Goal: Information Seeking & Learning: Learn about a topic

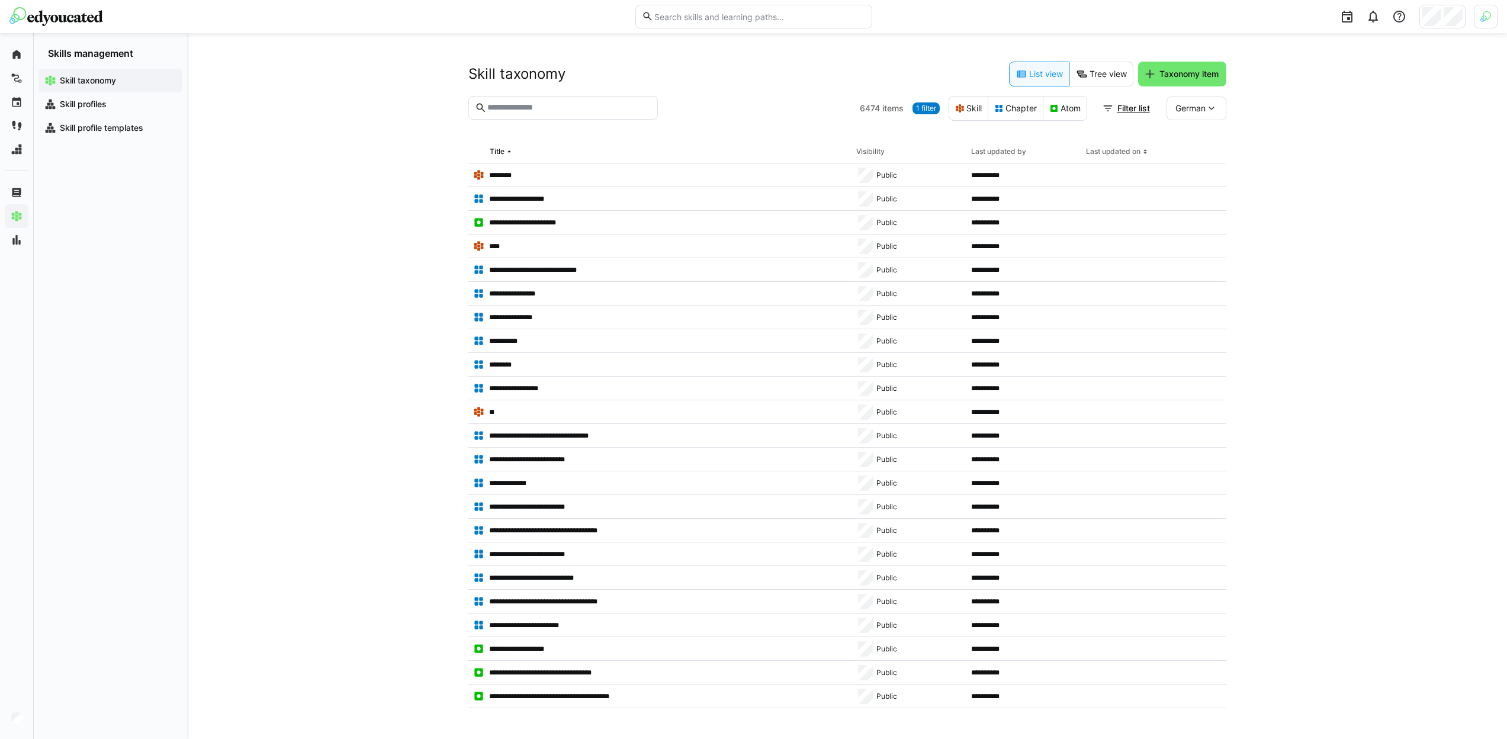
scroll to position [8929, 0]
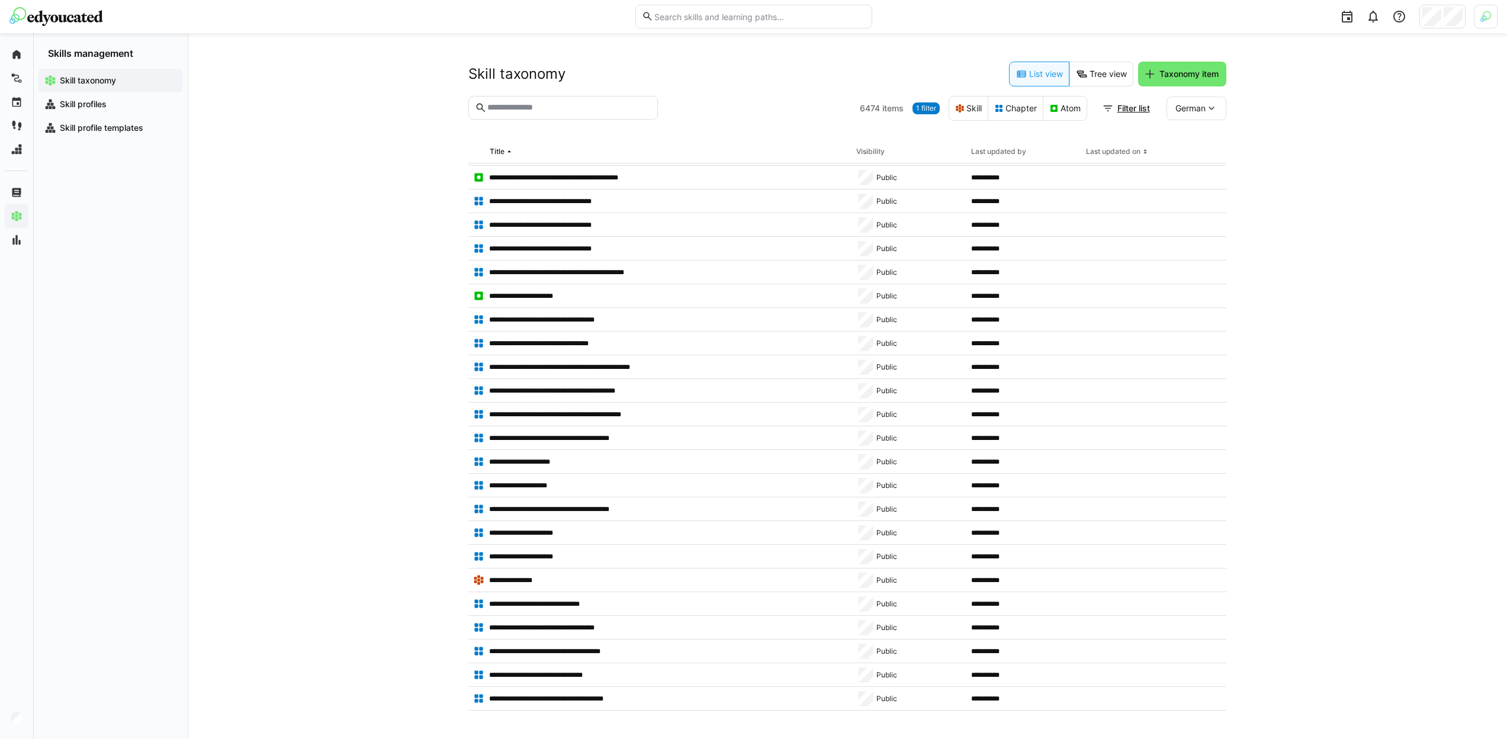
click at [931, 104] on span "1 filter" at bounding box center [926, 108] width 20 height 9
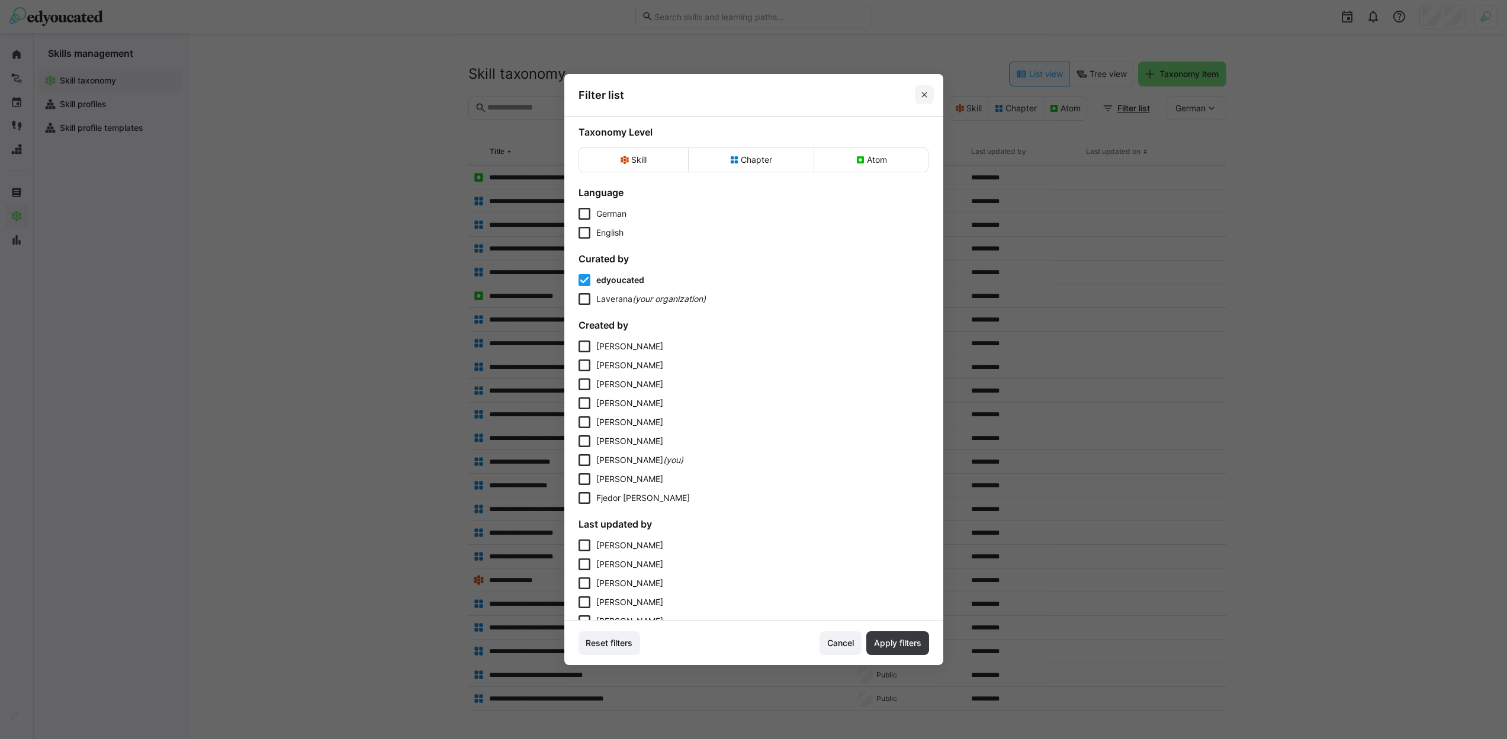
click at [926, 98] on eds-icon at bounding box center [924, 94] width 9 height 9
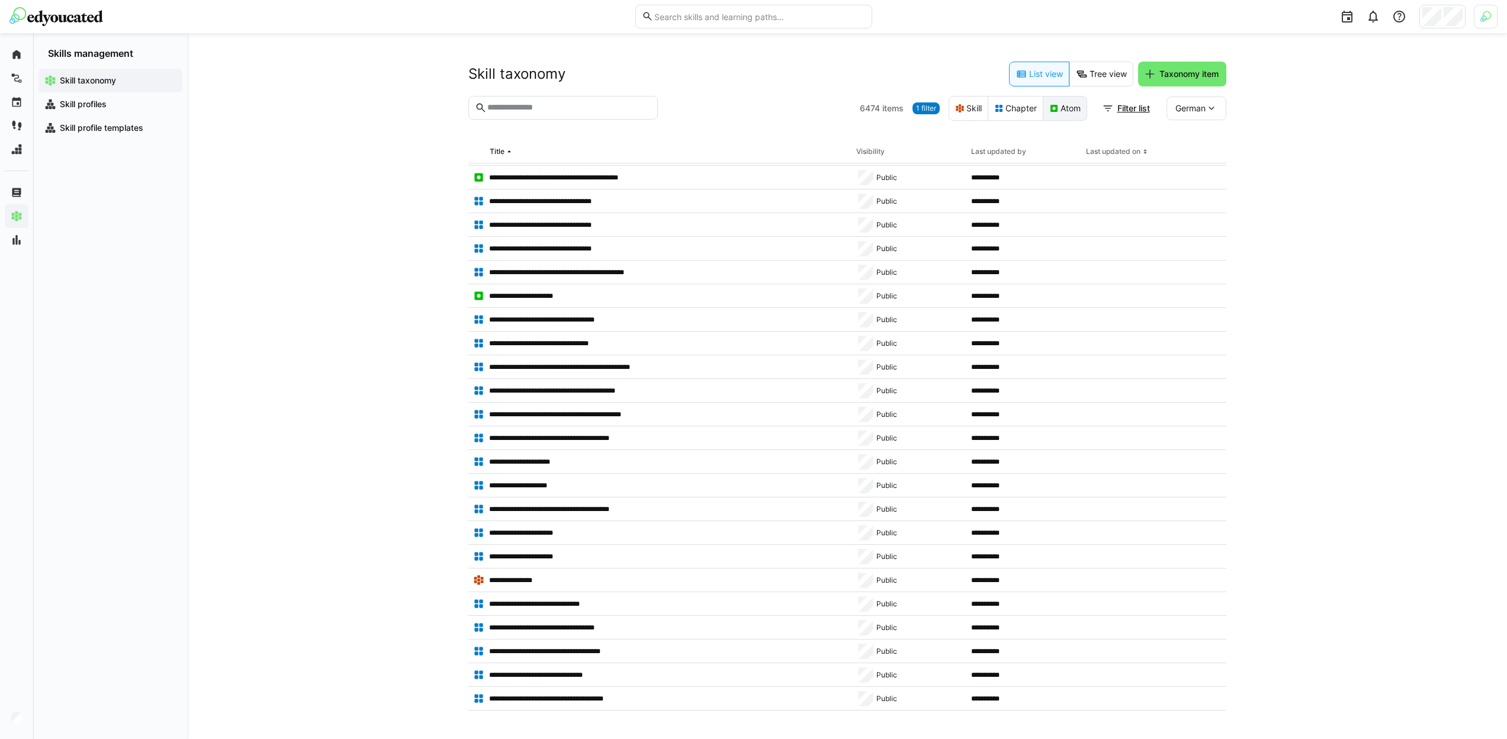
click at [1066, 115] on eds-button-option "Atom" at bounding box center [1065, 108] width 44 height 25
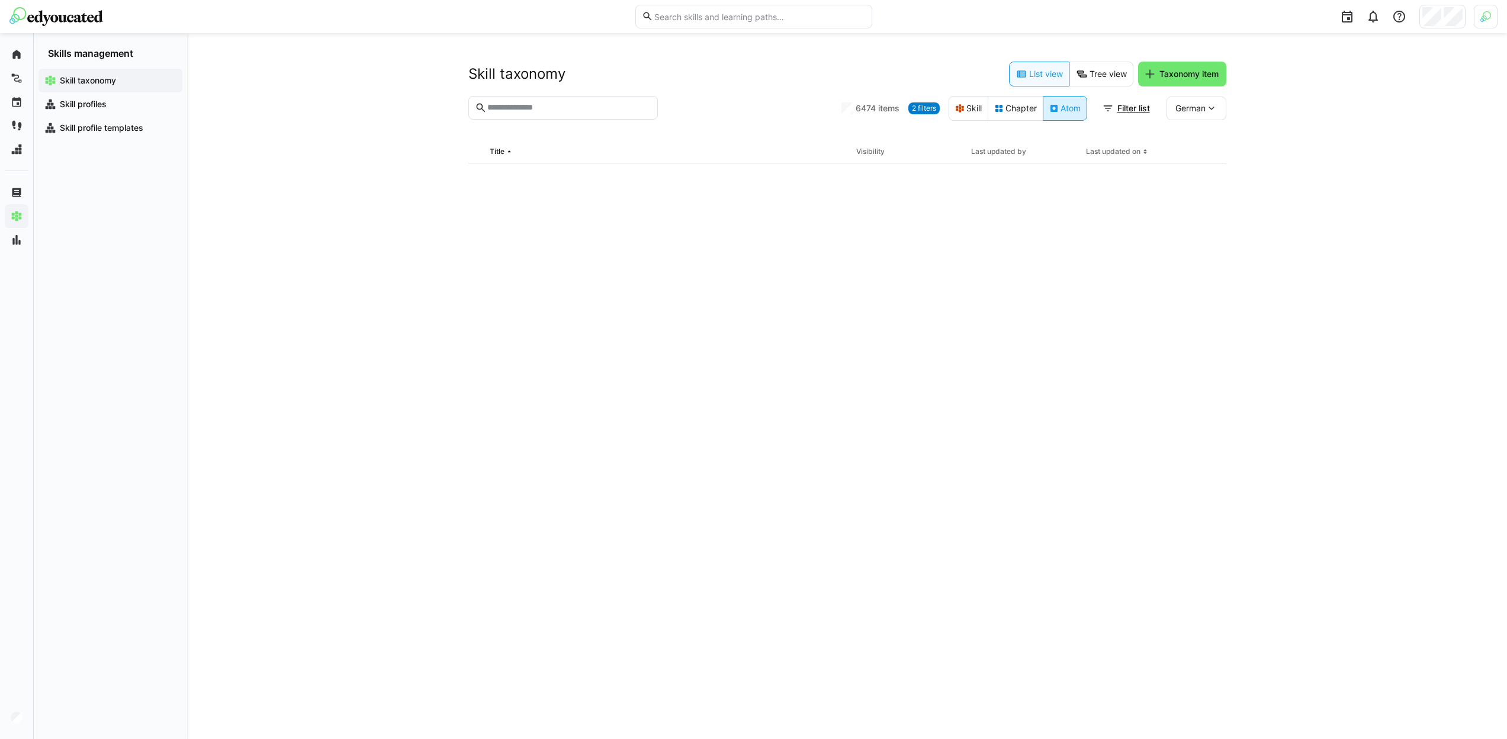
scroll to position [0, 0]
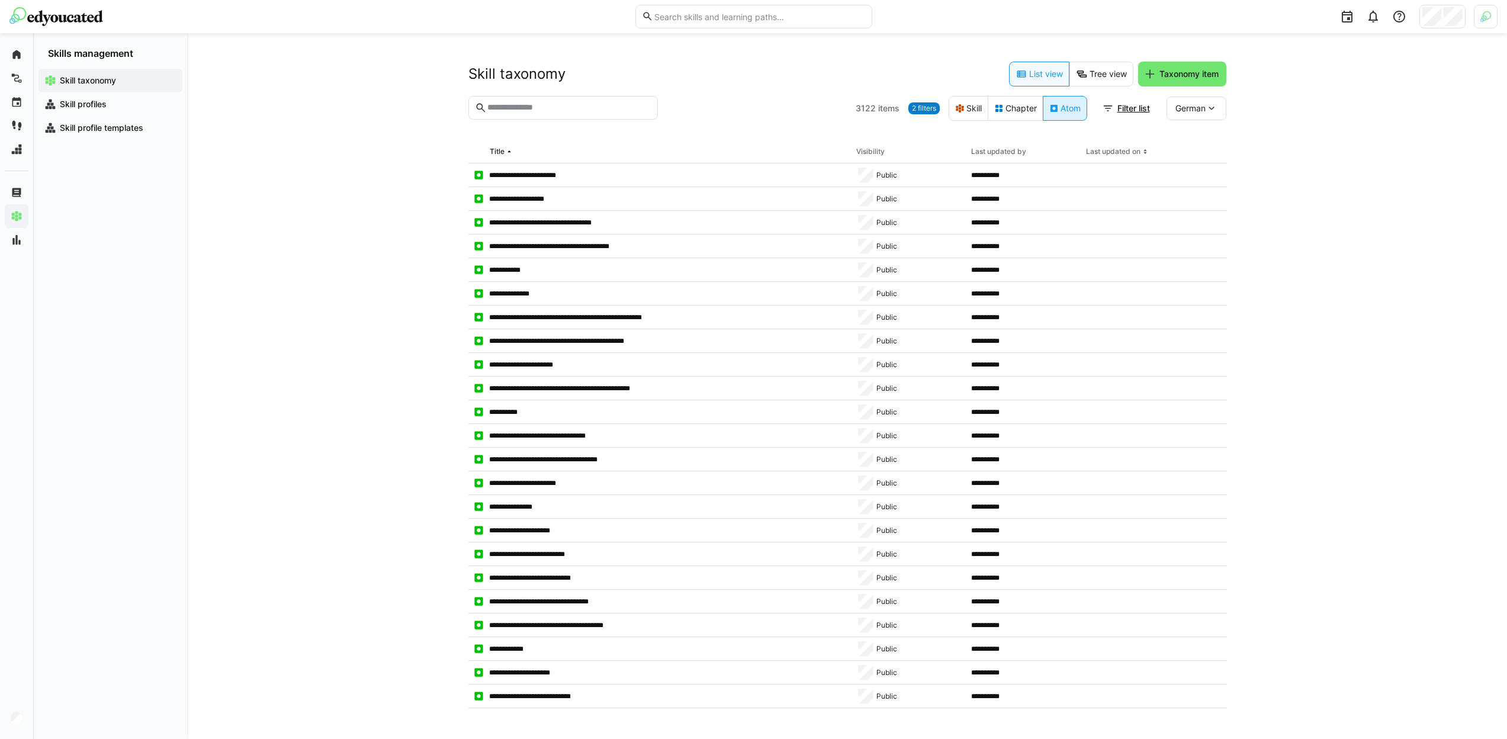
click at [1066, 115] on eds-button-option "Atom" at bounding box center [1065, 108] width 44 height 25
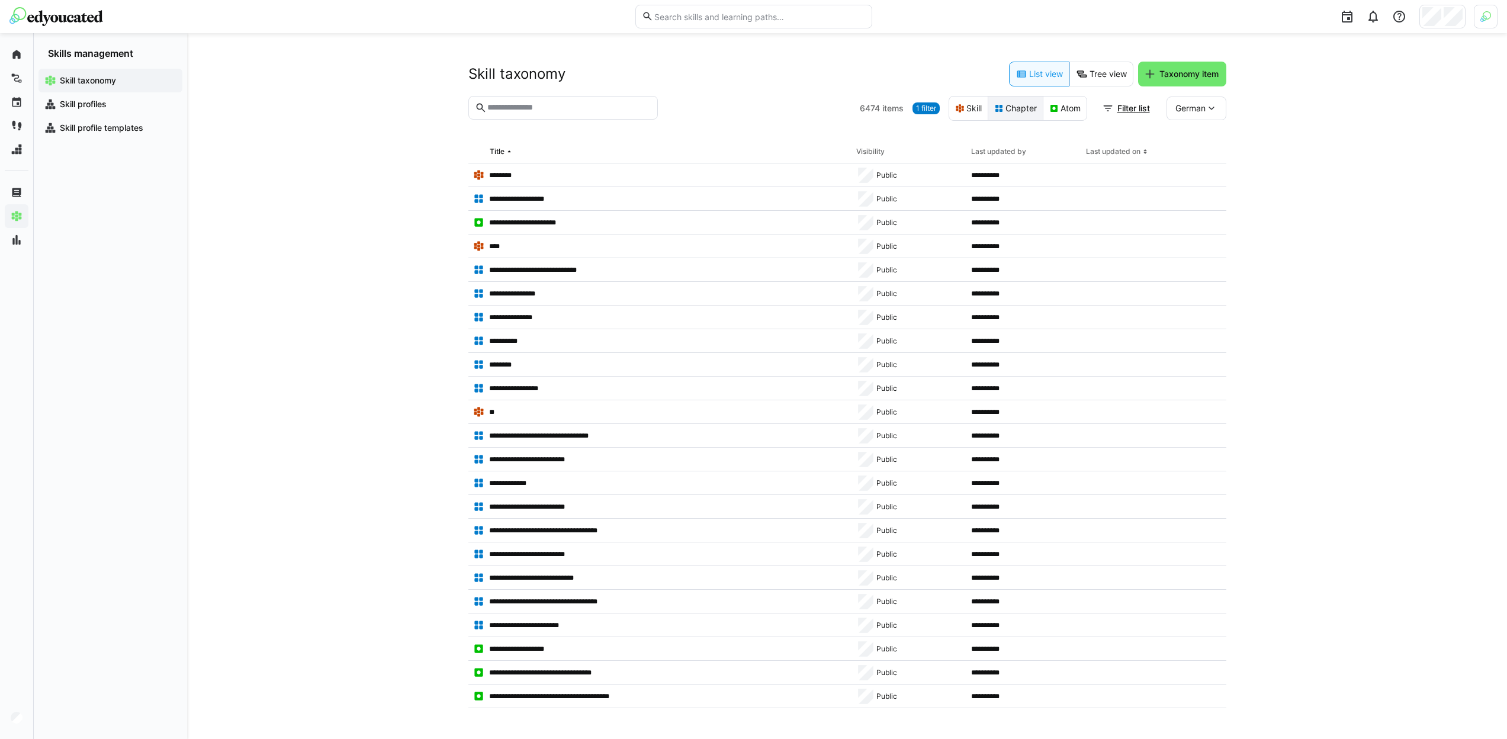
click at [1025, 112] on eds-button-option "Chapter" at bounding box center [1016, 108] width 56 height 25
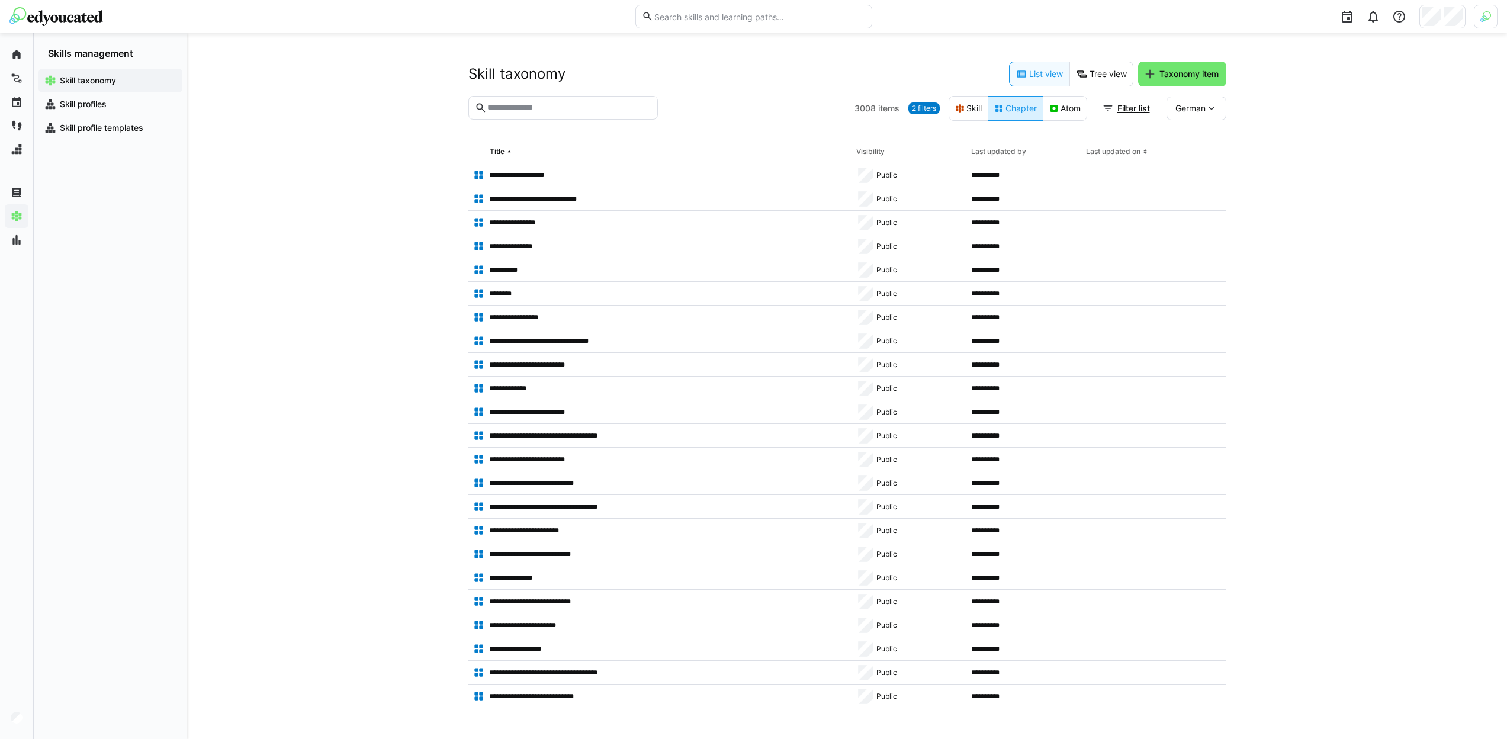
click at [1024, 113] on eds-button-option "Chapter" at bounding box center [1016, 108] width 56 height 25
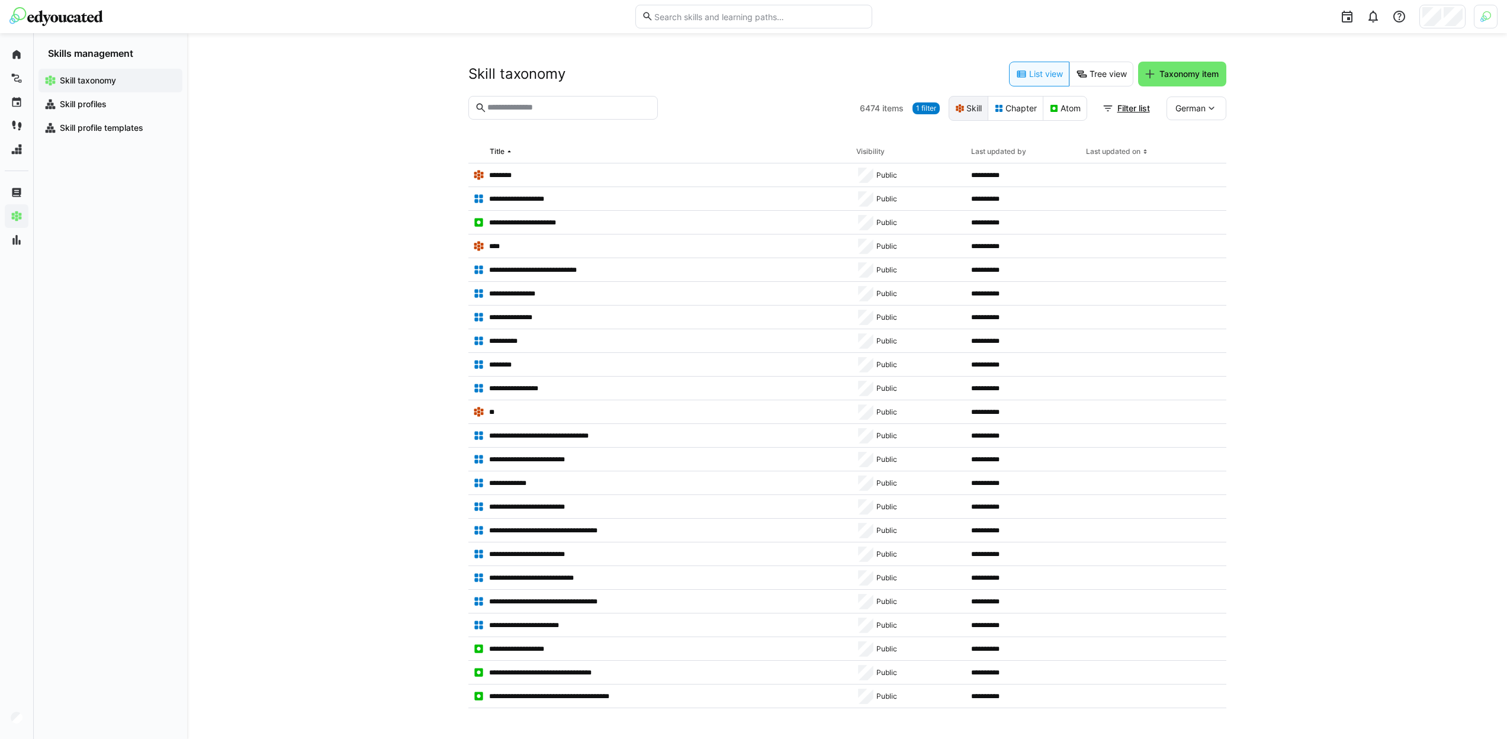
click at [970, 110] on eds-button-option "Skill" at bounding box center [969, 108] width 40 height 25
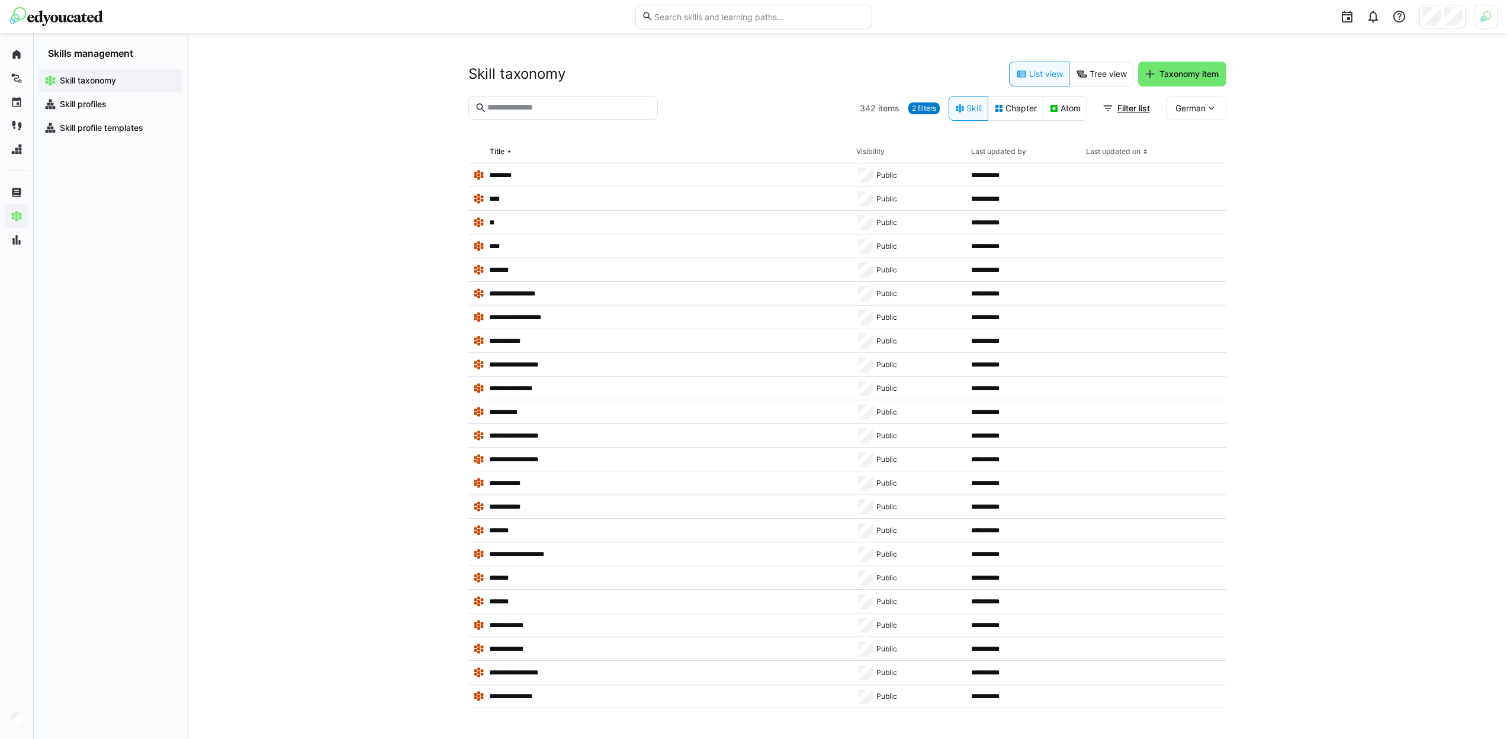
click at [923, 106] on span "2 filters" at bounding box center [924, 108] width 24 height 9
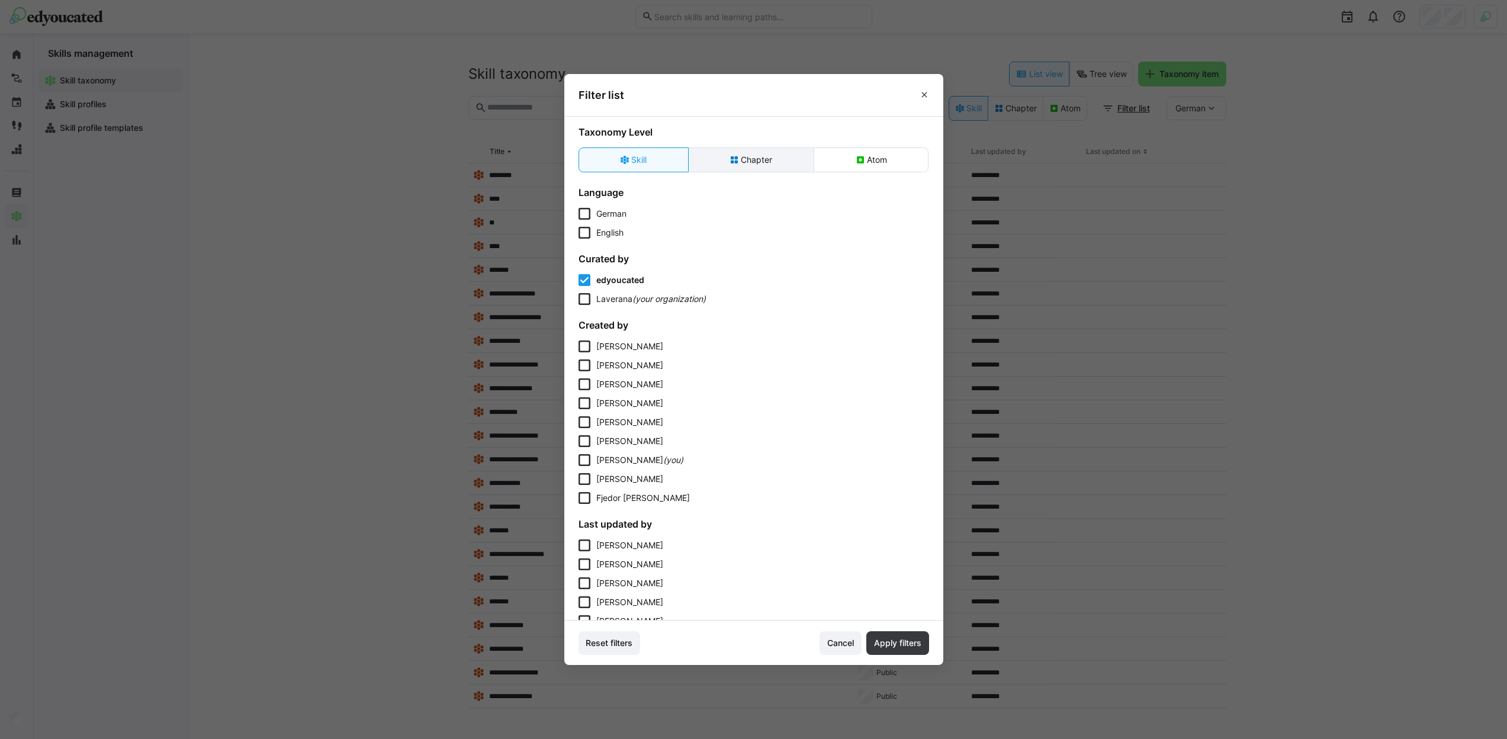
click at [692, 159] on eds-button-option "Chapter" at bounding box center [751, 159] width 126 height 25
click at [685, 158] on eds-button-option "Skill" at bounding box center [634, 159] width 110 height 25
click at [740, 159] on eds-button-option "Chapter" at bounding box center [751, 159] width 126 height 25
click at [923, 637] on span "Apply filters" at bounding box center [897, 643] width 51 height 12
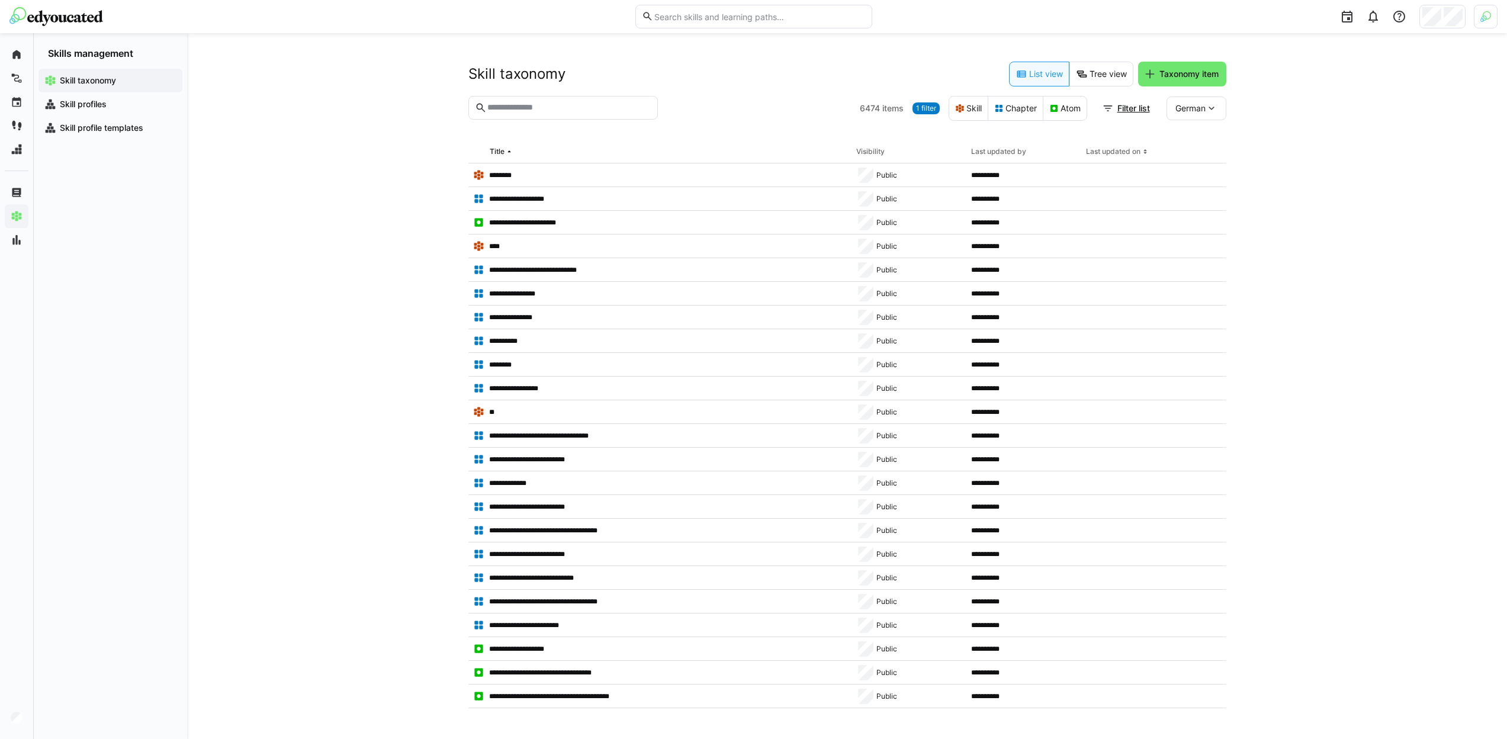
click at [585, 119] on eds-input at bounding box center [564, 108] width 190 height 24
click at [586, 110] on input "text" at bounding box center [568, 107] width 165 height 11
click at [1089, 79] on eds-button-option "Tree view" at bounding box center [1102, 74] width 64 height 25
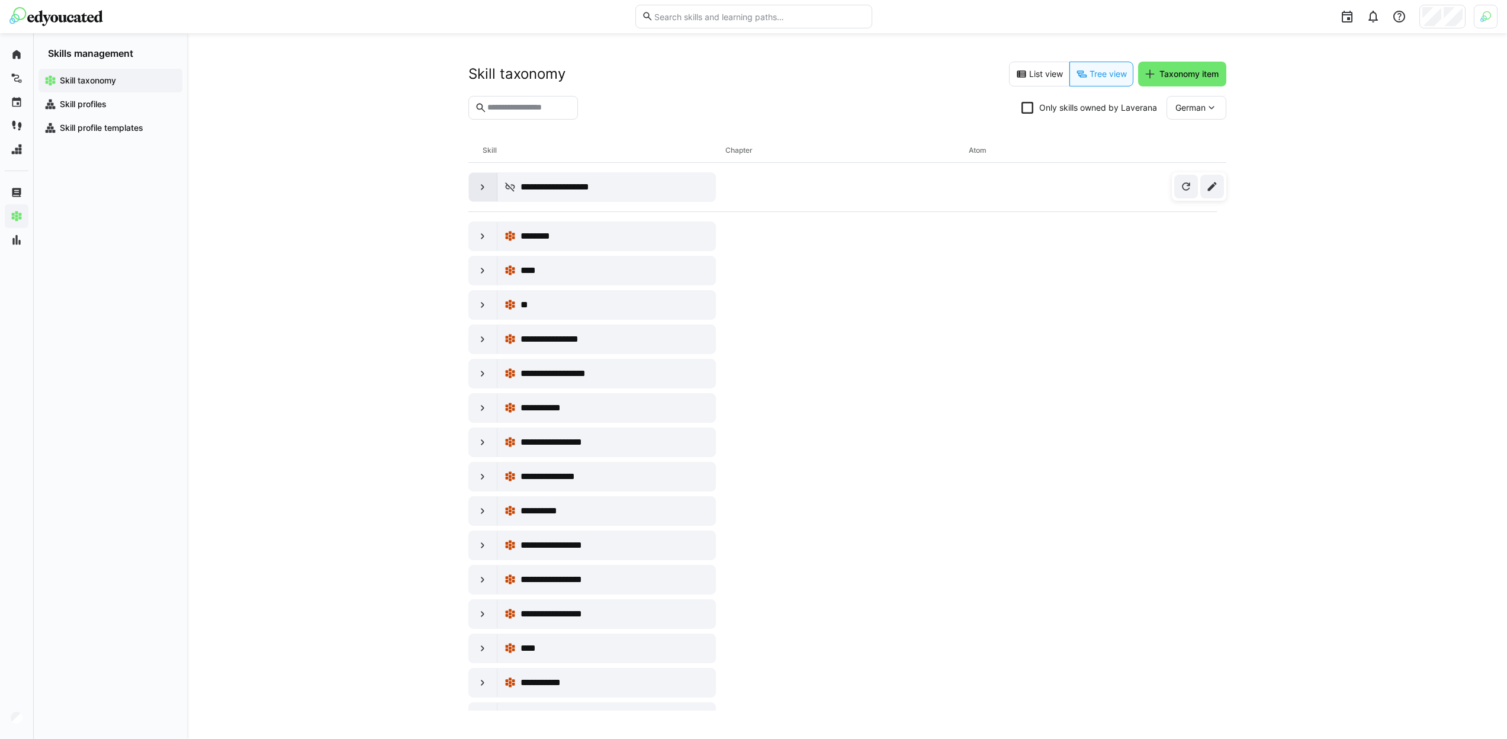
click at [474, 191] on div at bounding box center [483, 187] width 28 height 28
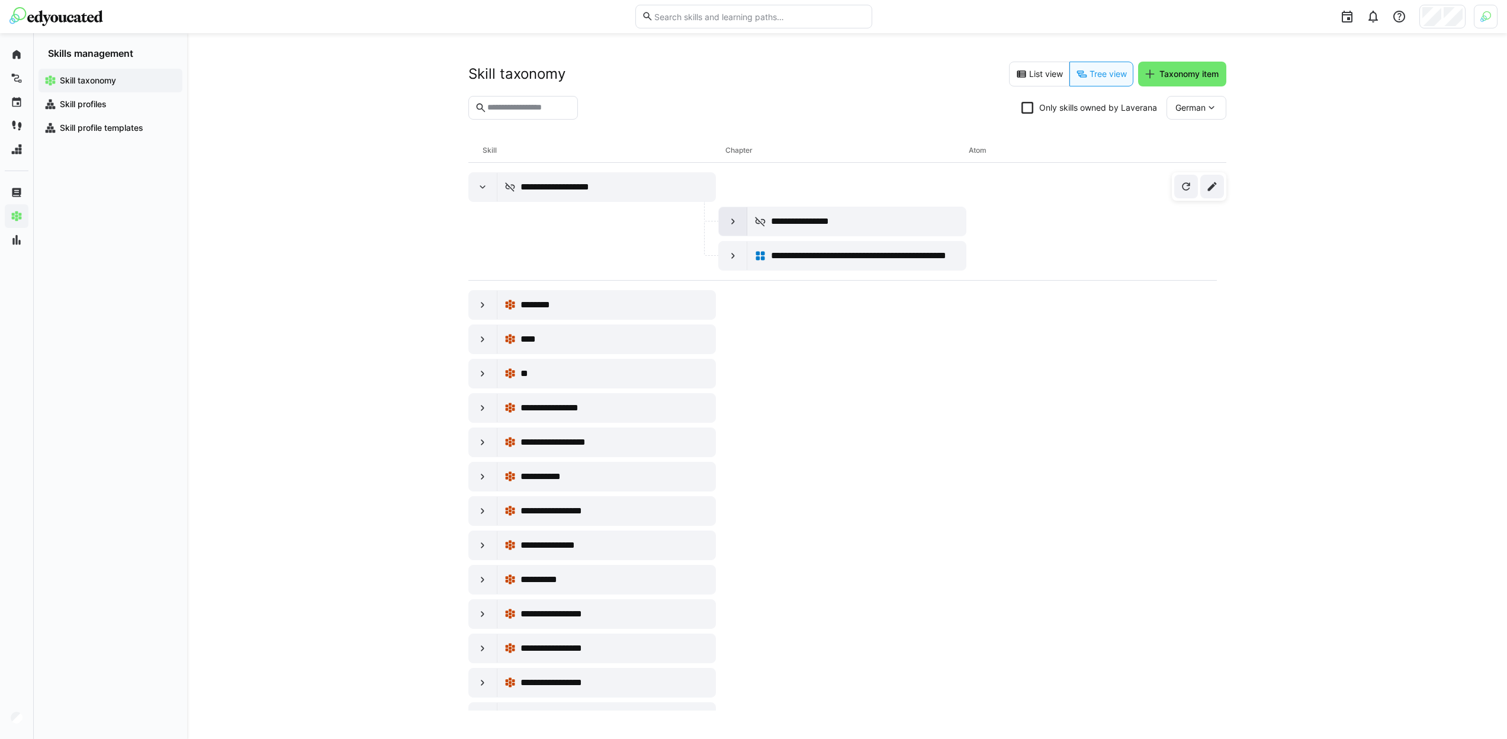
click at [721, 229] on div at bounding box center [733, 221] width 28 height 28
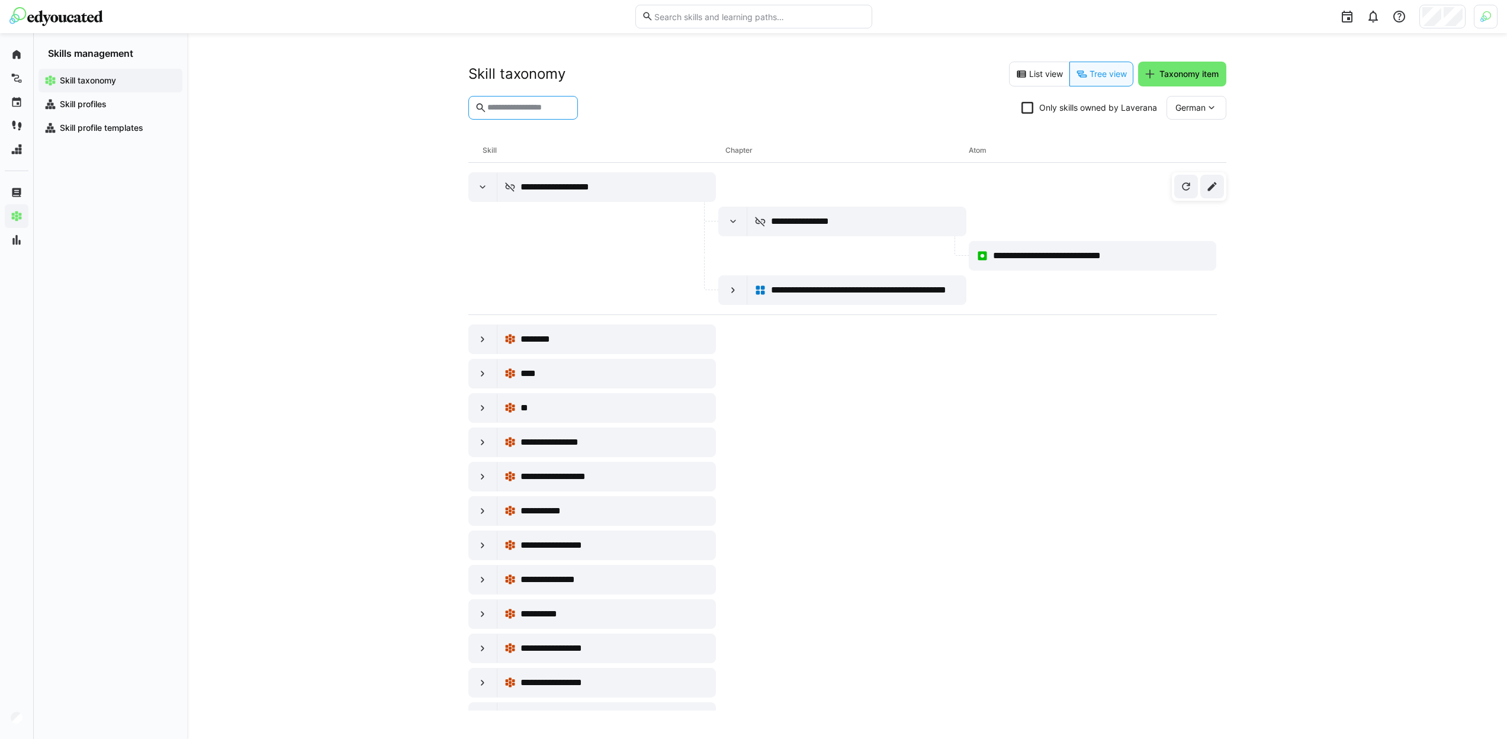
click at [521, 111] on input "text" at bounding box center [528, 107] width 85 height 11
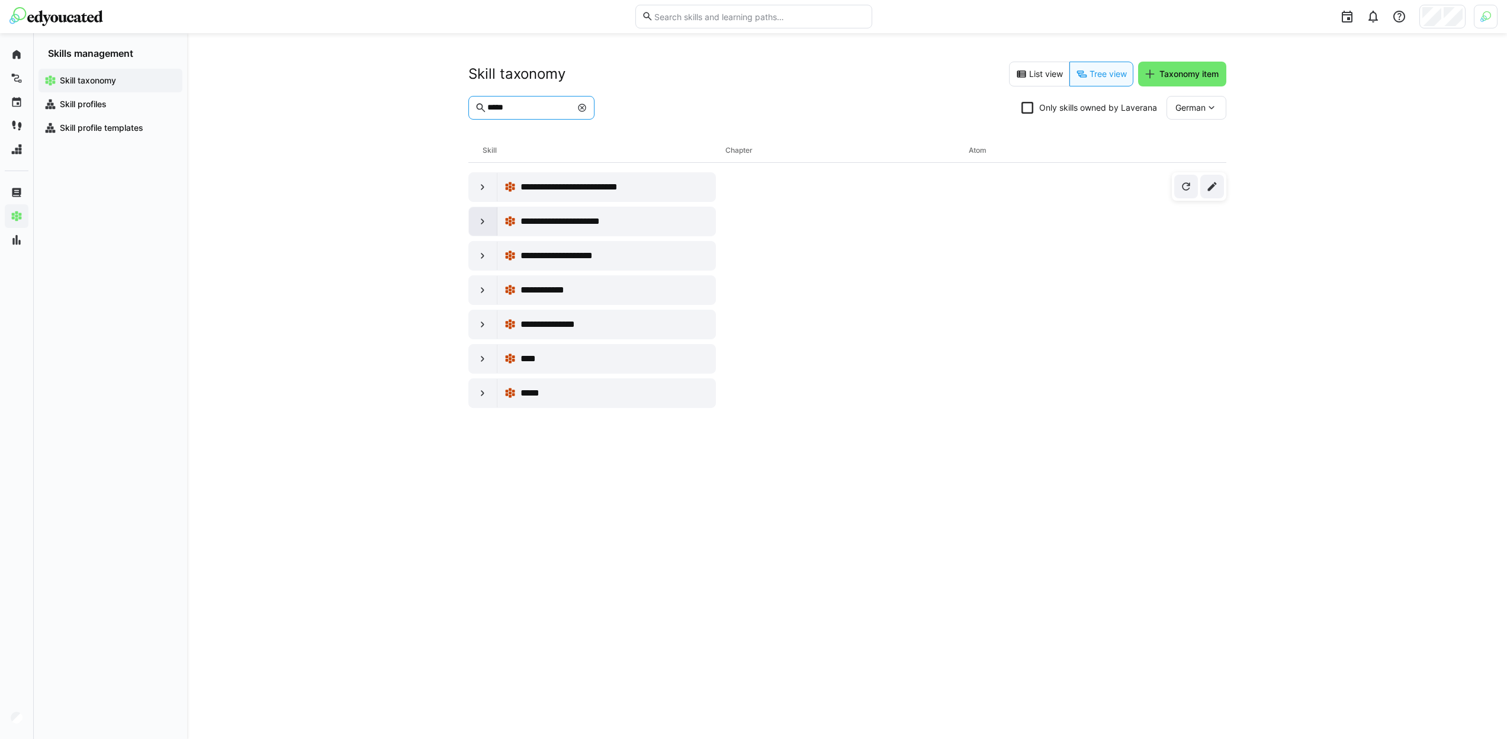
type input "*****"
click at [494, 223] on div at bounding box center [483, 221] width 28 height 28
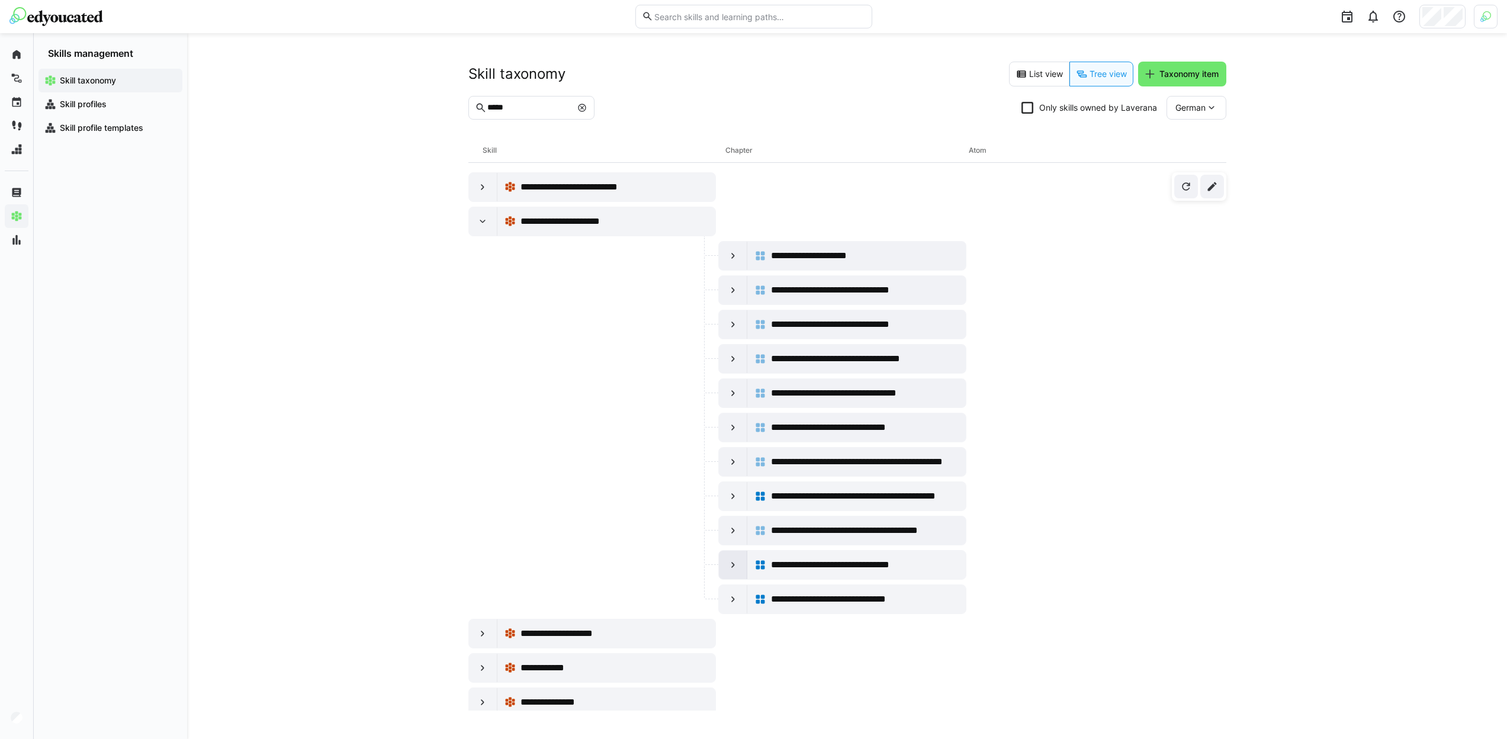
click at [727, 564] on eds-icon at bounding box center [733, 565] width 12 height 12
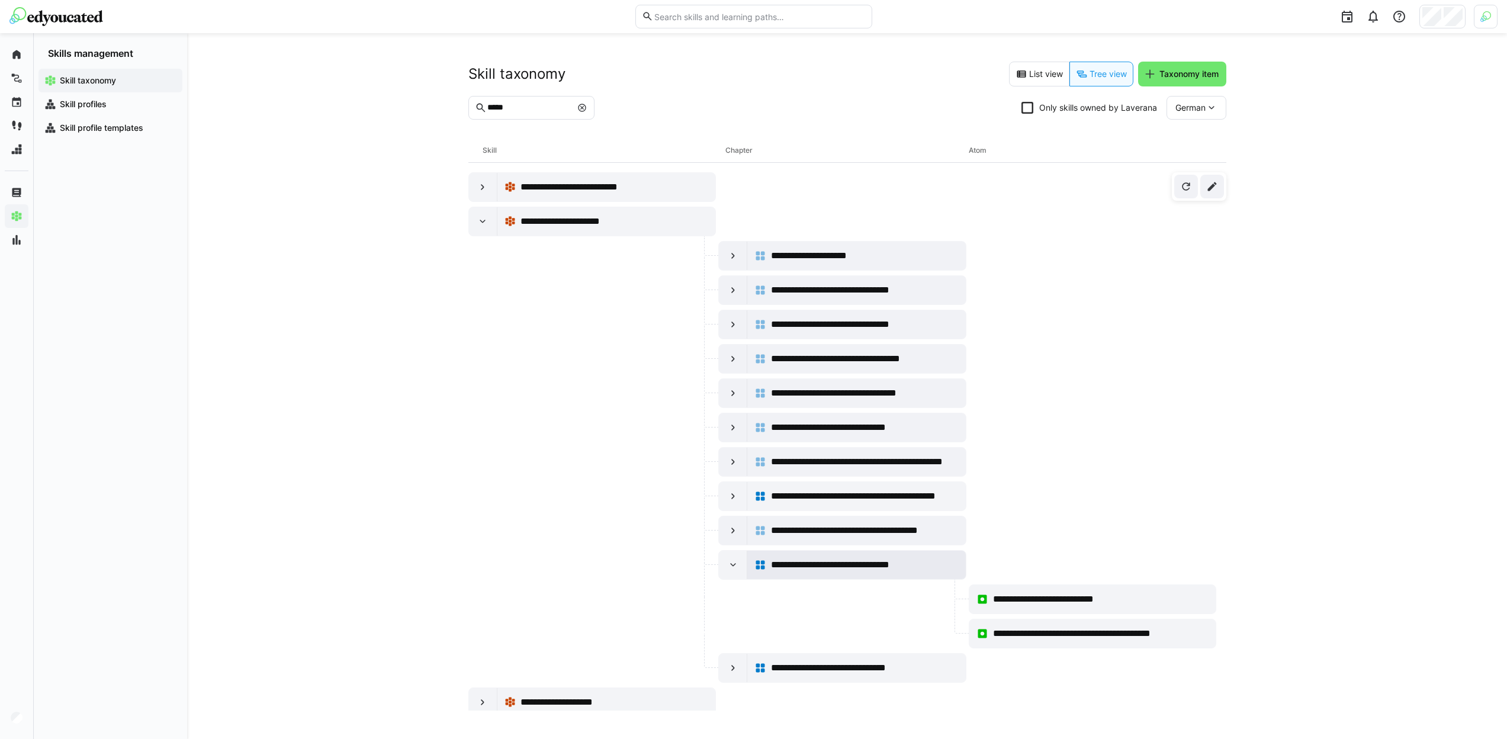
click at [823, 562] on span "**********" at bounding box center [851, 565] width 161 height 14
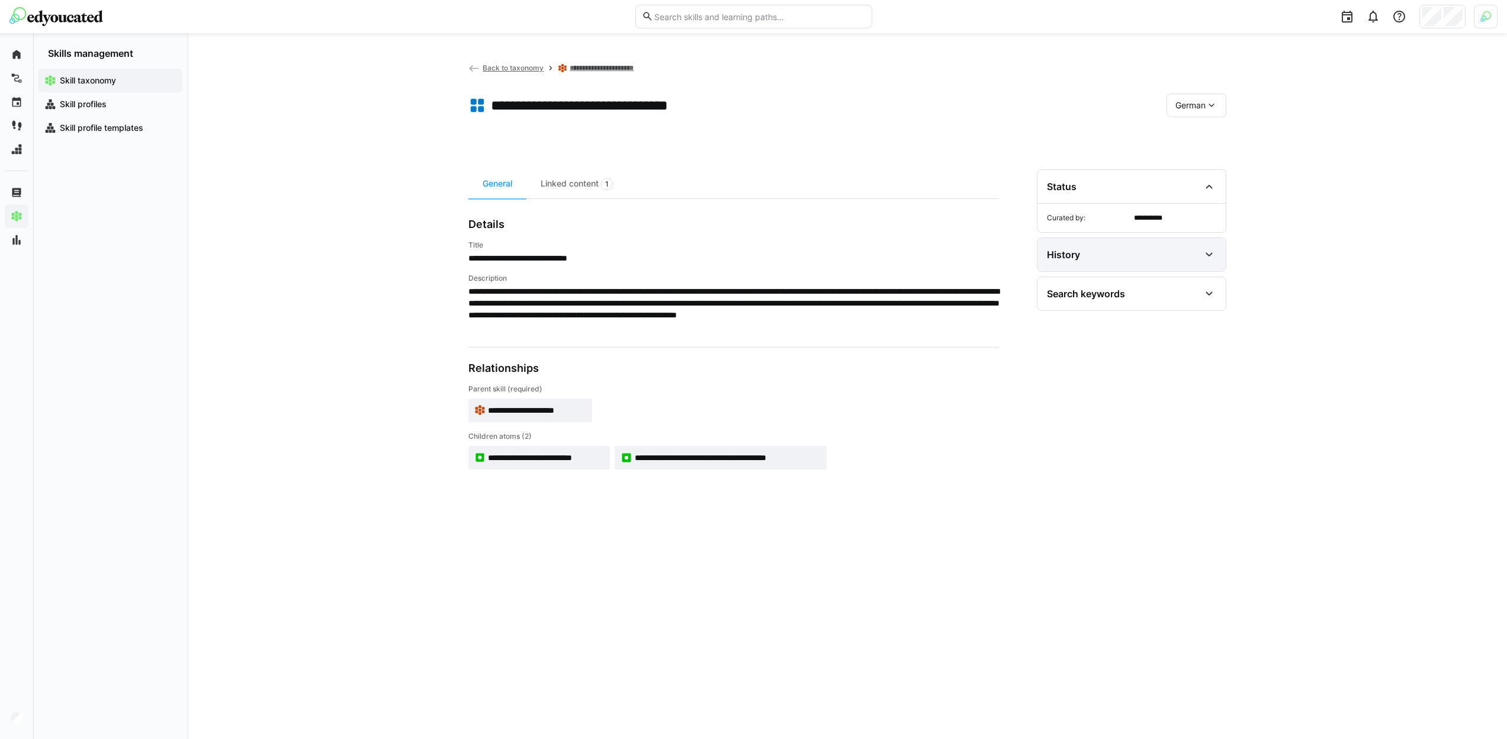
click at [1150, 251] on div "History" at bounding box center [1123, 255] width 153 height 14
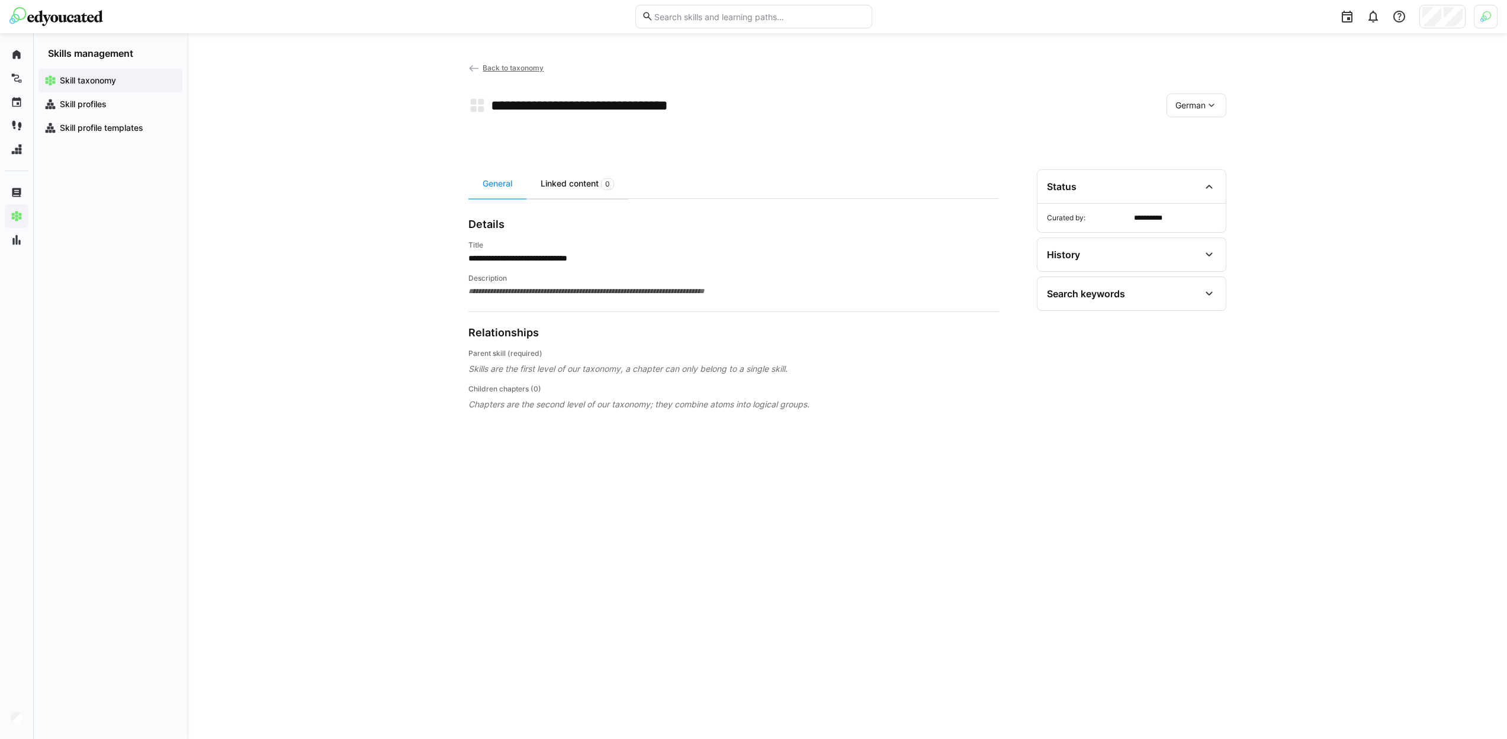
click at [575, 182] on div "Linked content 0" at bounding box center [578, 183] width 102 height 29
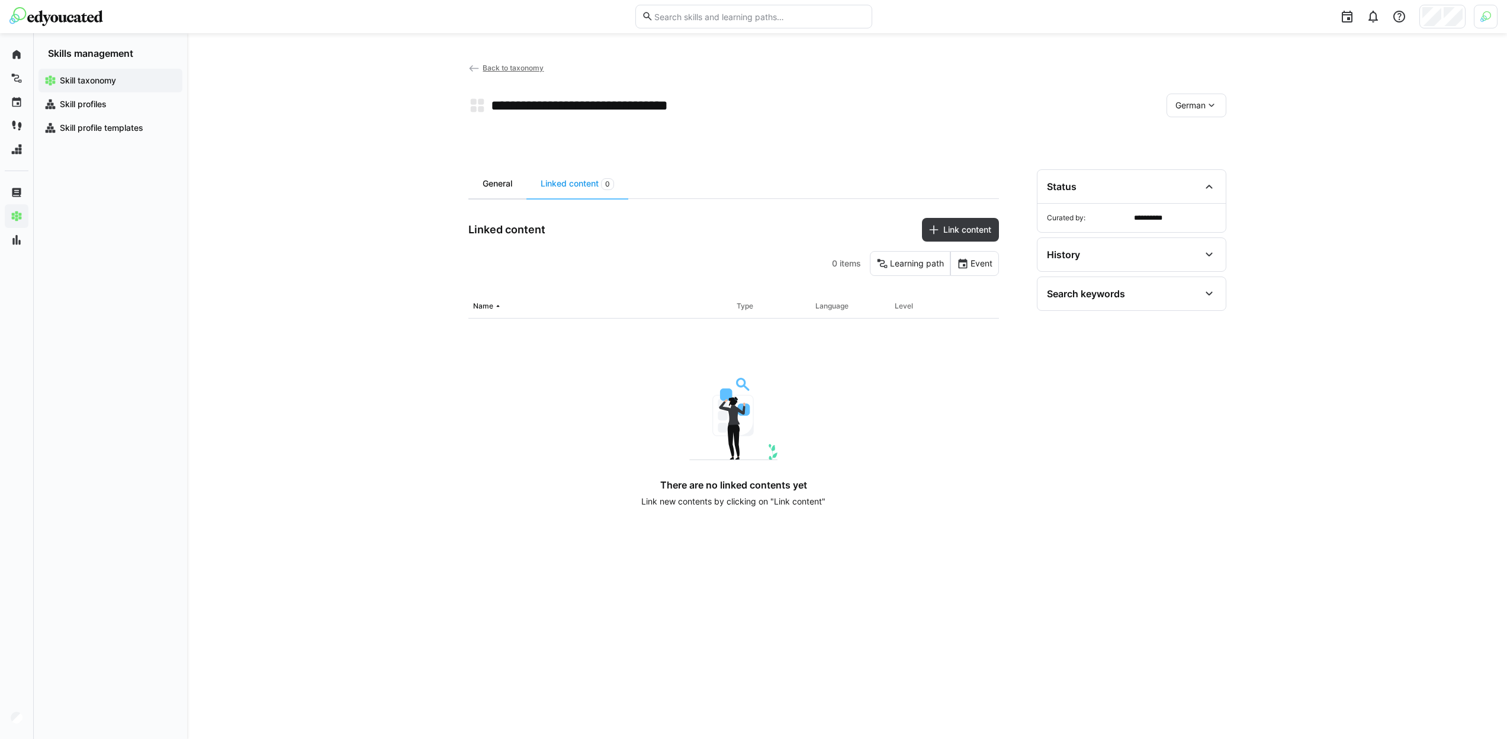
click at [490, 191] on div "General" at bounding box center [498, 183] width 58 height 29
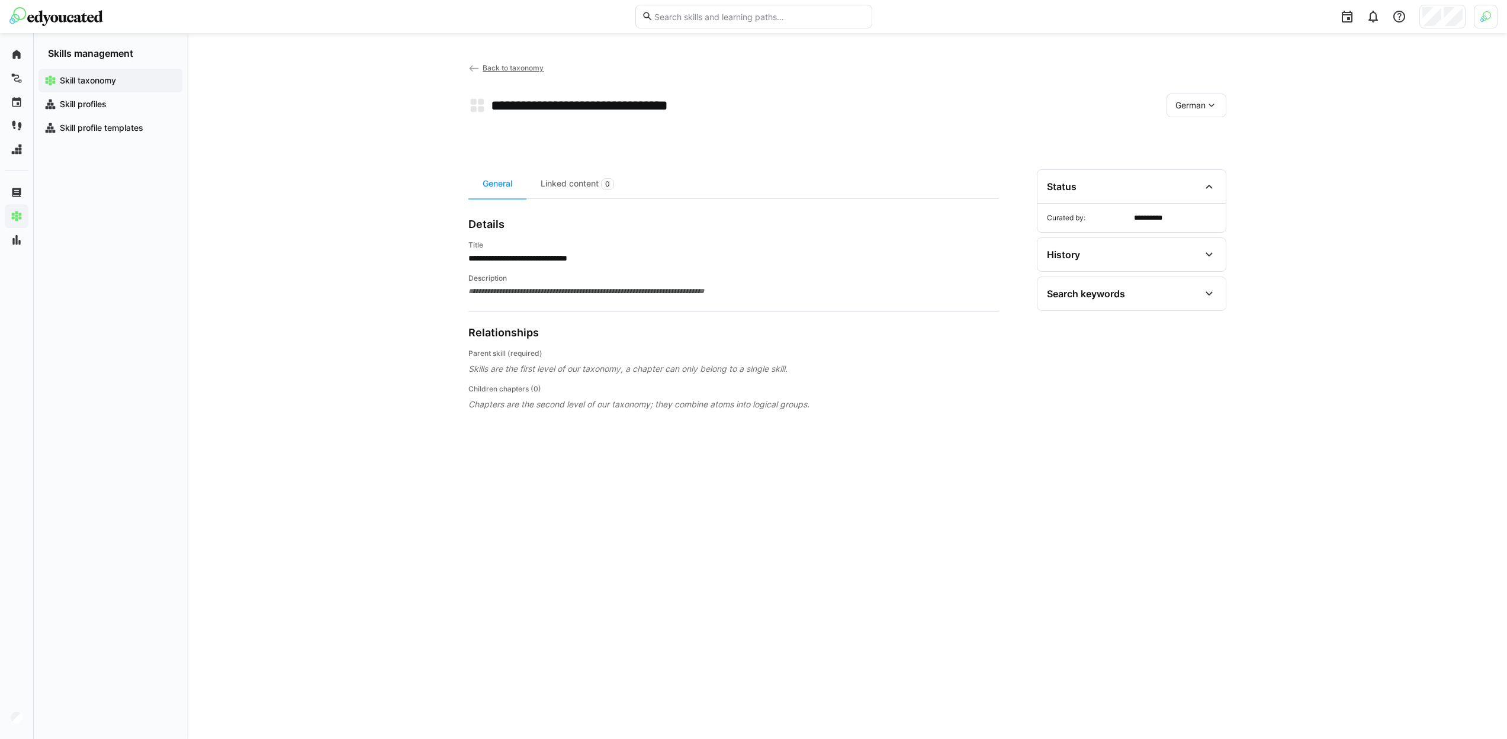
click at [516, 69] on span "Back to taxonomy" at bounding box center [513, 67] width 61 height 9
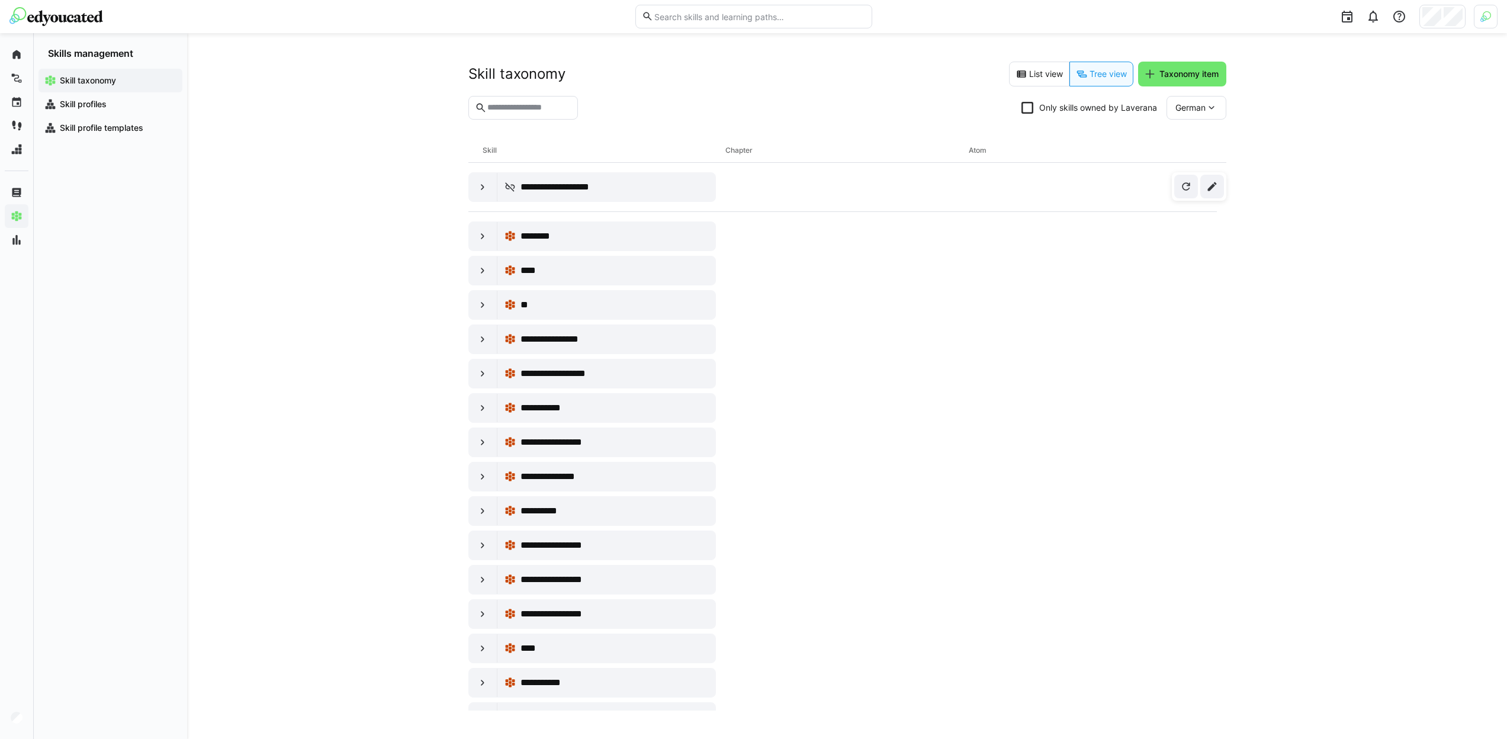
click at [528, 120] on section "Only skills owned by Laverana German" at bounding box center [848, 112] width 758 height 33
click at [527, 117] on eds-input at bounding box center [524, 108] width 110 height 24
click at [525, 114] on eds-input at bounding box center [524, 108] width 110 height 24
paste input "**********"
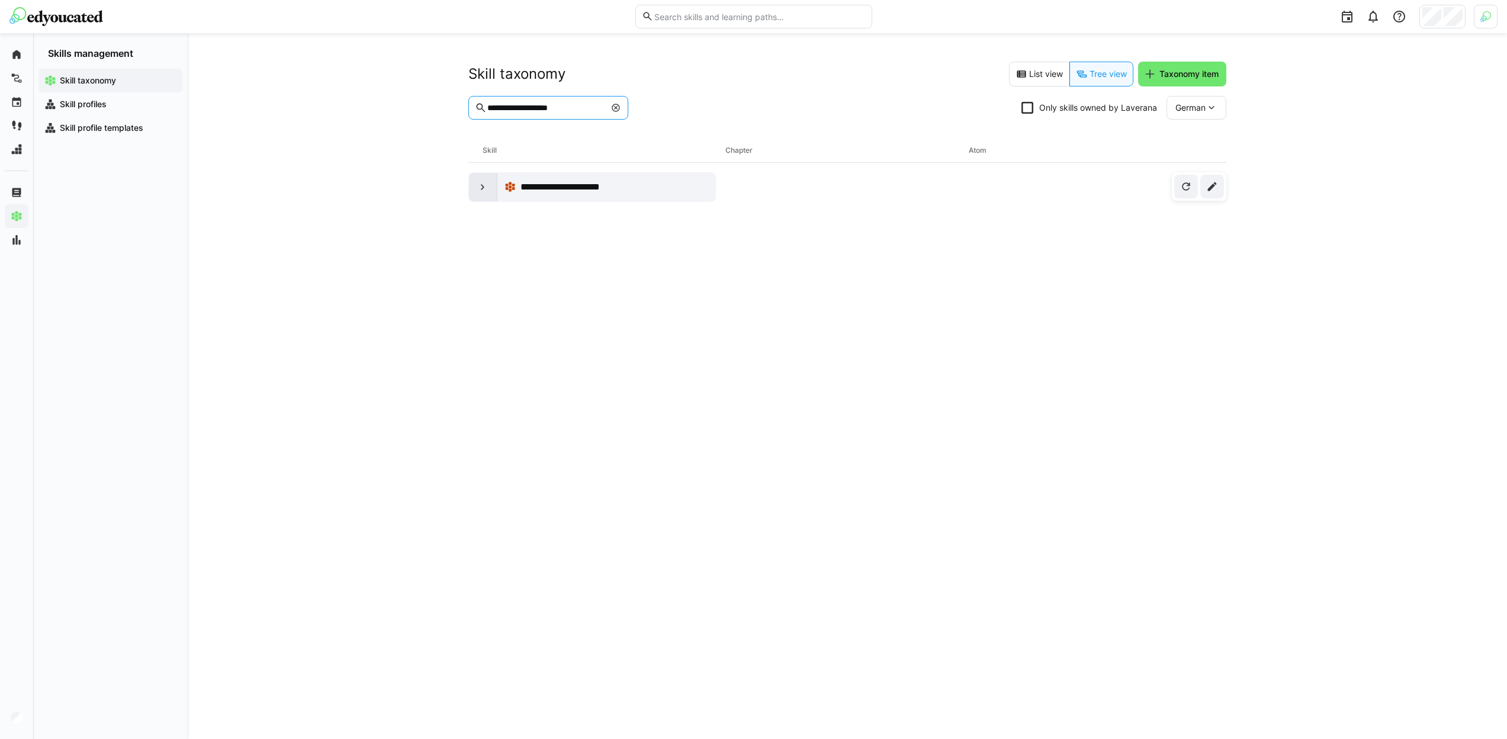
click at [477, 185] on div at bounding box center [483, 187] width 28 height 28
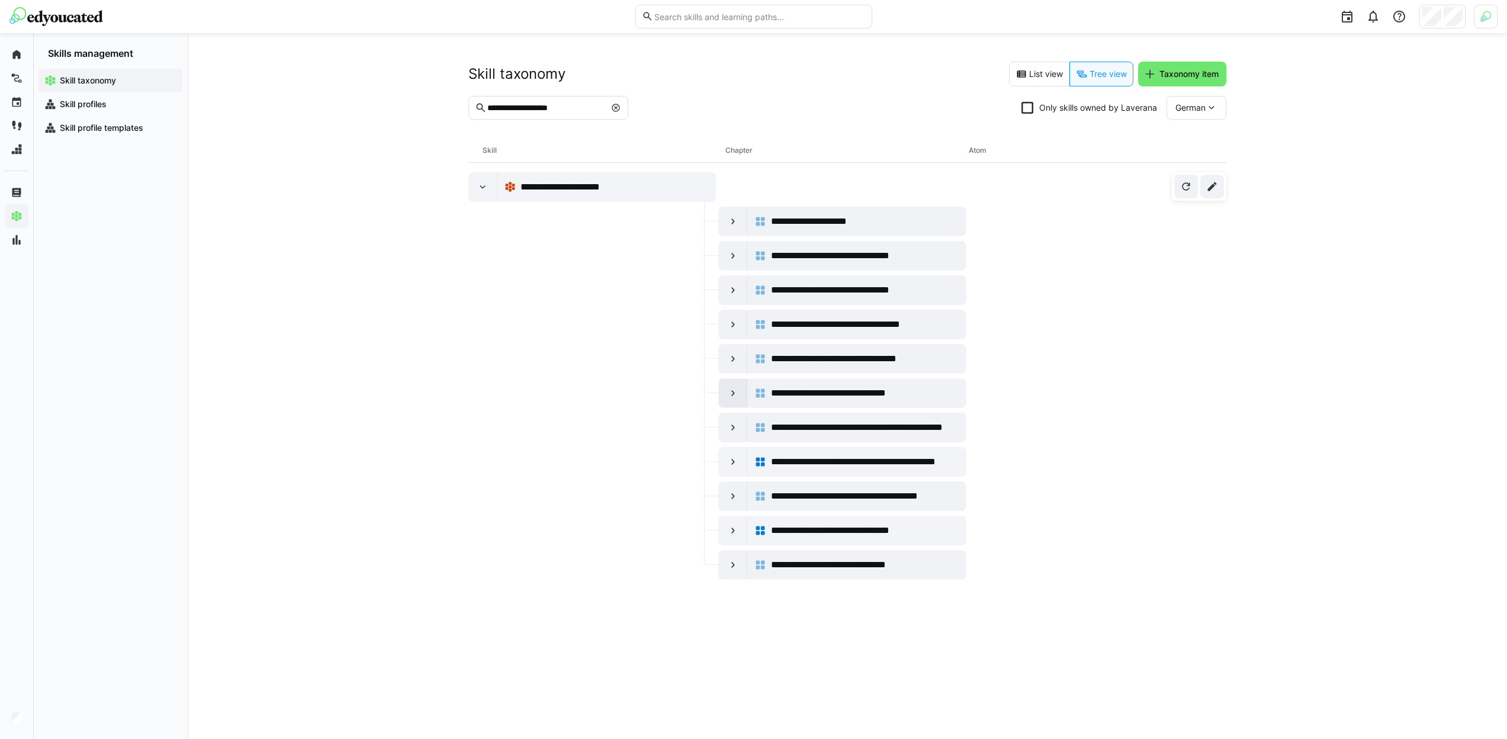
click at [727, 394] on eds-icon at bounding box center [733, 393] width 12 height 12
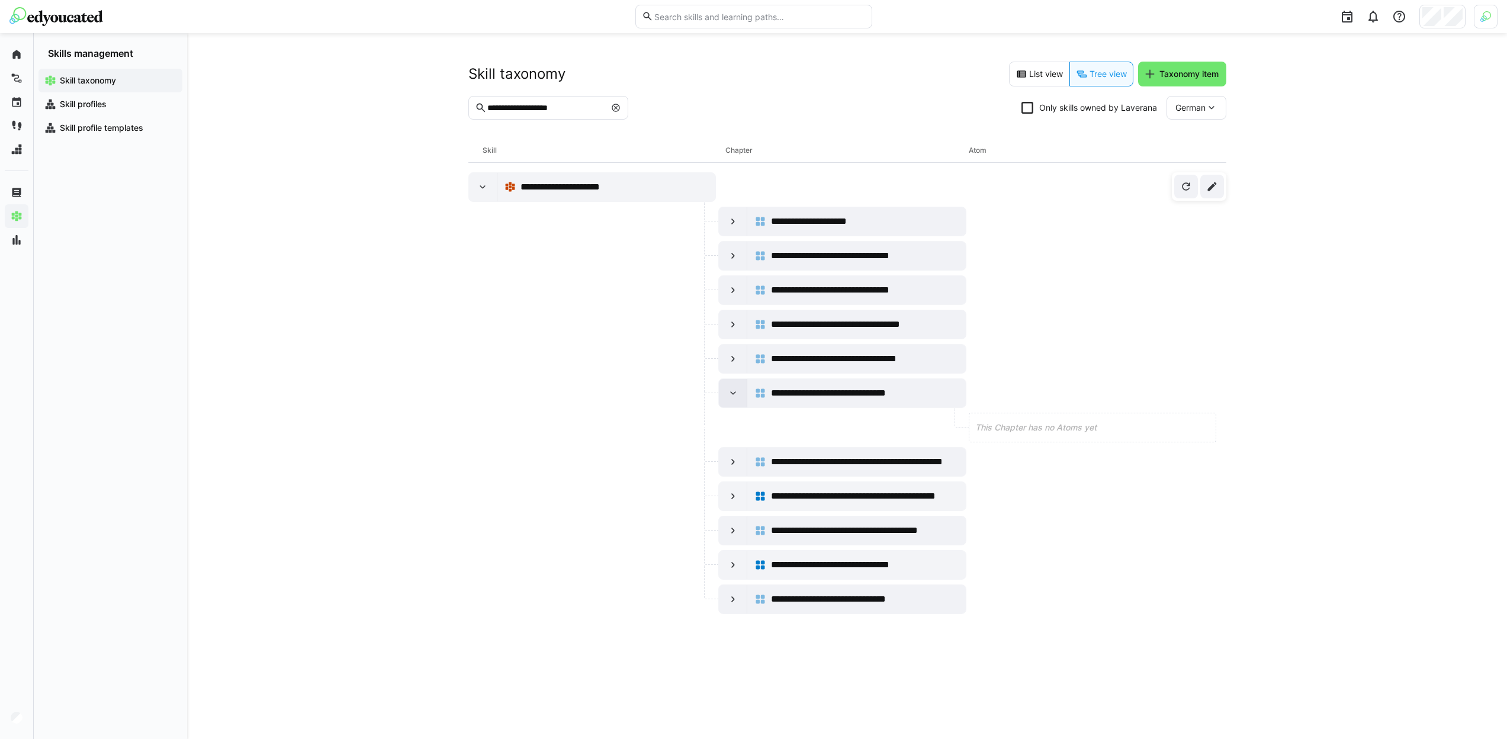
click at [727, 394] on eds-icon at bounding box center [733, 393] width 12 height 12
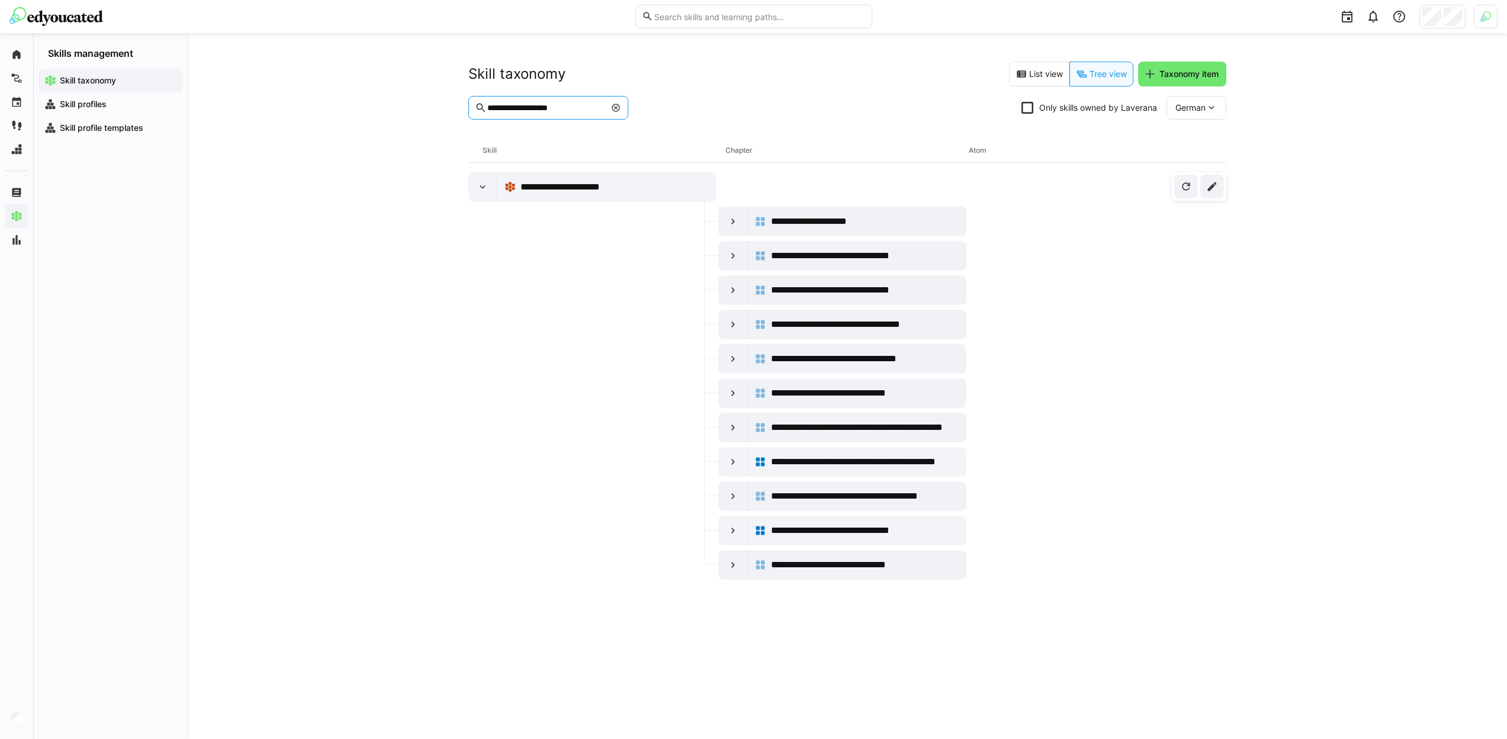
click at [567, 109] on input "**********" at bounding box center [545, 107] width 119 height 11
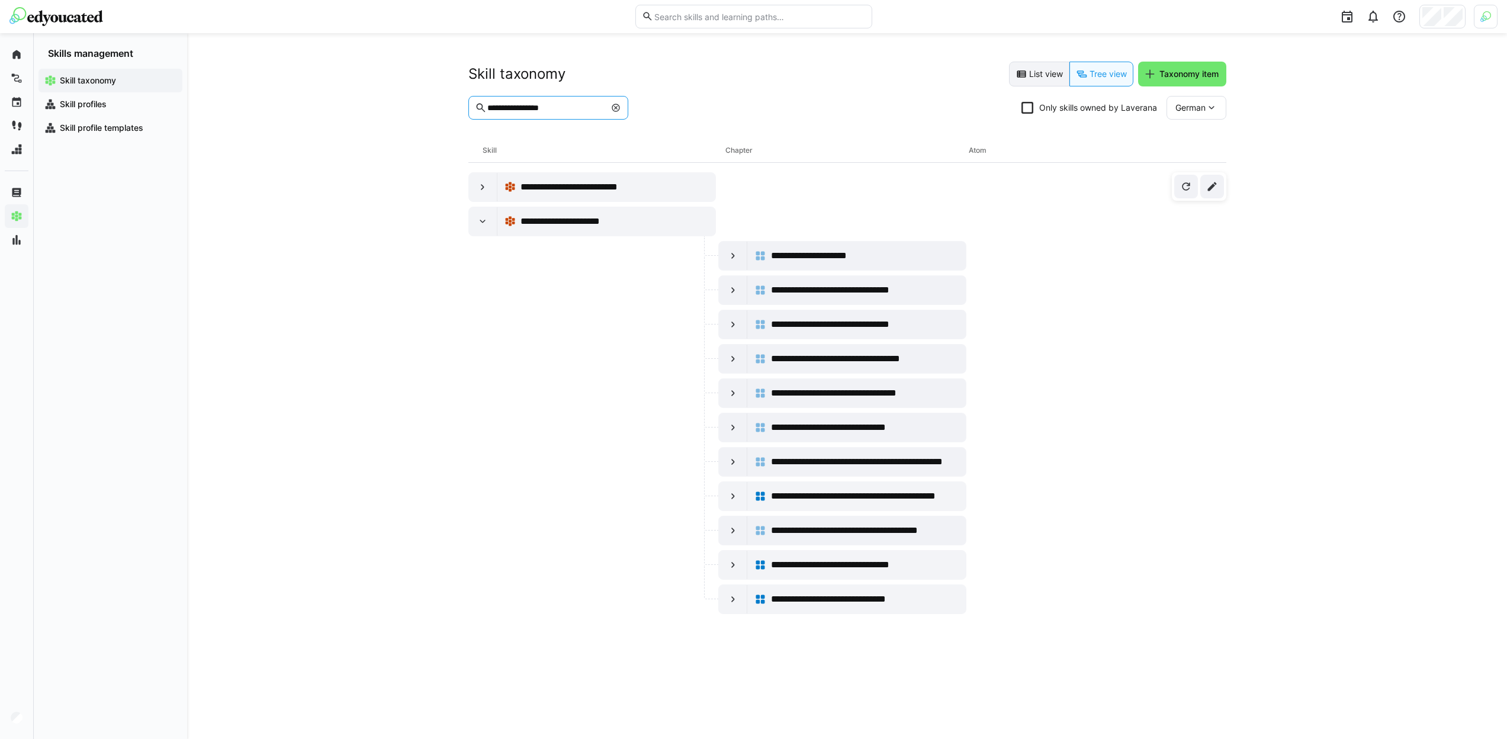
type input "**********"
click at [1050, 84] on eds-button-option "List view" at bounding box center [1039, 74] width 60 height 25
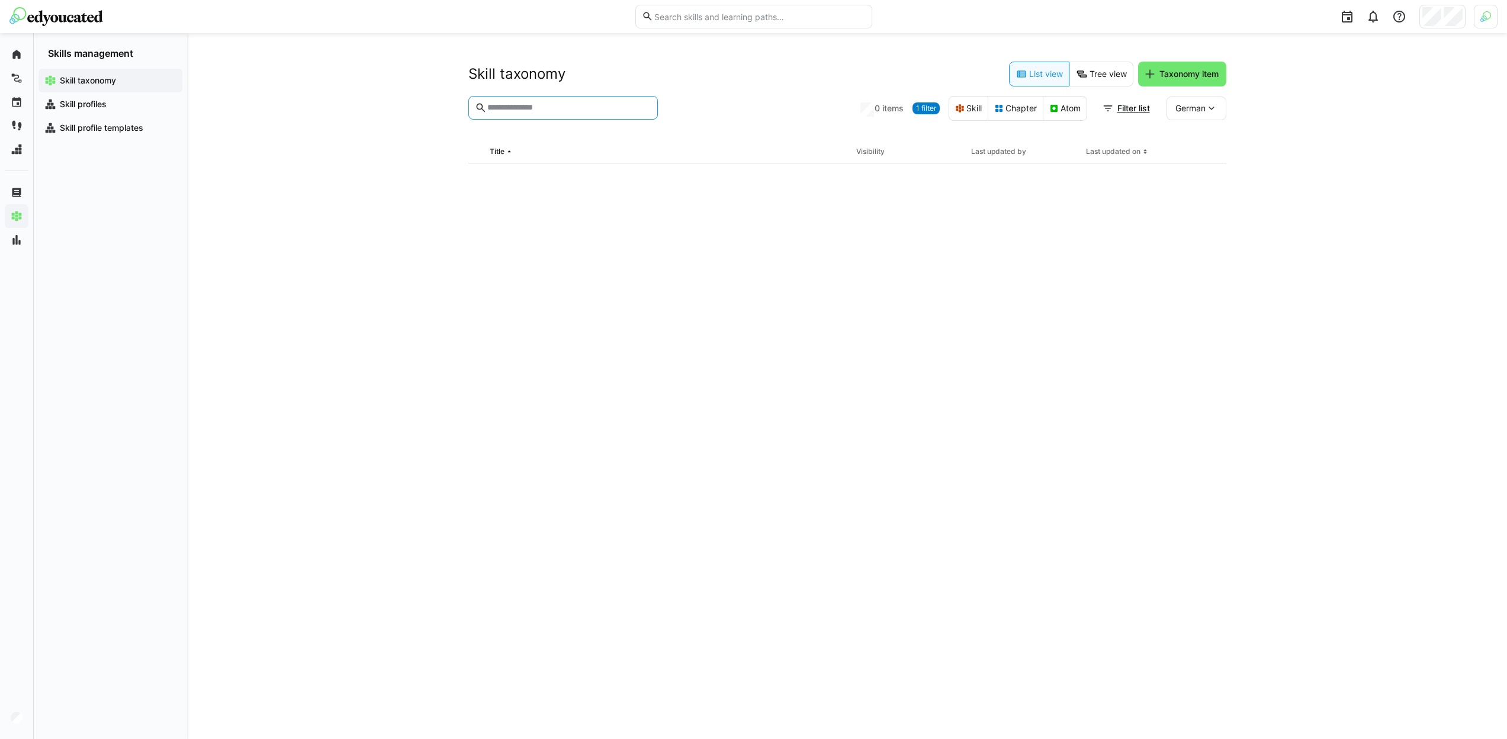
click at [601, 104] on input "text" at bounding box center [568, 107] width 165 height 11
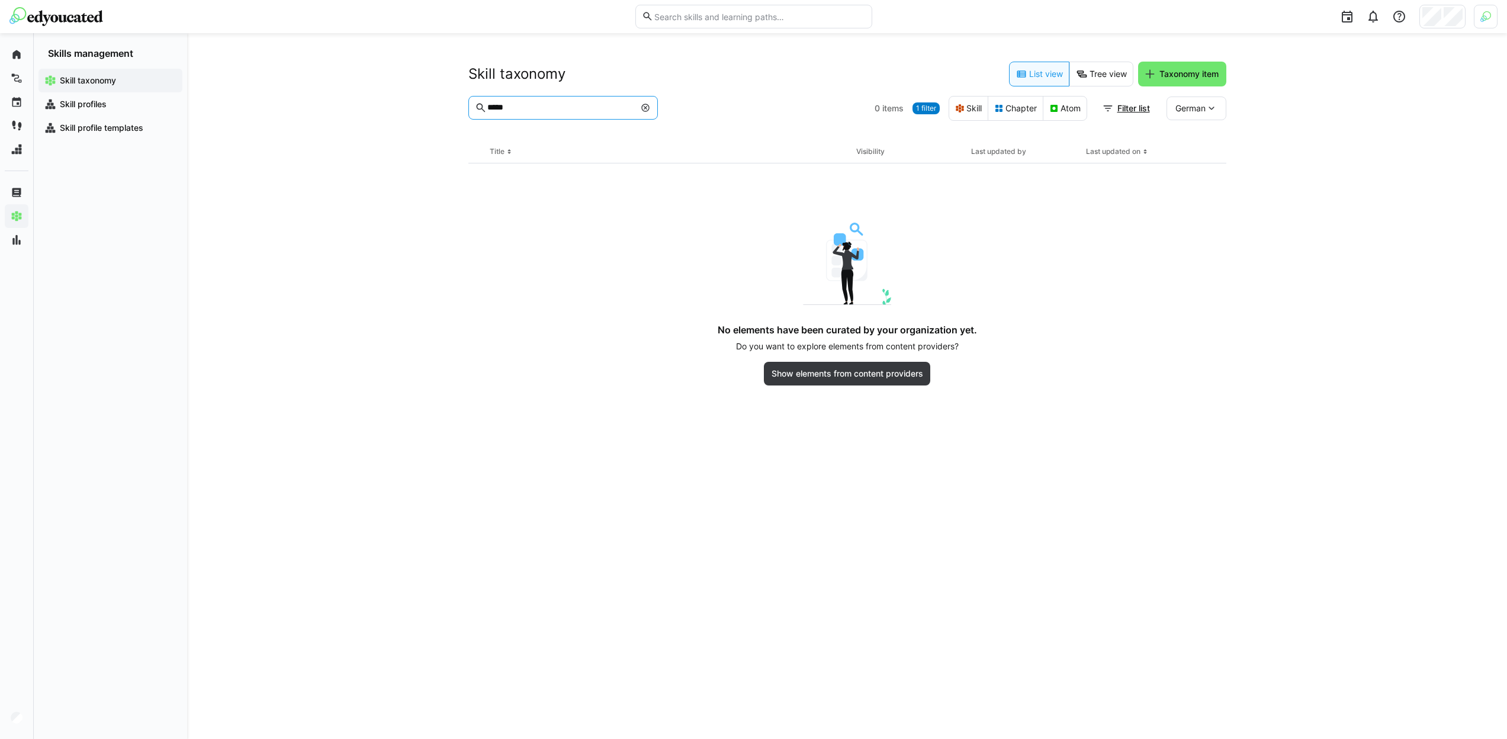
paste input "**********"
click at [606, 106] on input "**********" at bounding box center [560, 107] width 148 height 11
paste input "text"
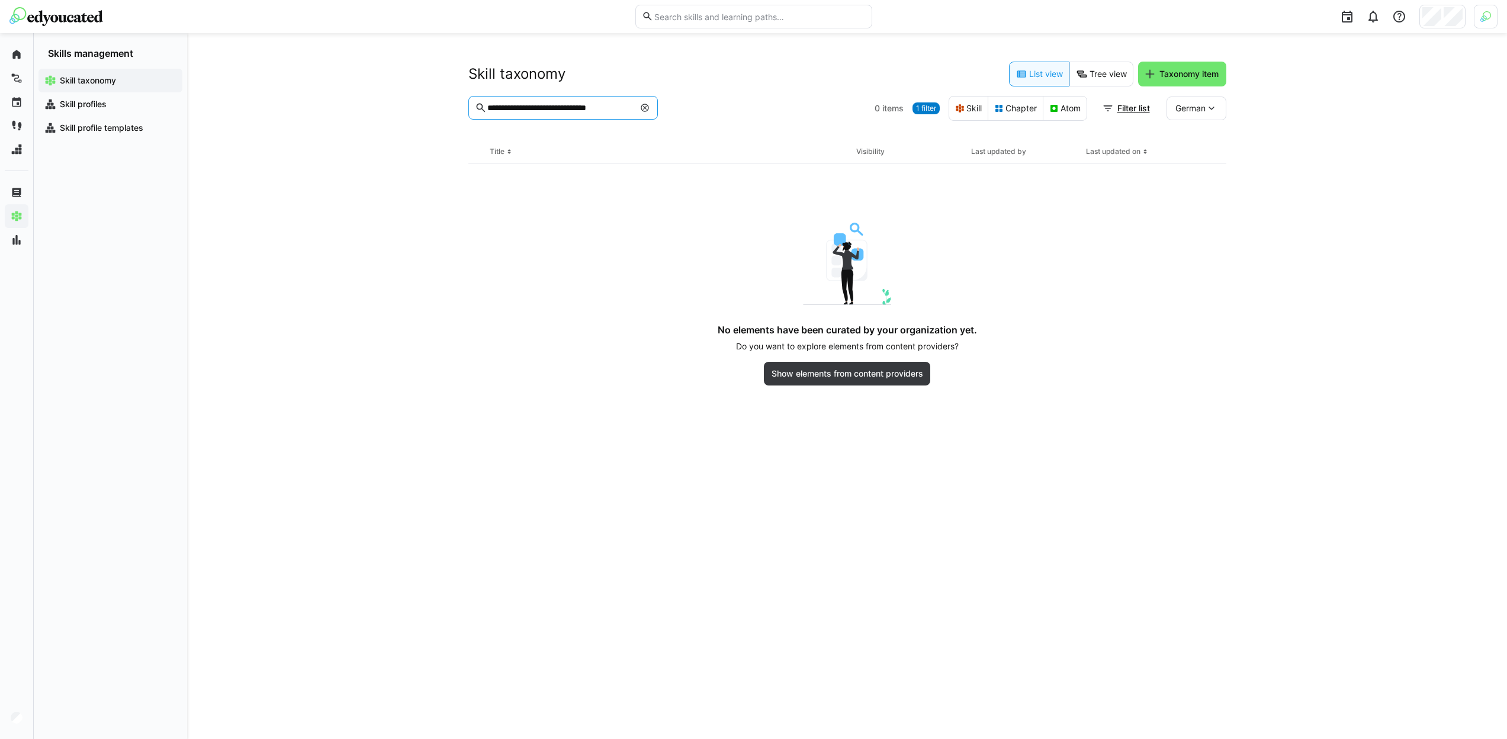
type input "**********"
click at [929, 110] on span "1 filter" at bounding box center [926, 108] width 20 height 9
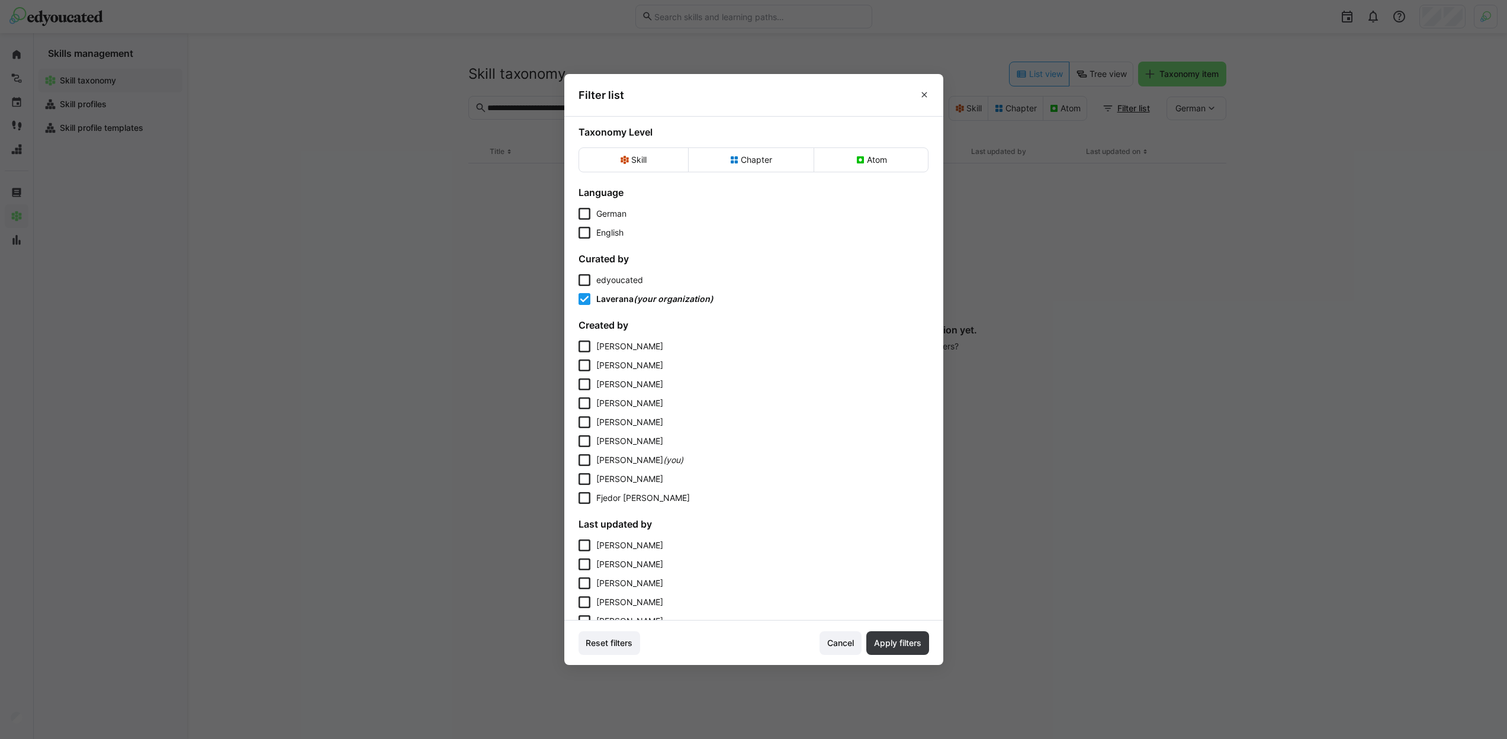
click at [637, 278] on span "edyoucated" at bounding box center [619, 280] width 47 height 10
click at [653, 301] on span "(your organization)" at bounding box center [674, 299] width 80 height 10
click at [896, 653] on span "Apply filters" at bounding box center [898, 643] width 63 height 24
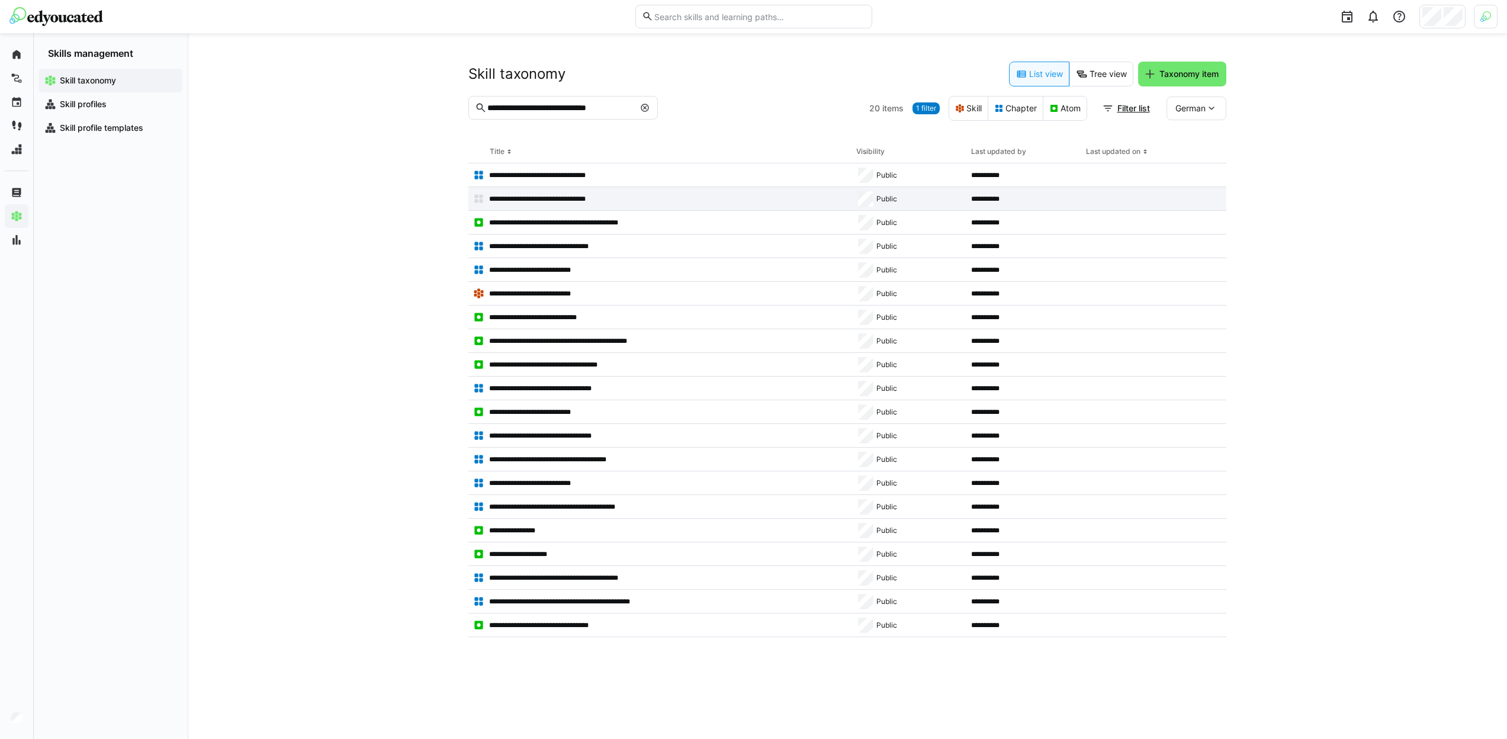
click at [574, 201] on p "**********" at bounding box center [549, 198] width 120 height 9
click at [606, 115] on eds-input "**********" at bounding box center [564, 108] width 190 height 24
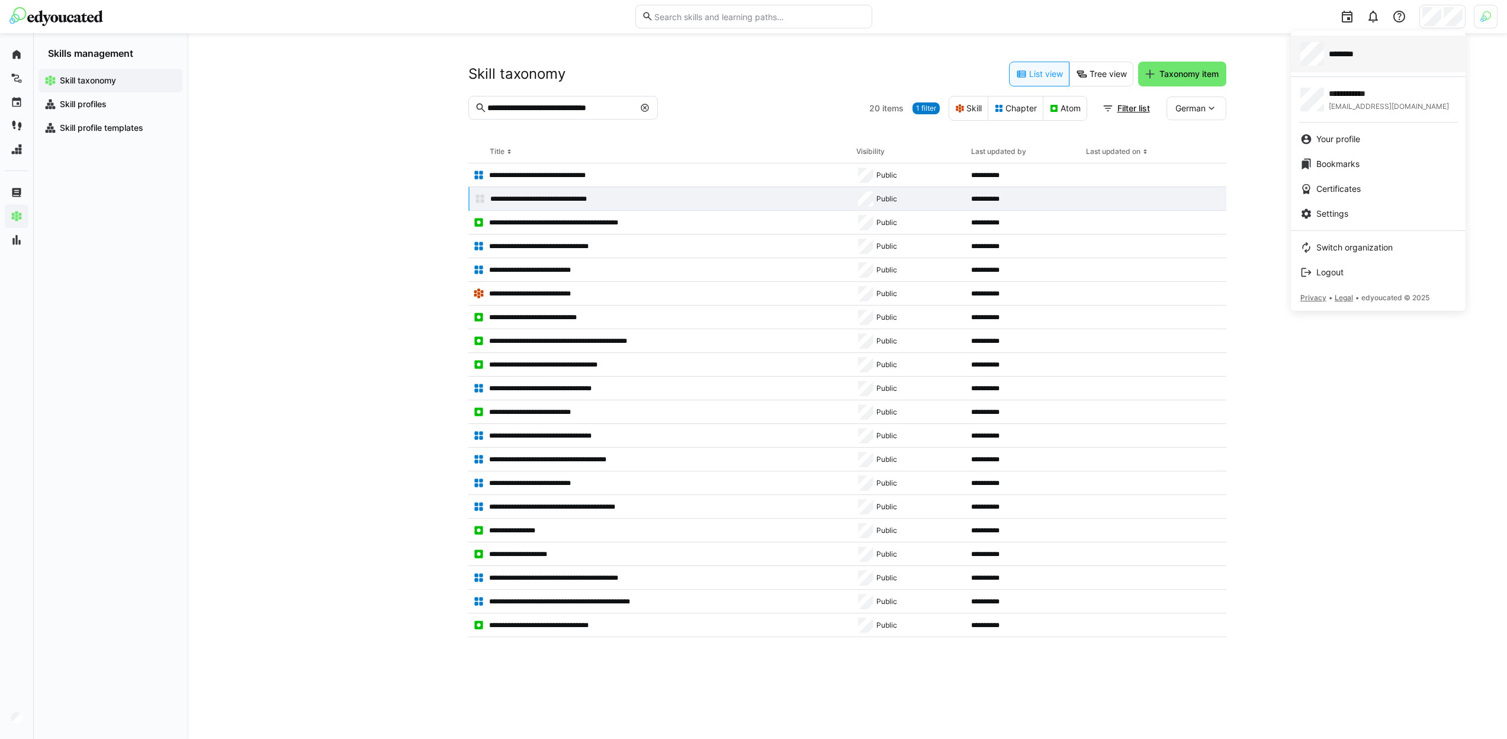
click at [1358, 64] on div "********" at bounding box center [1379, 54] width 156 height 24
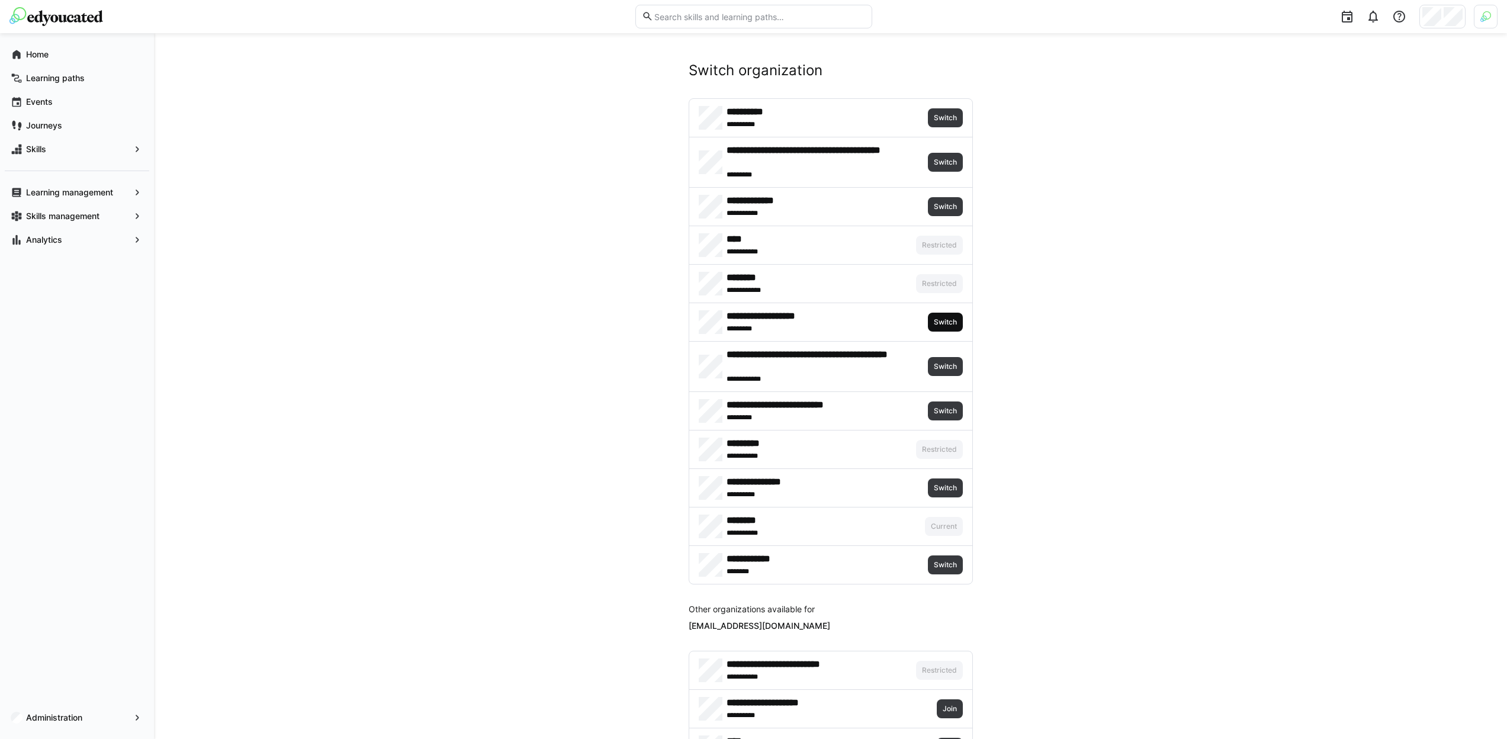
click at [943, 326] on span "Switch" at bounding box center [945, 321] width 25 height 9
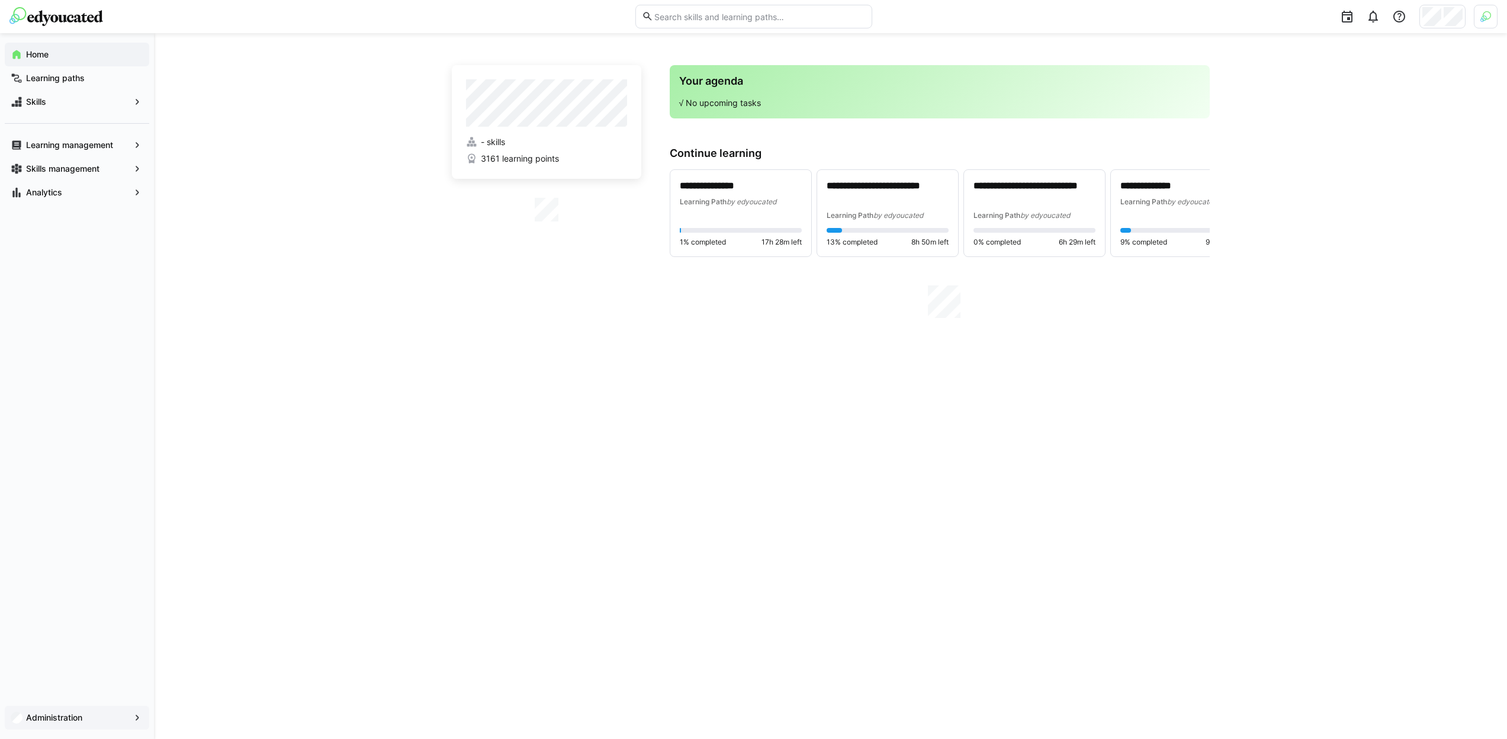
click at [88, 717] on span "Administration" at bounding box center [76, 718] width 105 height 12
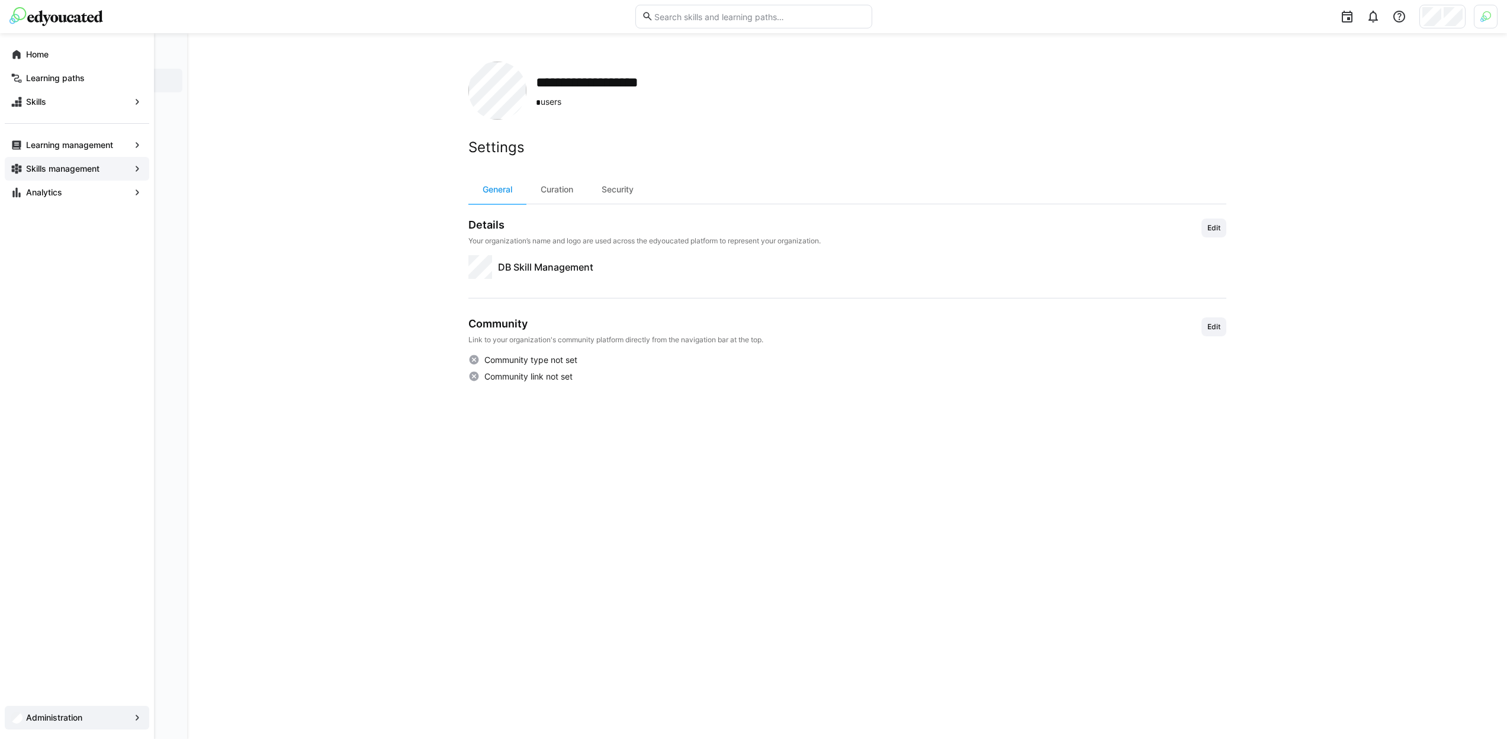
click at [0, 0] on app-navigation-label "Skills management" at bounding box center [0, 0] width 0 height 0
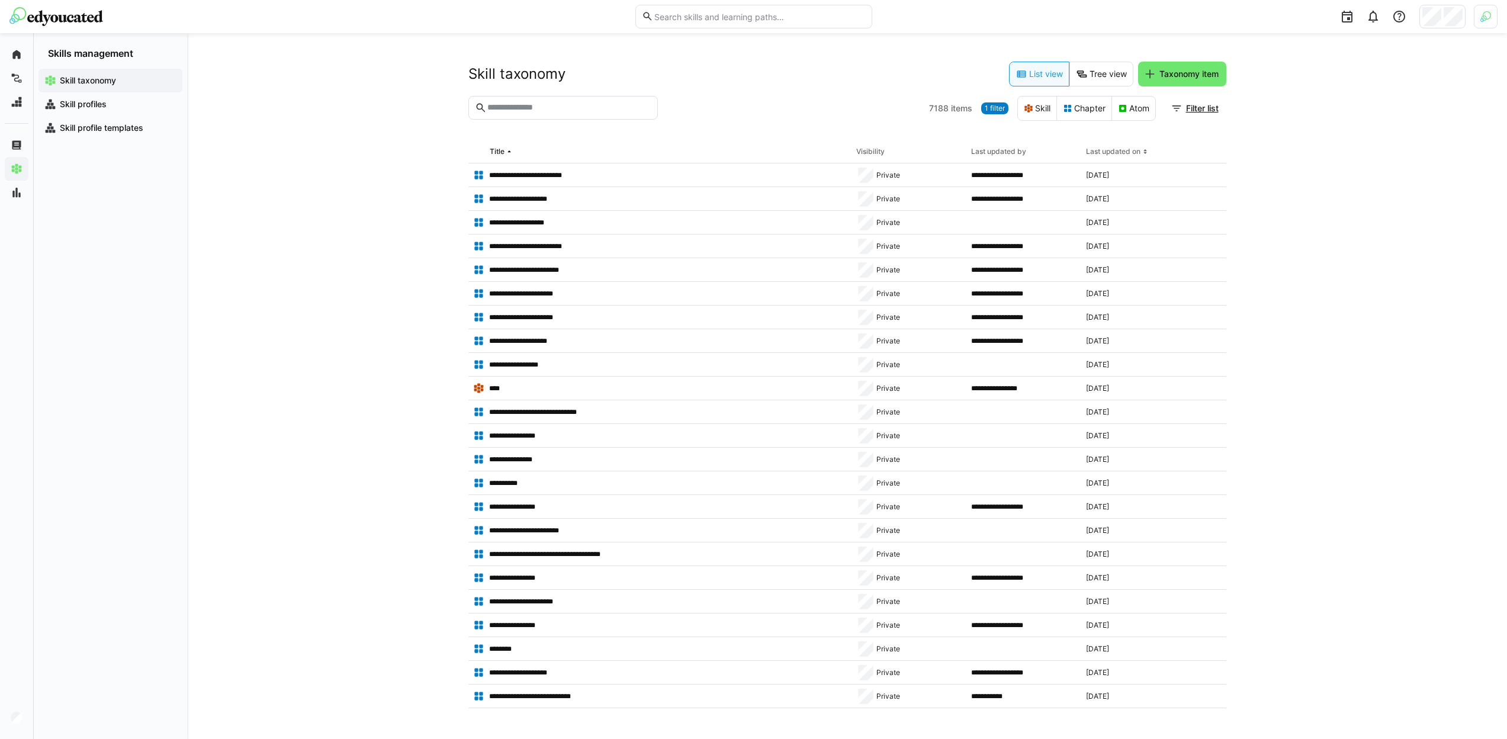
click at [985, 110] on span "1 filter" at bounding box center [995, 108] width 20 height 9
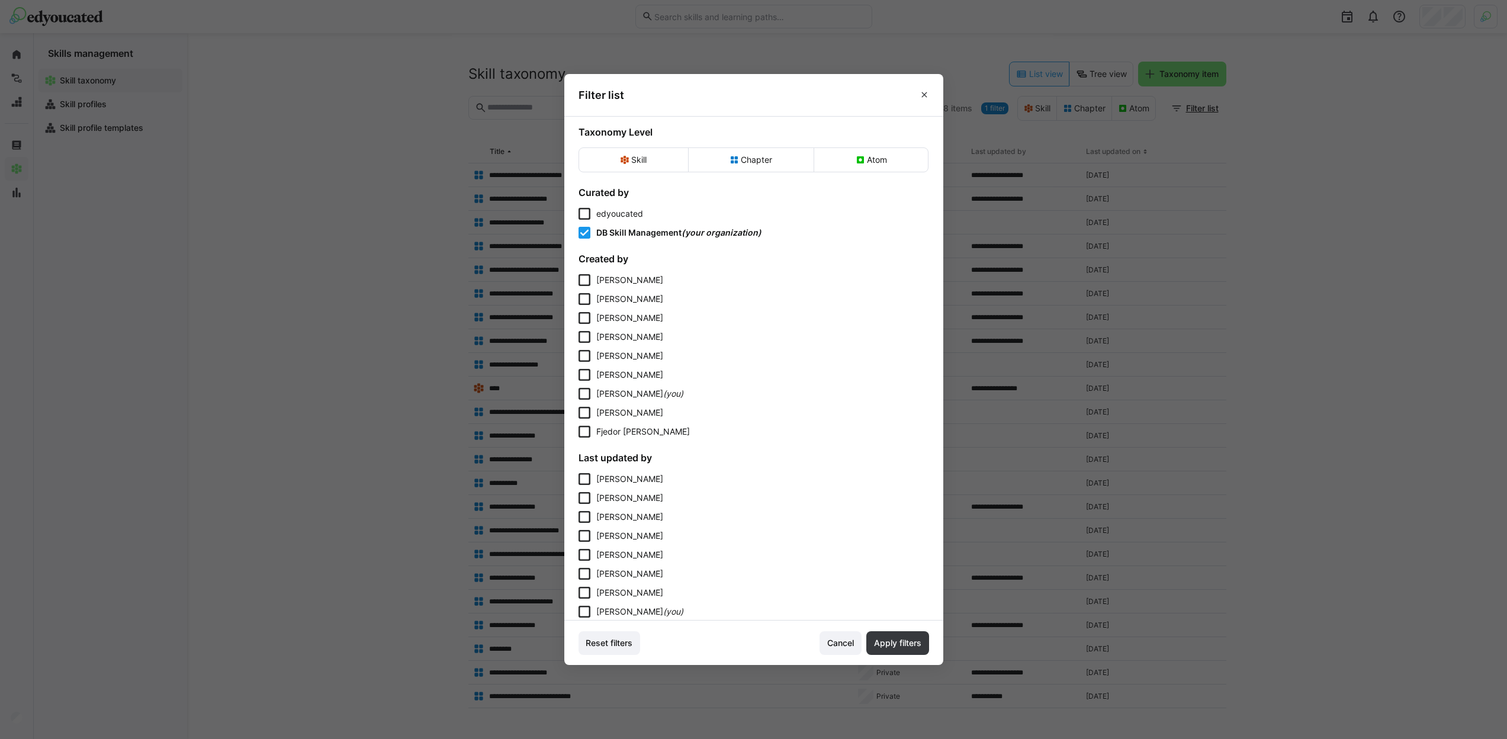
click at [595, 236] on eds-checkbox "DB Skill Management (your organization)" at bounding box center [754, 233] width 351 height 12
click at [599, 204] on form "Curated by edyoucated DB Skill Management (your organization)" at bounding box center [754, 213] width 351 height 52
click at [605, 211] on span "edyoucated" at bounding box center [619, 213] width 47 height 10
click at [896, 634] on span "Apply filters" at bounding box center [898, 643] width 63 height 24
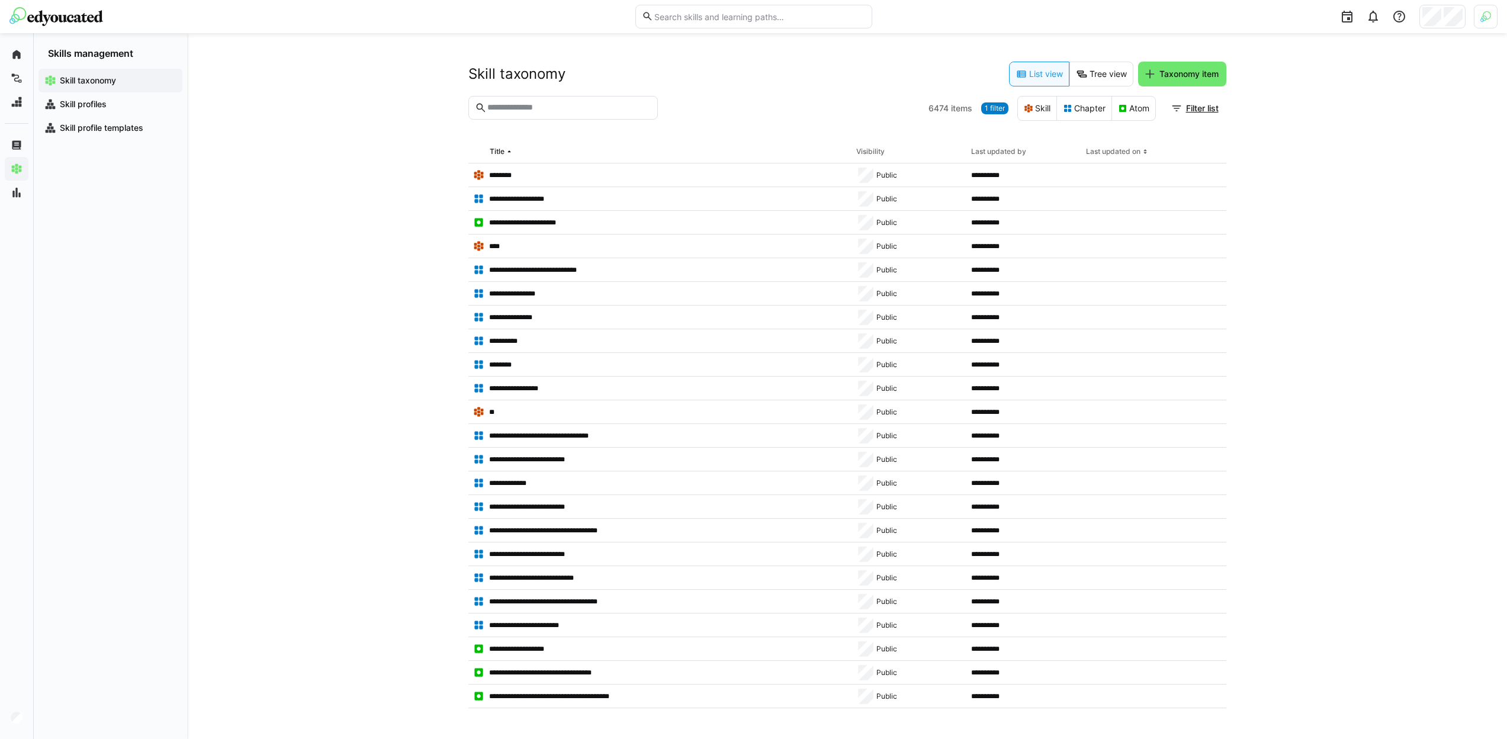
click at [995, 104] on span "1 filter" at bounding box center [995, 108] width 20 height 9
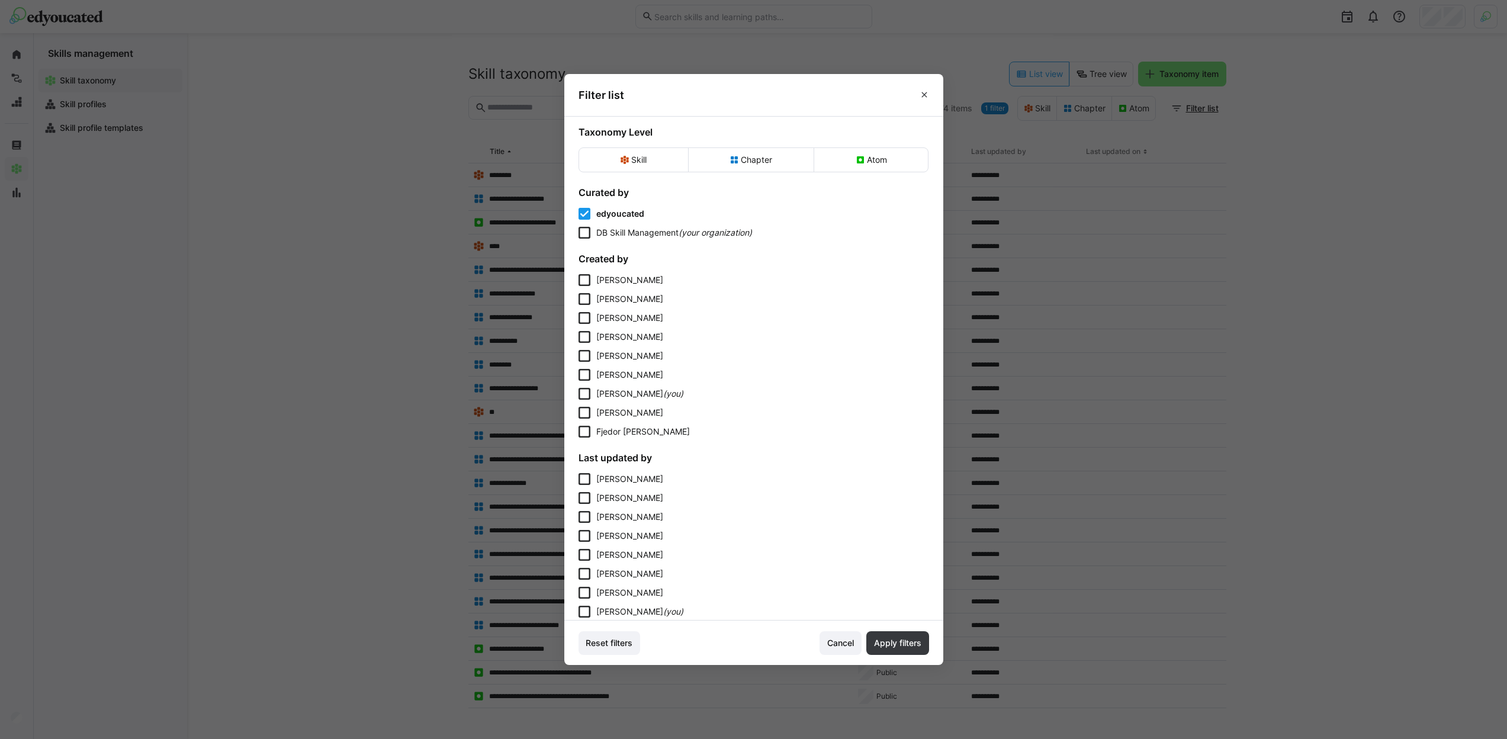
click at [630, 242] on form "Curated by edyoucated DB Skill Management (your organization) Created by Marlen…" at bounding box center [754, 431] width 351 height 488
click at [628, 236] on span "DB Skill Management" at bounding box center [637, 232] width 82 height 10
click at [621, 217] on span "edyoucated" at bounding box center [620, 213] width 48 height 10
click at [903, 639] on span "Apply filters" at bounding box center [897, 643] width 51 height 12
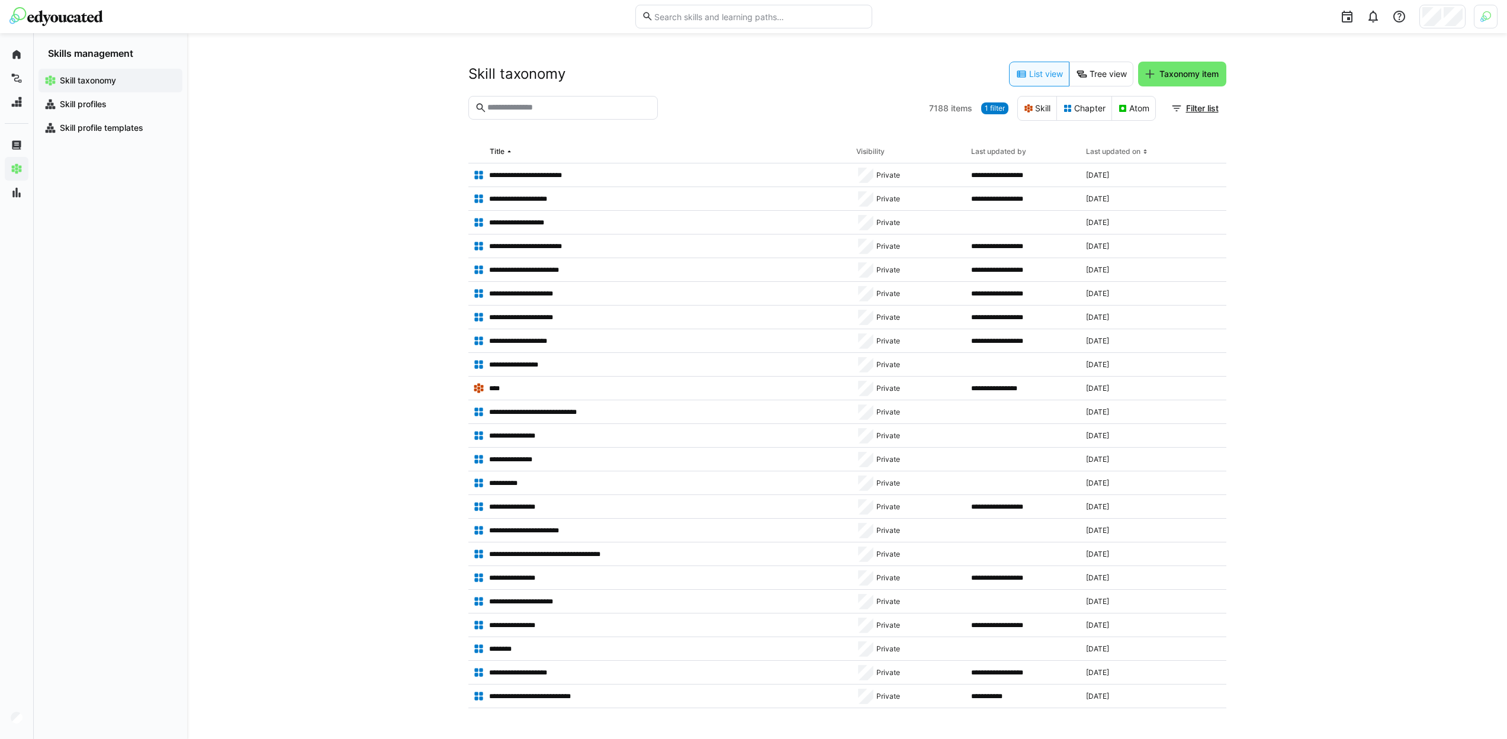
click at [550, 105] on input "text" at bounding box center [568, 107] width 165 height 11
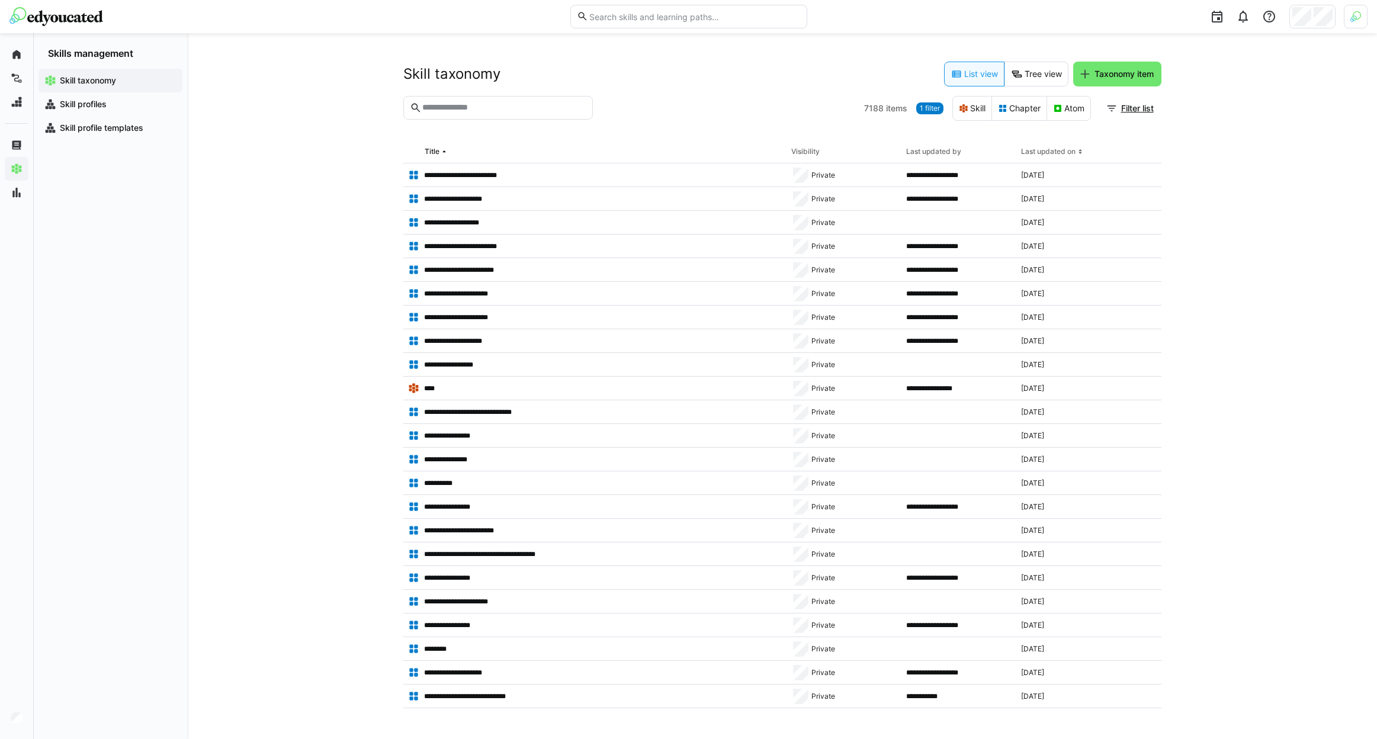
click at [420, 105] on eds-icon at bounding box center [416, 108] width 12 height 12
paste input "**********"
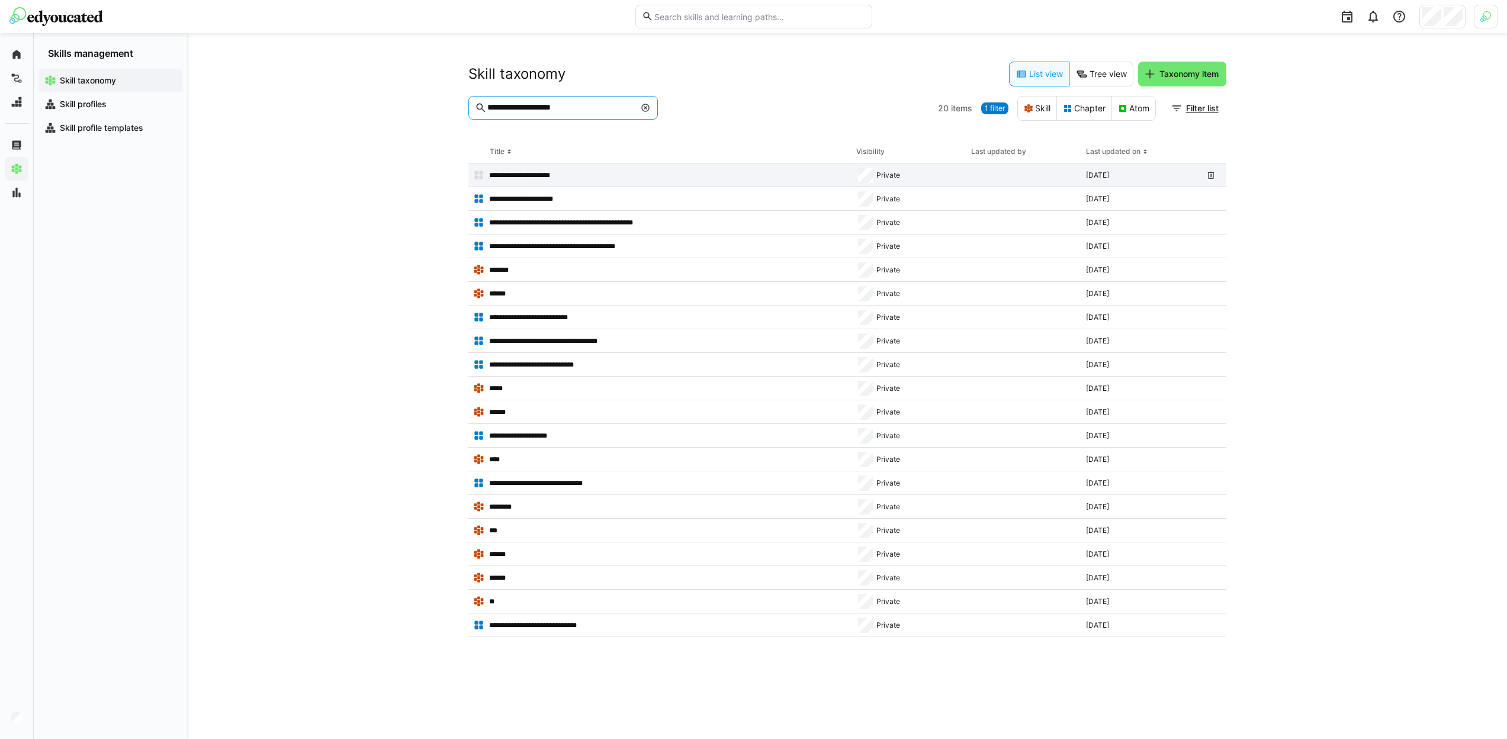
type input "**********"
click at [563, 176] on p "**********" at bounding box center [531, 175] width 85 height 9
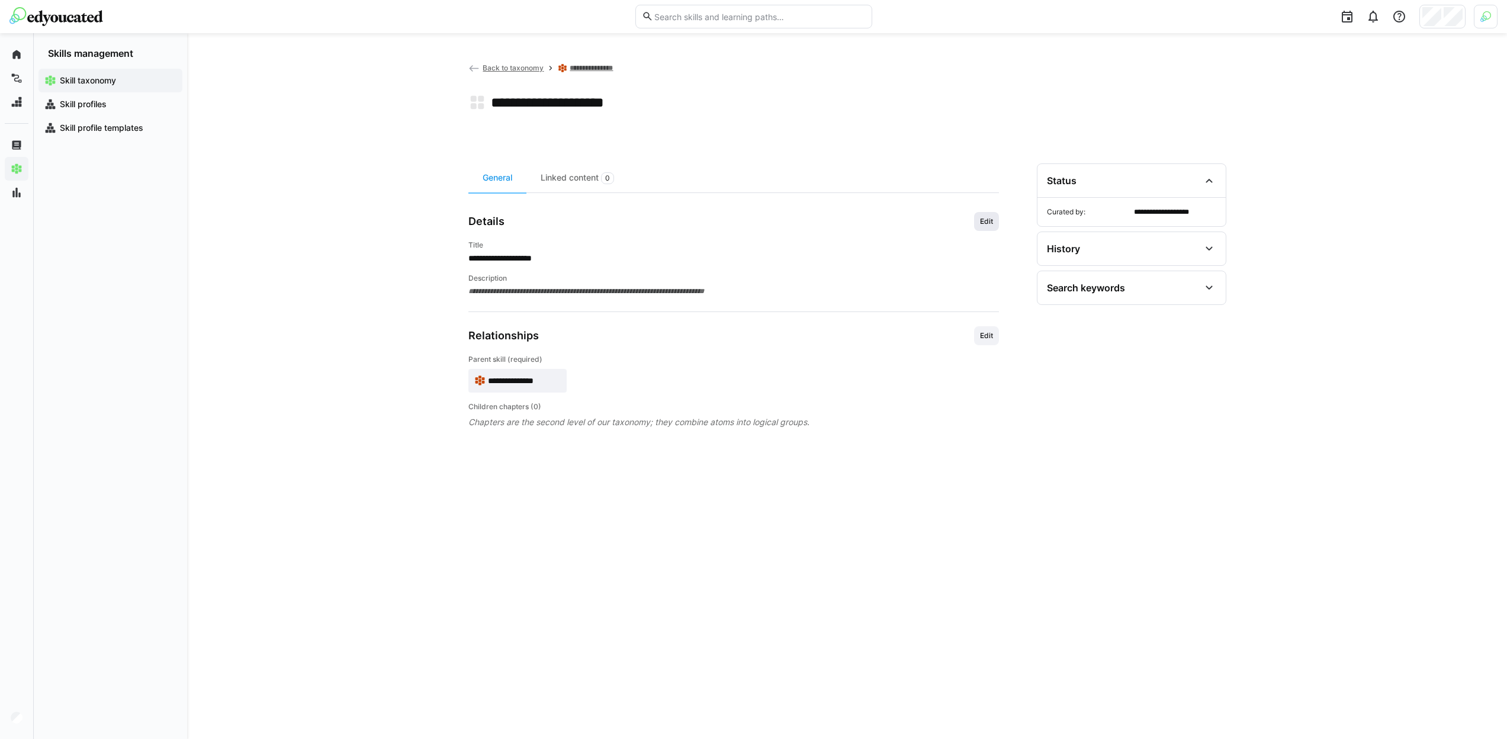
click at [980, 223] on span "Edit" at bounding box center [986, 221] width 15 height 9
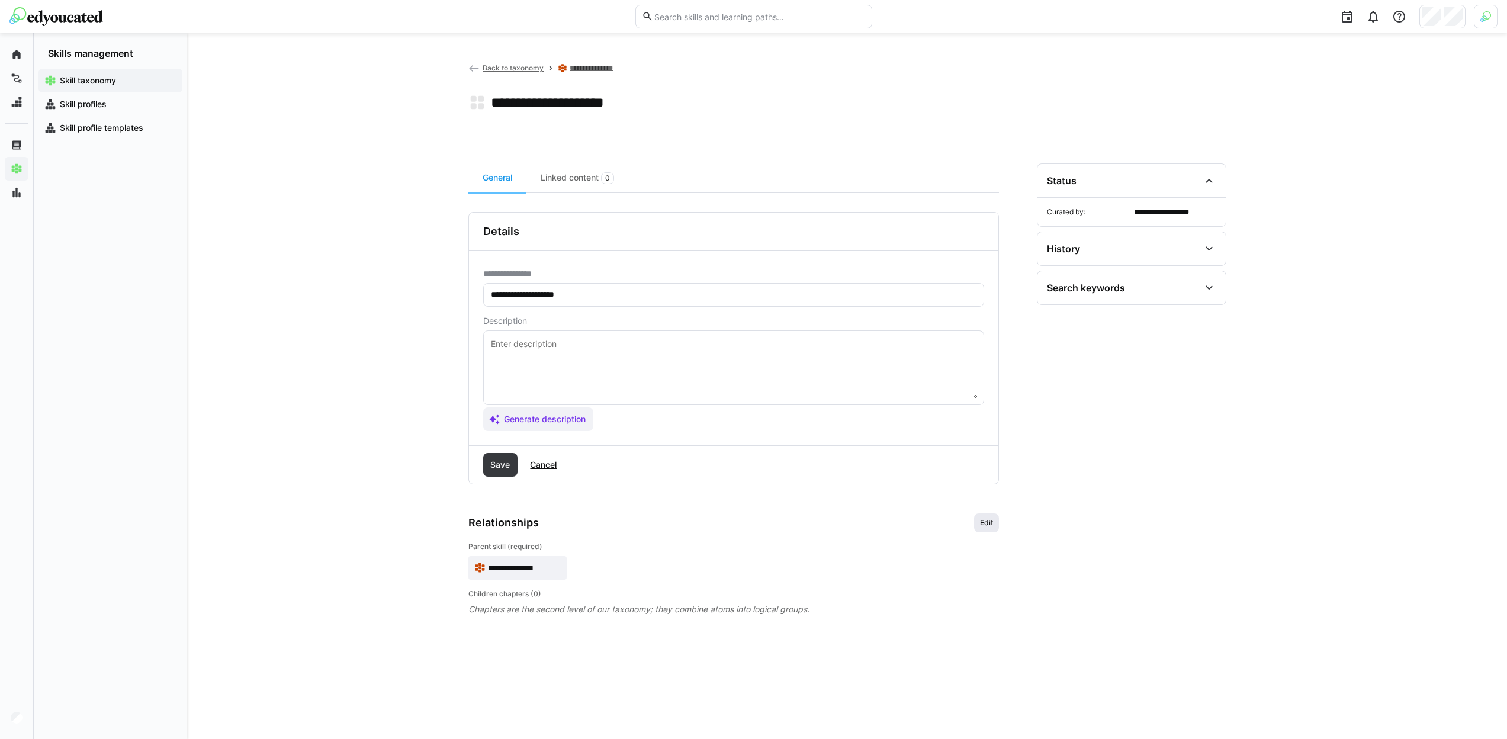
click at [990, 527] on span "Edit" at bounding box center [986, 522] width 15 height 9
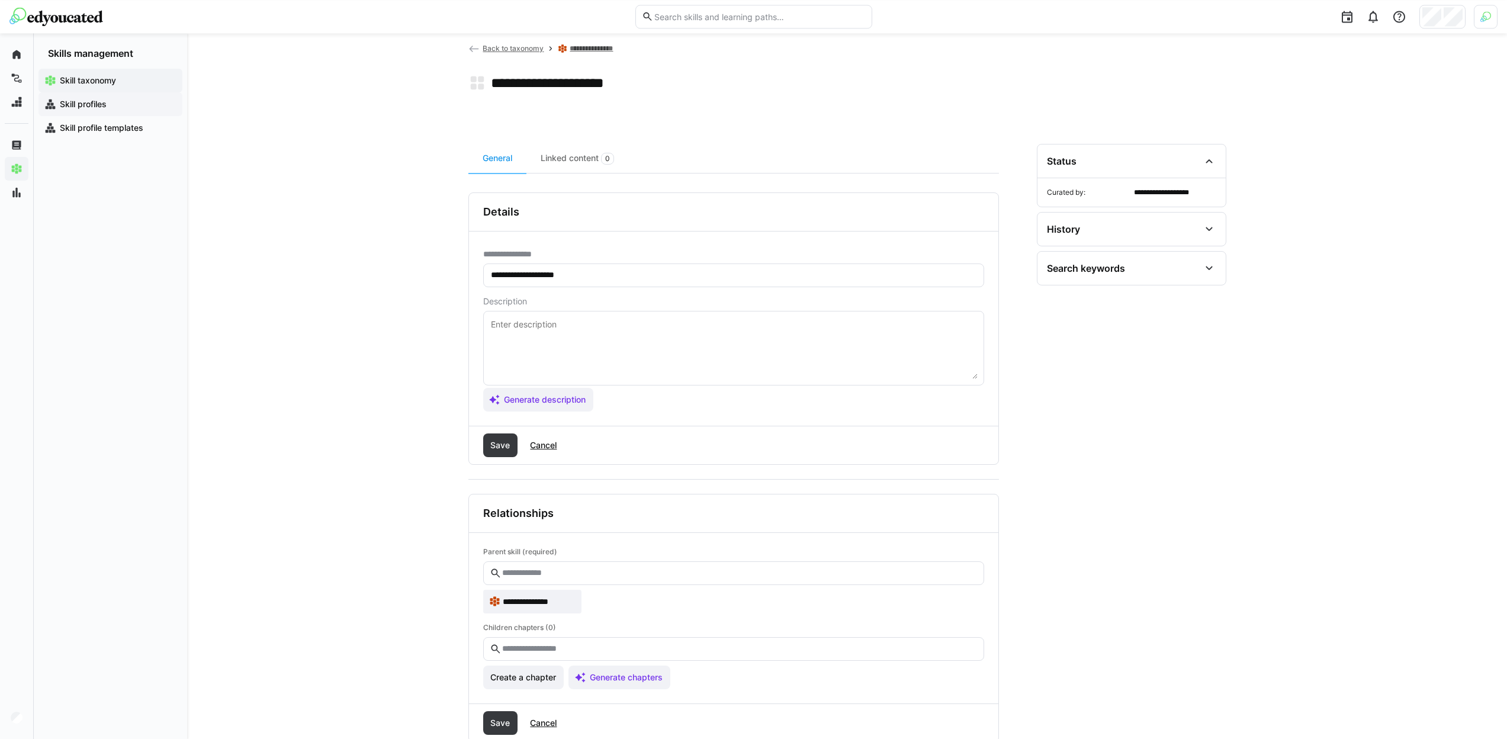
scroll to position [51, 0]
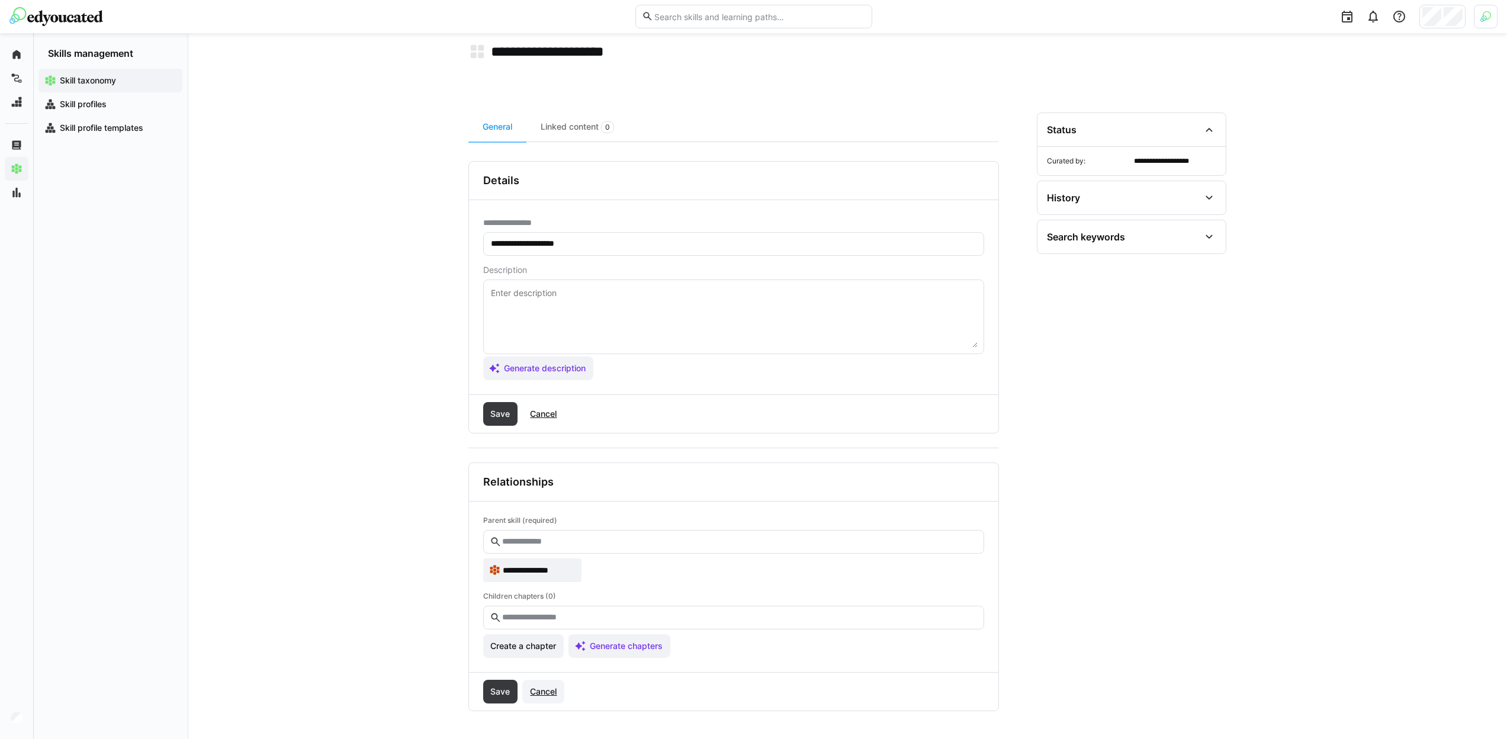
click at [540, 699] on span "Cancel" at bounding box center [543, 692] width 42 height 24
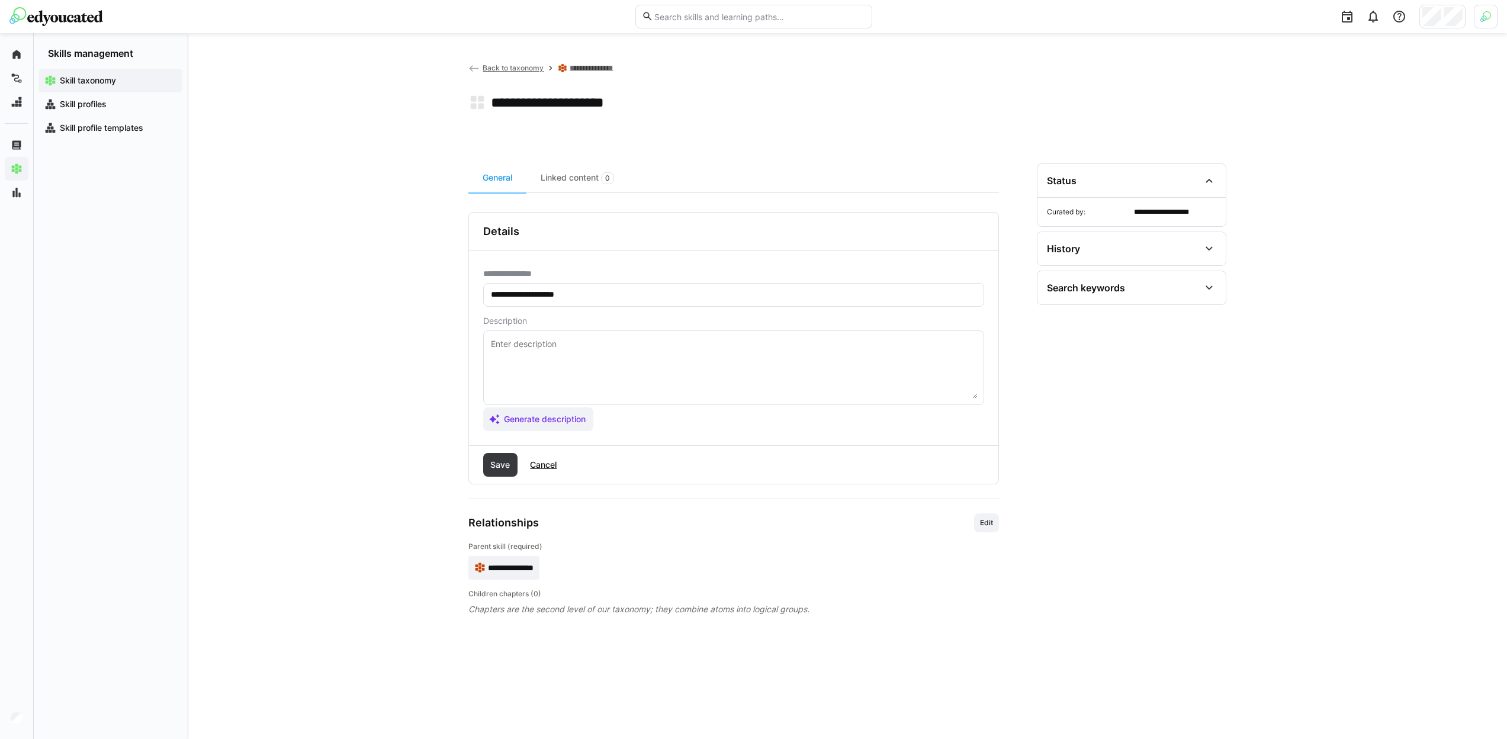
scroll to position [0, 0]
click at [532, 66] on span "Back to taxonomy" at bounding box center [513, 67] width 61 height 9
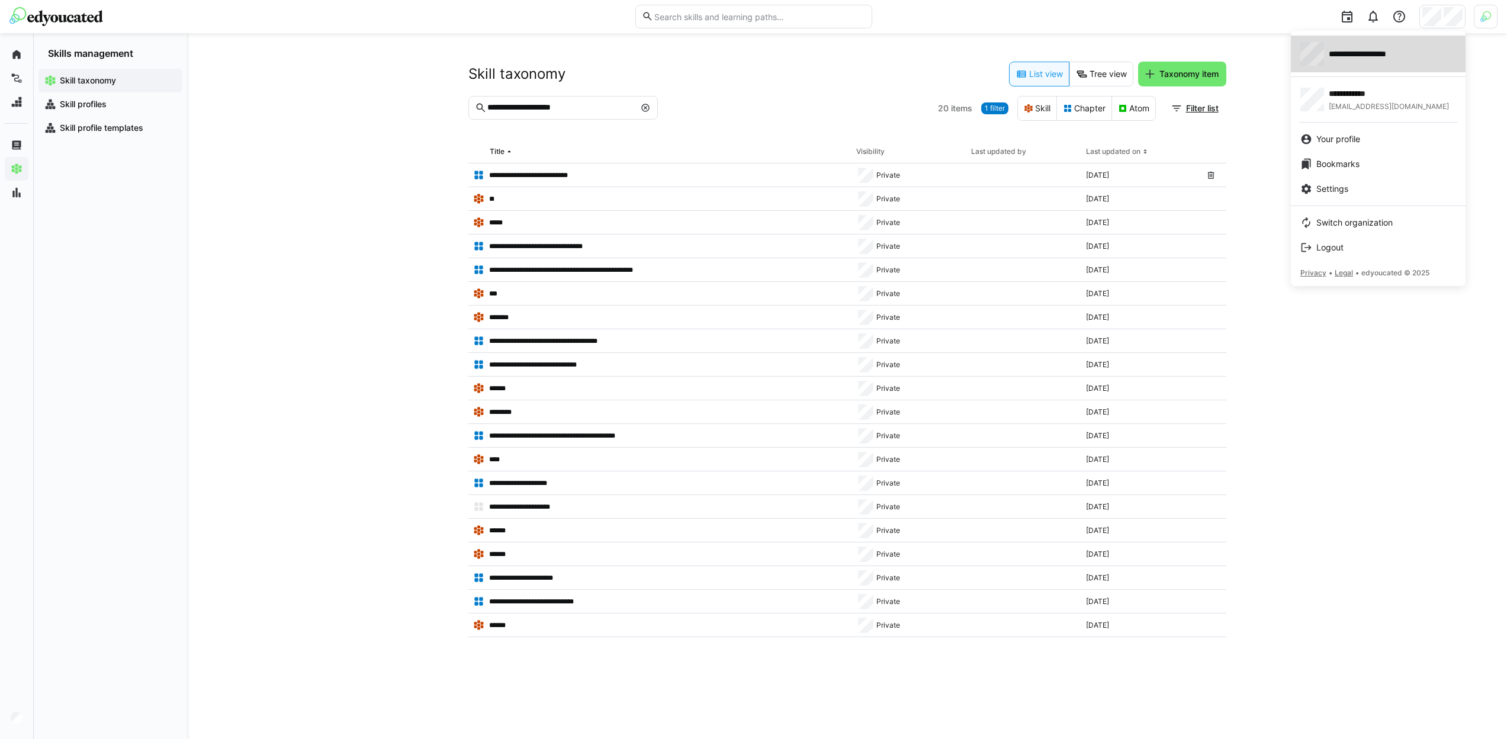
click at [1395, 47] on div "**********" at bounding box center [1379, 54] width 156 height 24
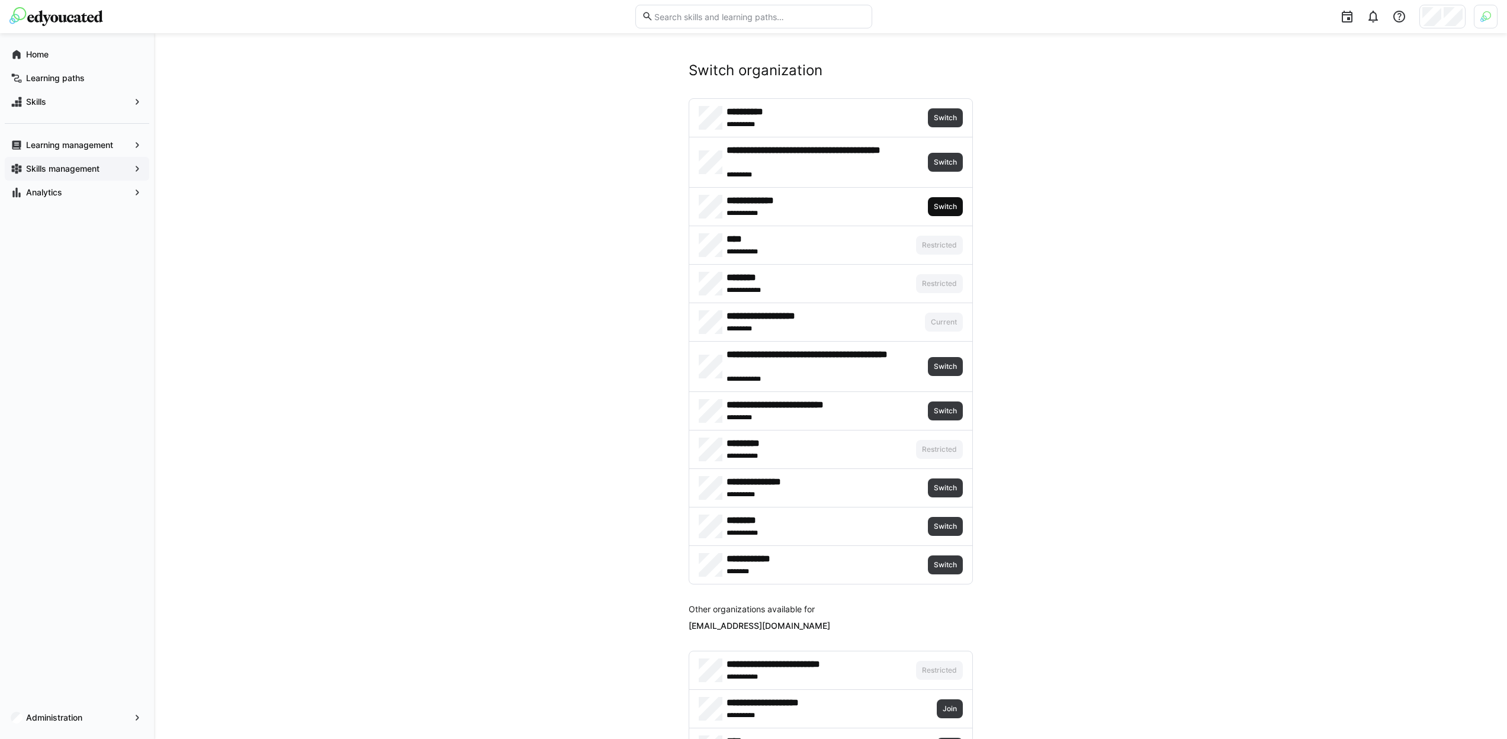
click at [954, 211] on span "Switch" at bounding box center [945, 206] width 35 height 19
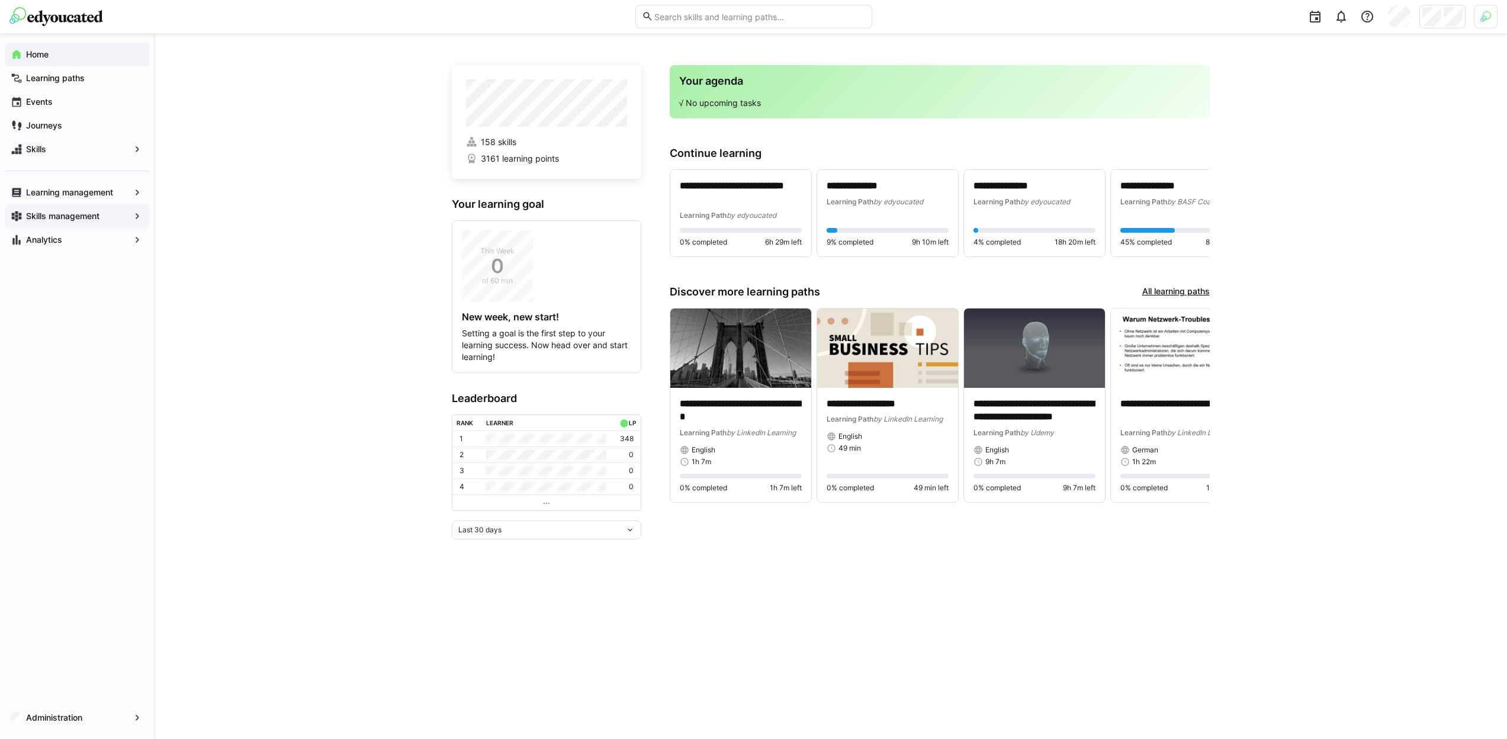
click at [76, 210] on span "Skills management" at bounding box center [76, 216] width 105 height 12
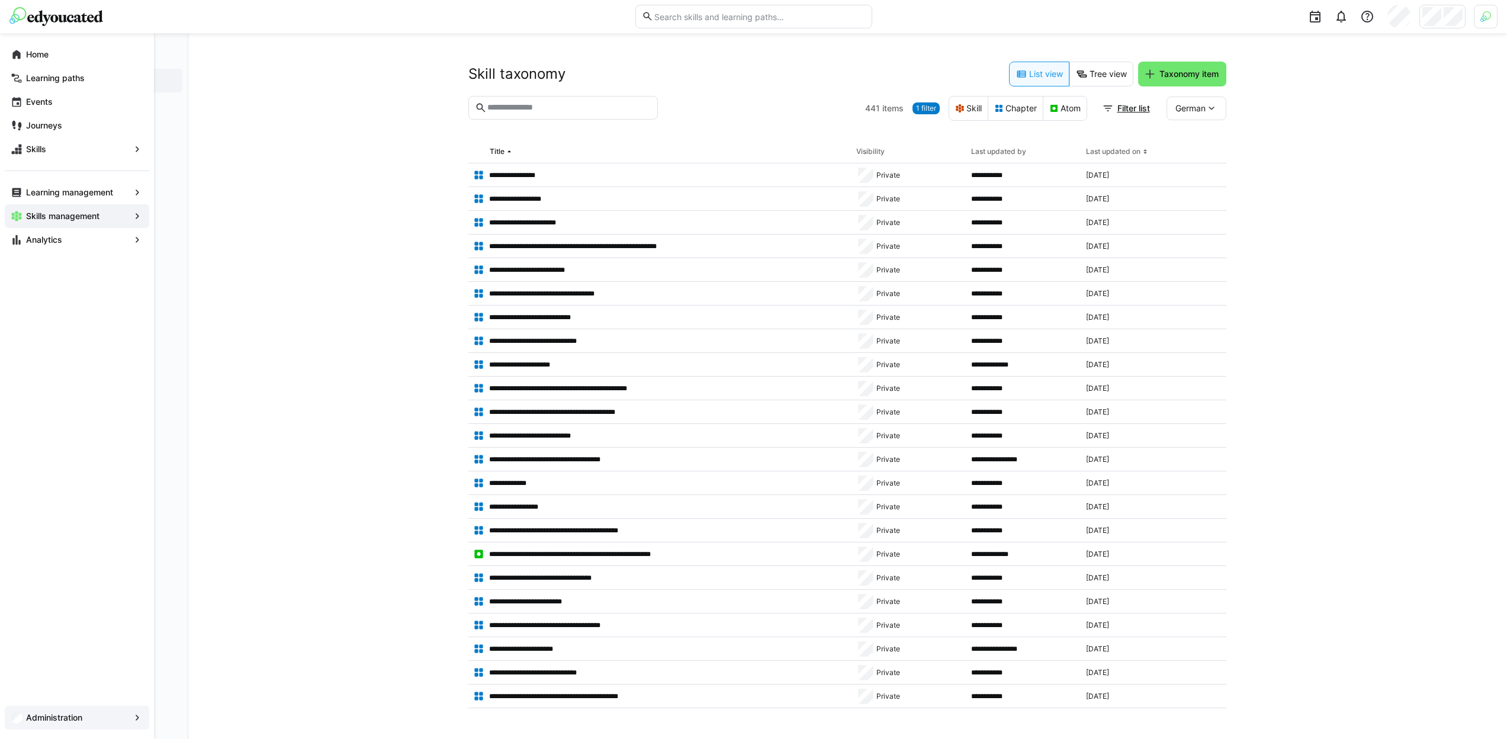
click at [24, 713] on div "Administration" at bounding box center [77, 718] width 145 height 24
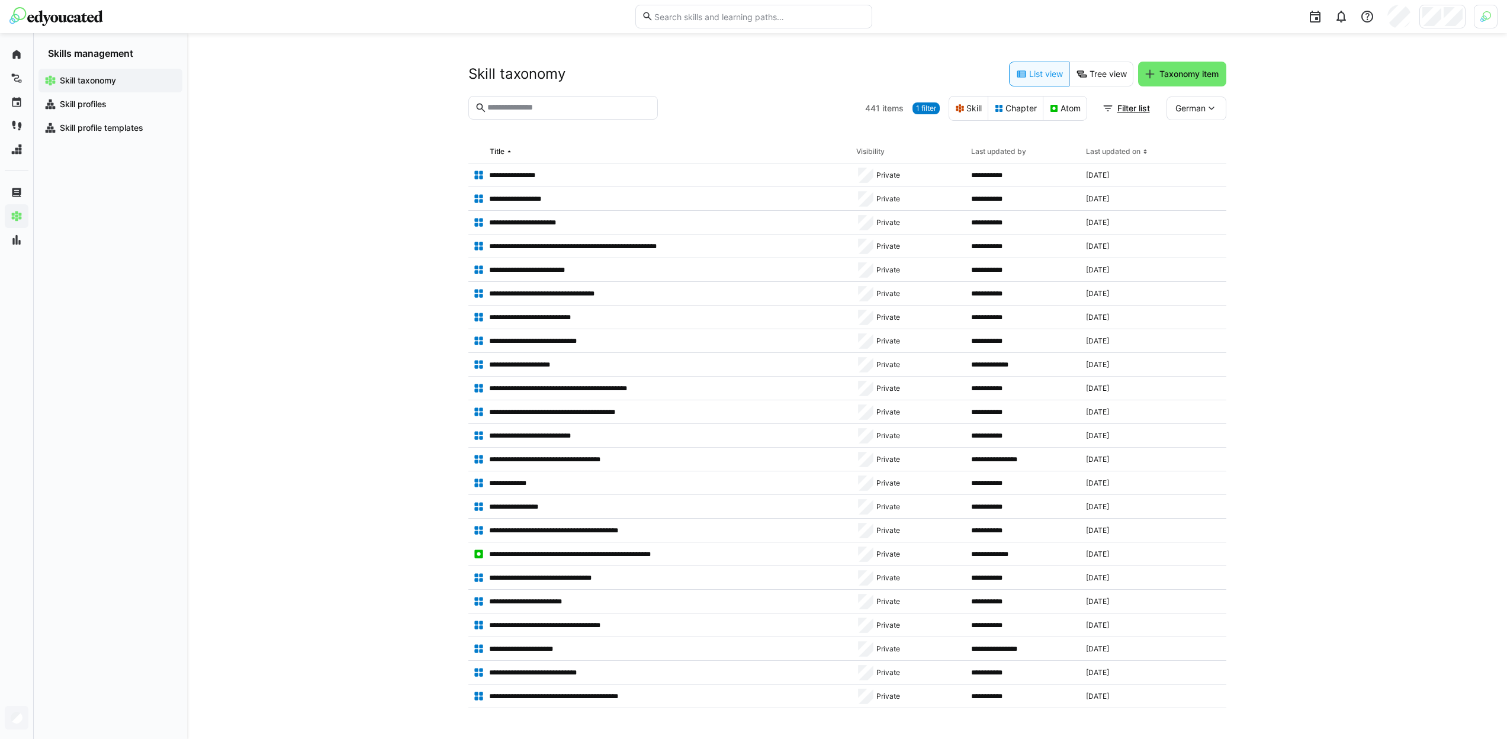
click at [913, 109] on span "1 filter" at bounding box center [926, 108] width 27 height 12
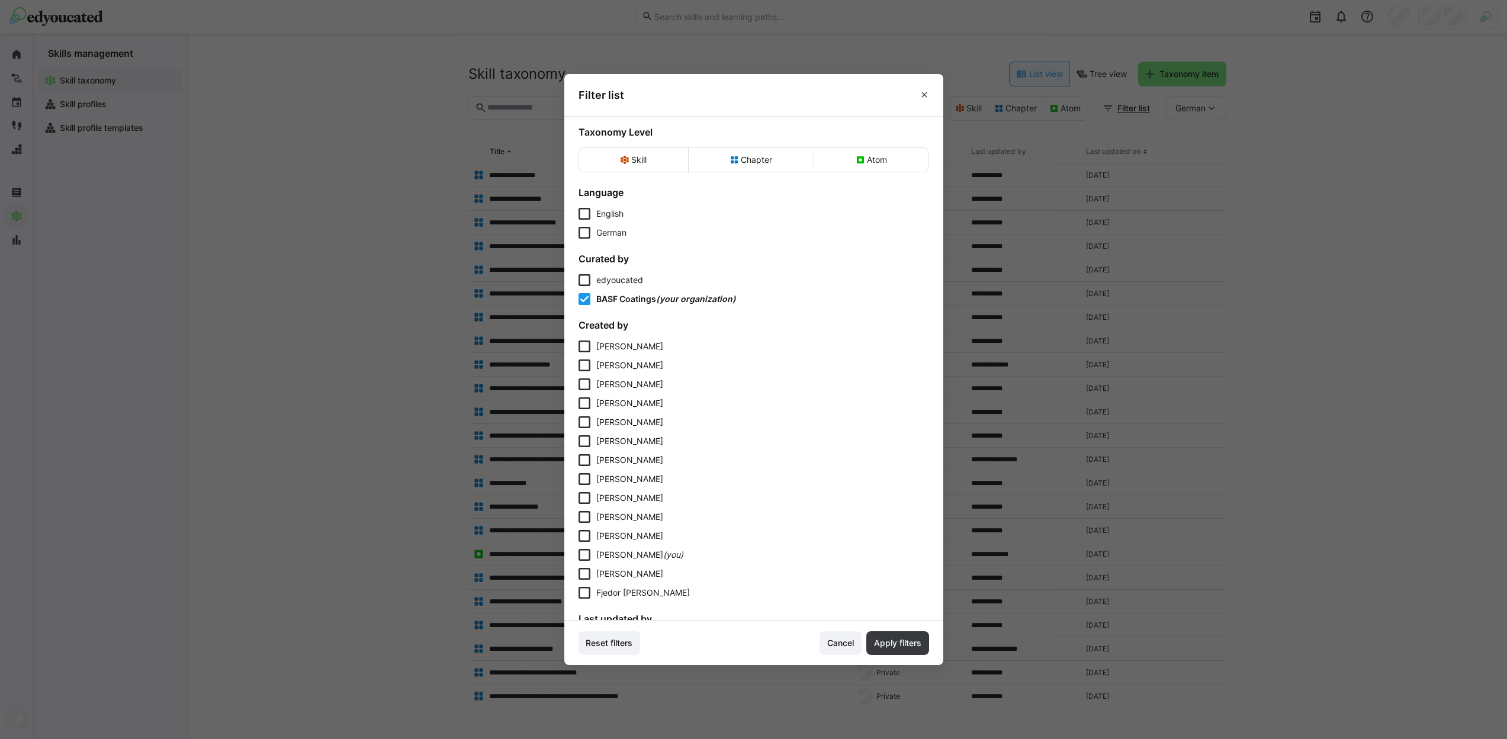
click at [621, 274] on div "edyoucated" at bounding box center [619, 280] width 47 height 12
drag, startPoint x: 639, startPoint y: 295, endPoint x: 685, endPoint y: 300, distance: 45.9
click at [642, 294] on span "BASF Coatings" at bounding box center [626, 299] width 60 height 10
click at [889, 648] on span "Apply filters" at bounding box center [897, 643] width 51 height 12
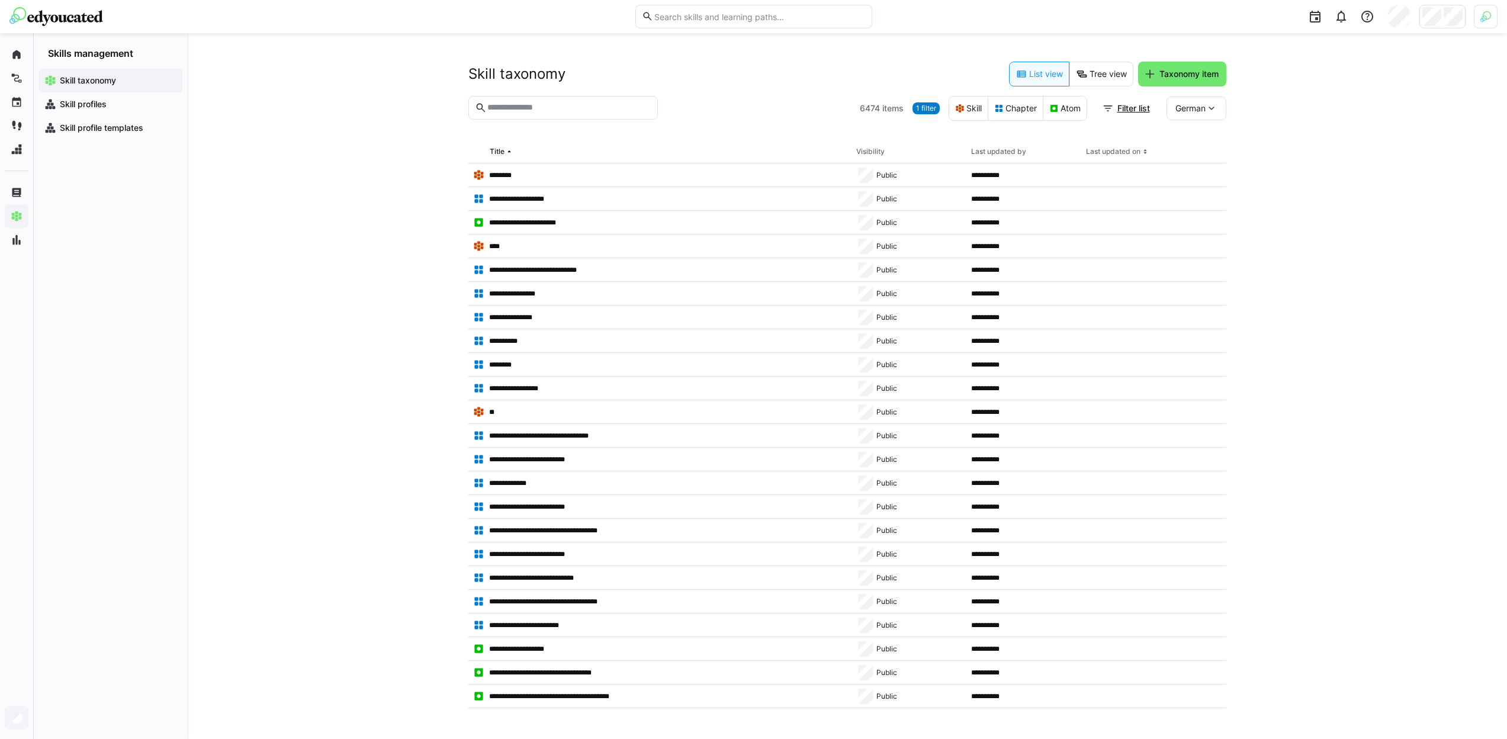
click at [671, 86] on div "Skill taxonomy List view Tree view Taxonomy item" at bounding box center [848, 74] width 758 height 25
click at [1487, 35] on div at bounding box center [753, 369] width 1507 height 739
click at [1487, 17] on img at bounding box center [1486, 16] width 11 height 11
click at [1487, 17] on div at bounding box center [753, 369] width 1507 height 739
click at [1487, 17] on img at bounding box center [1486, 16] width 11 height 11
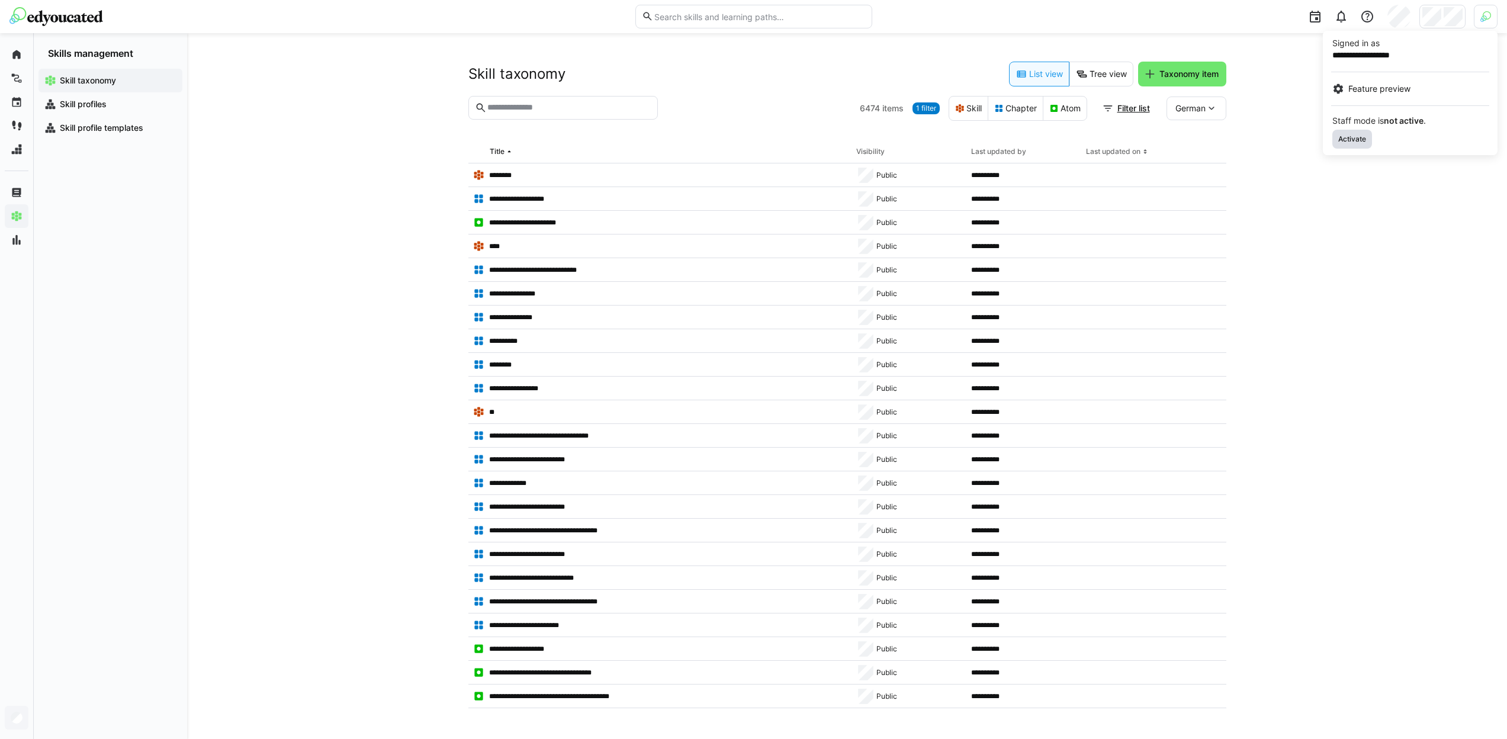
click at [1360, 146] on span "Activate" at bounding box center [1353, 139] width 40 height 19
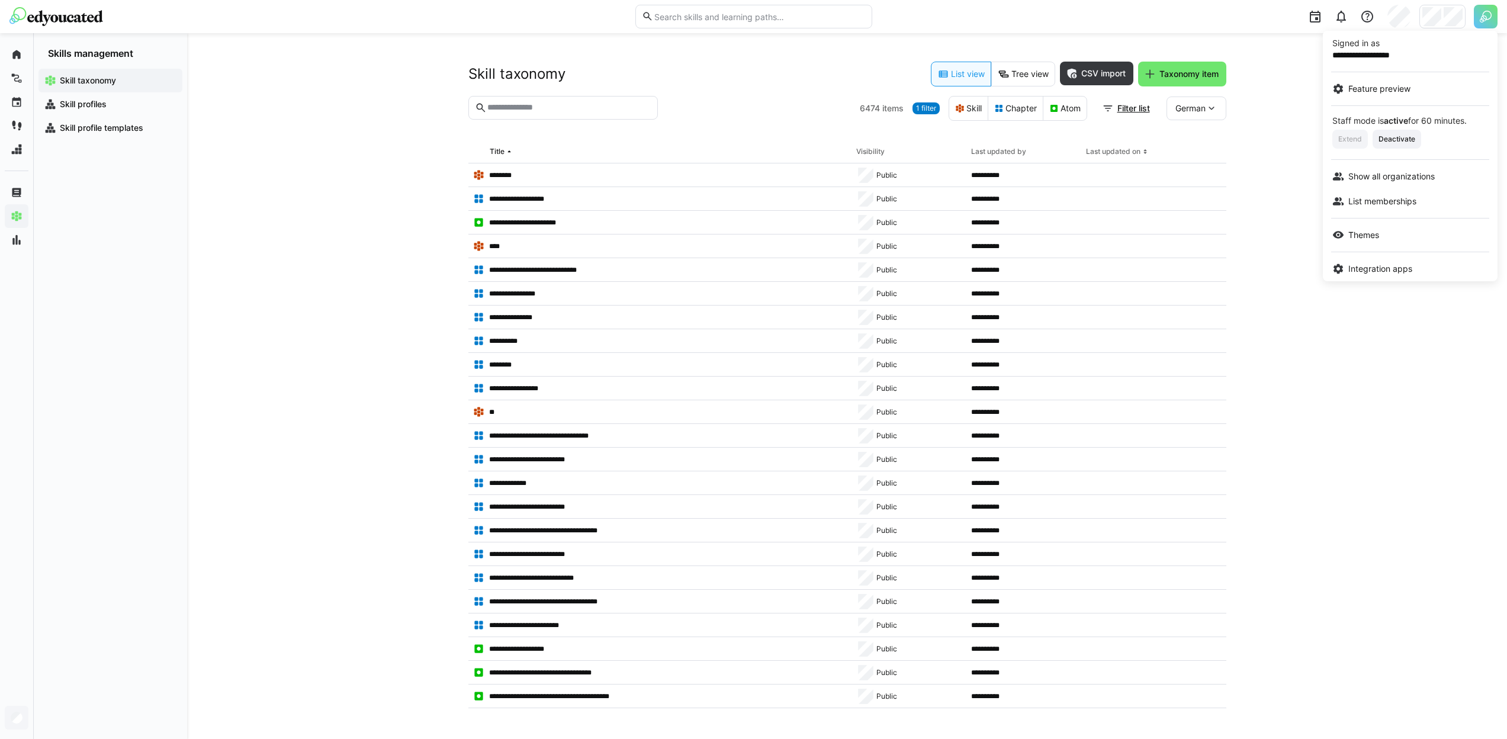
click at [1440, 19] on div at bounding box center [753, 369] width 1507 height 739
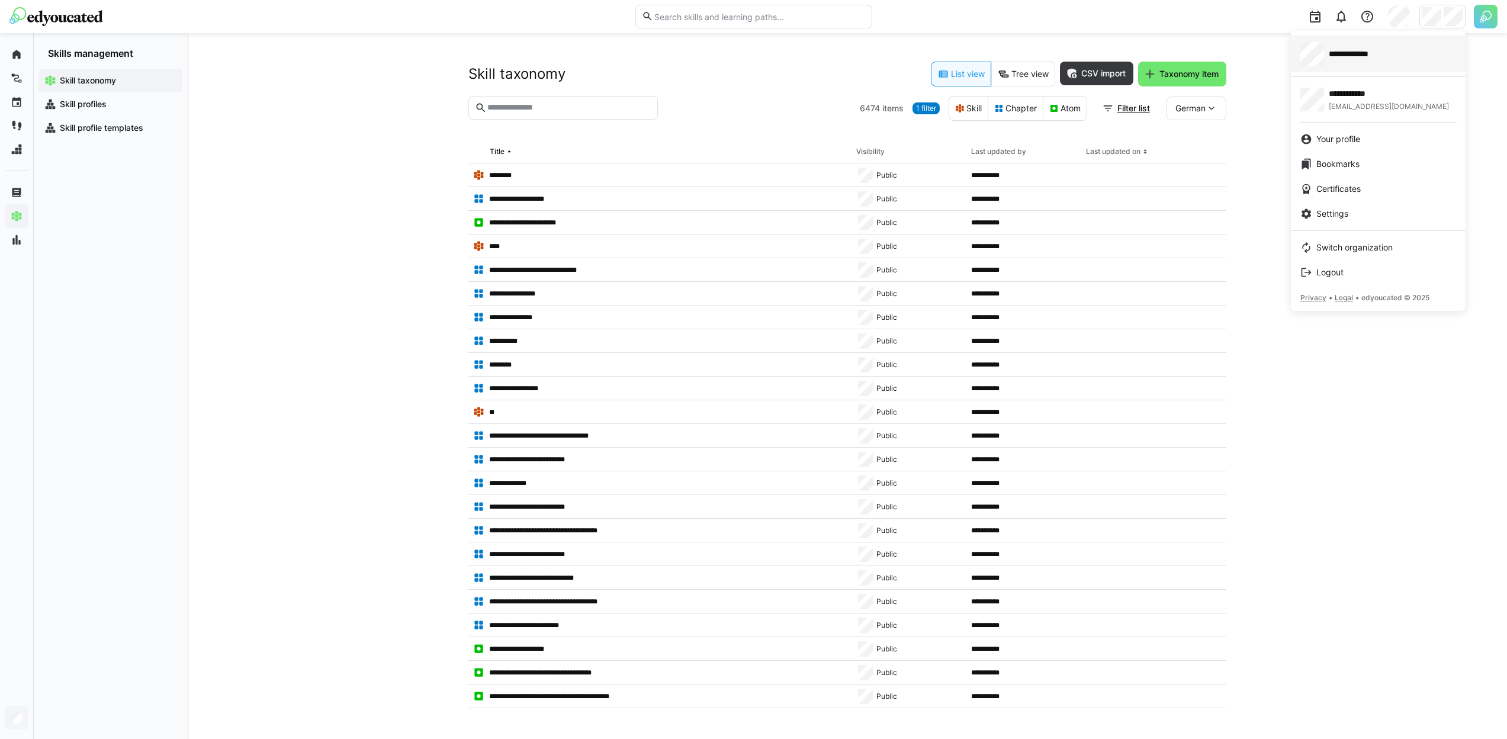
click at [1397, 65] on div "**********" at bounding box center [1379, 54] width 156 height 24
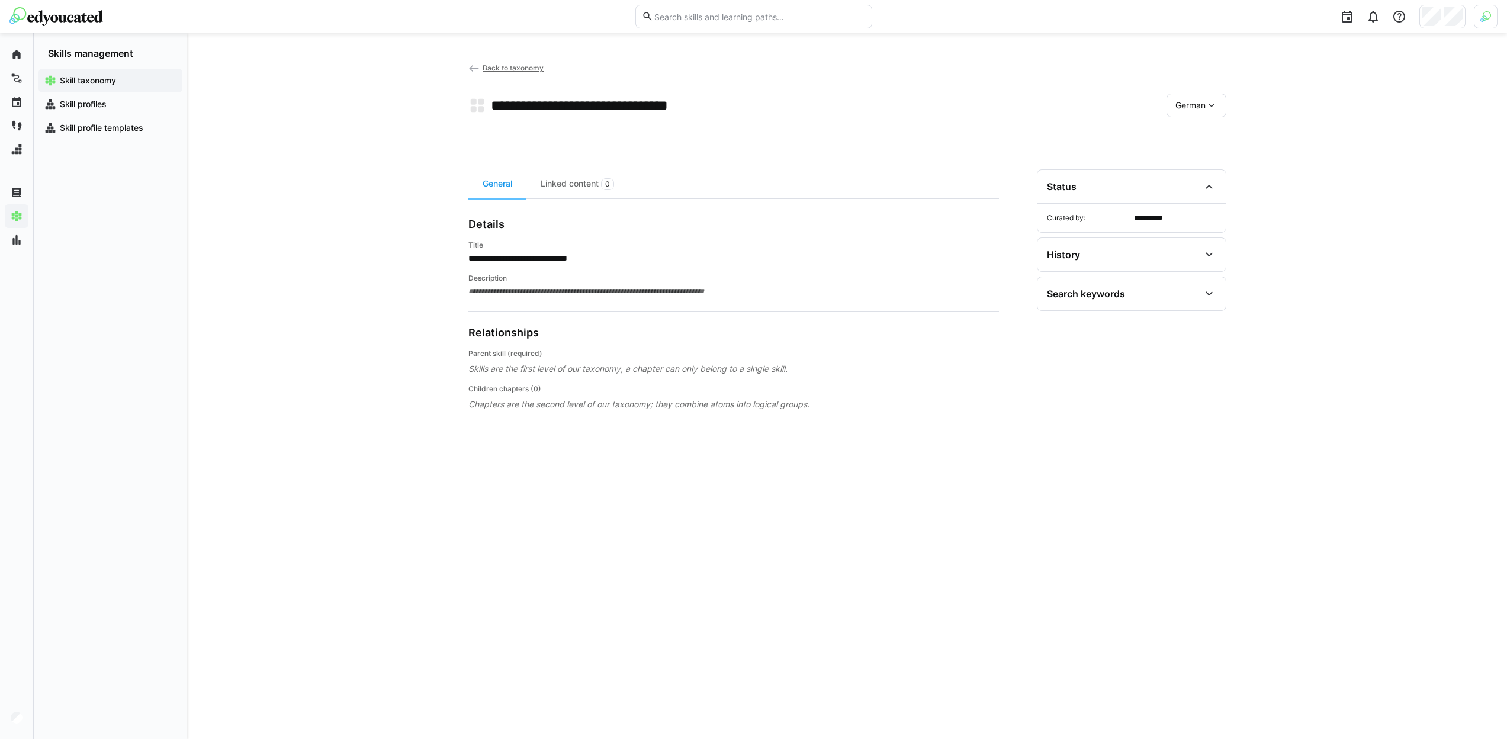
click at [509, 375] on div "Parent skill (required) Skills are the first level of our taxonomy, a chapter c…" at bounding box center [734, 380] width 531 height 62
drag, startPoint x: 489, startPoint y: 107, endPoint x: 743, endPoint y: 117, distance: 254.9
click at [743, 117] on app-toolbar "**********" at bounding box center [848, 107] width 758 height 47
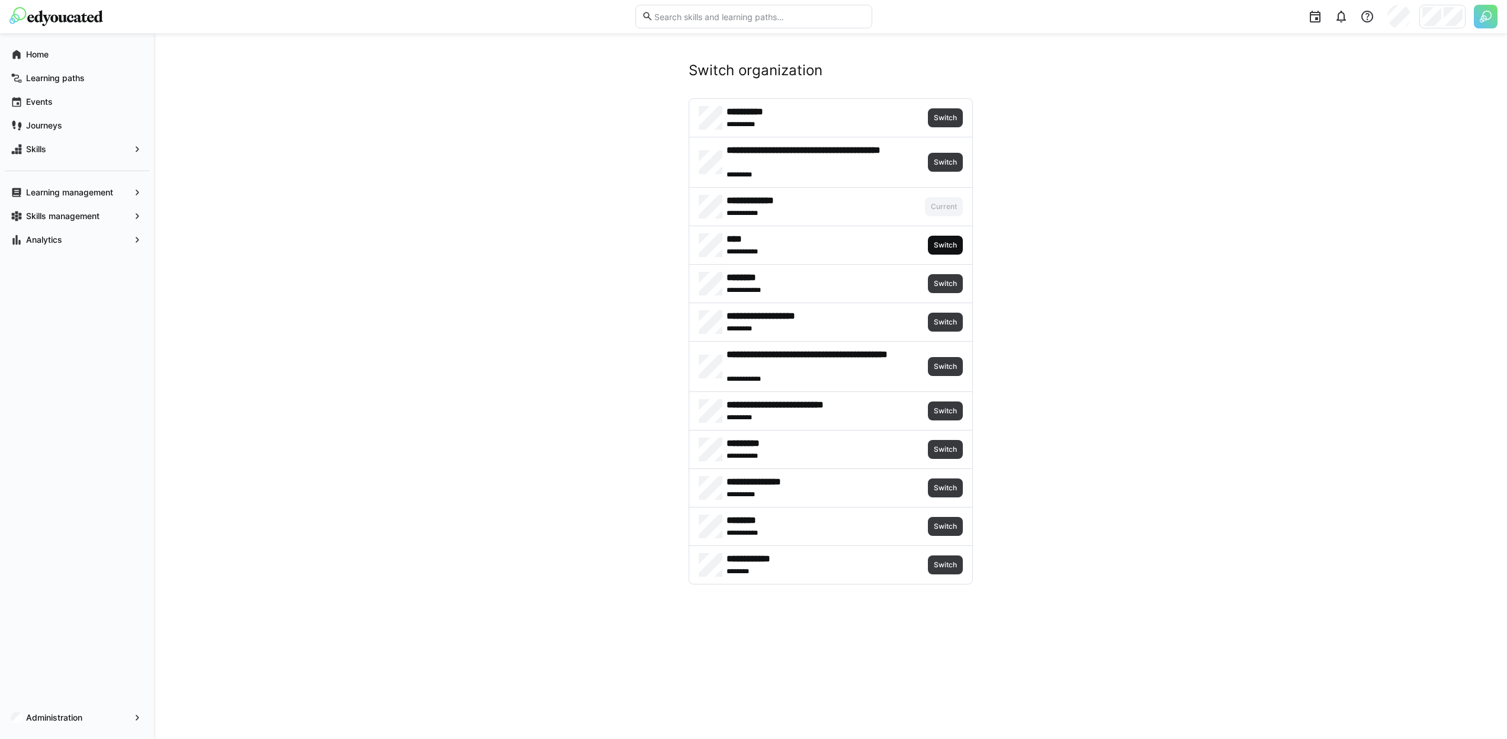
click at [942, 248] on span "Switch" at bounding box center [945, 244] width 25 height 9
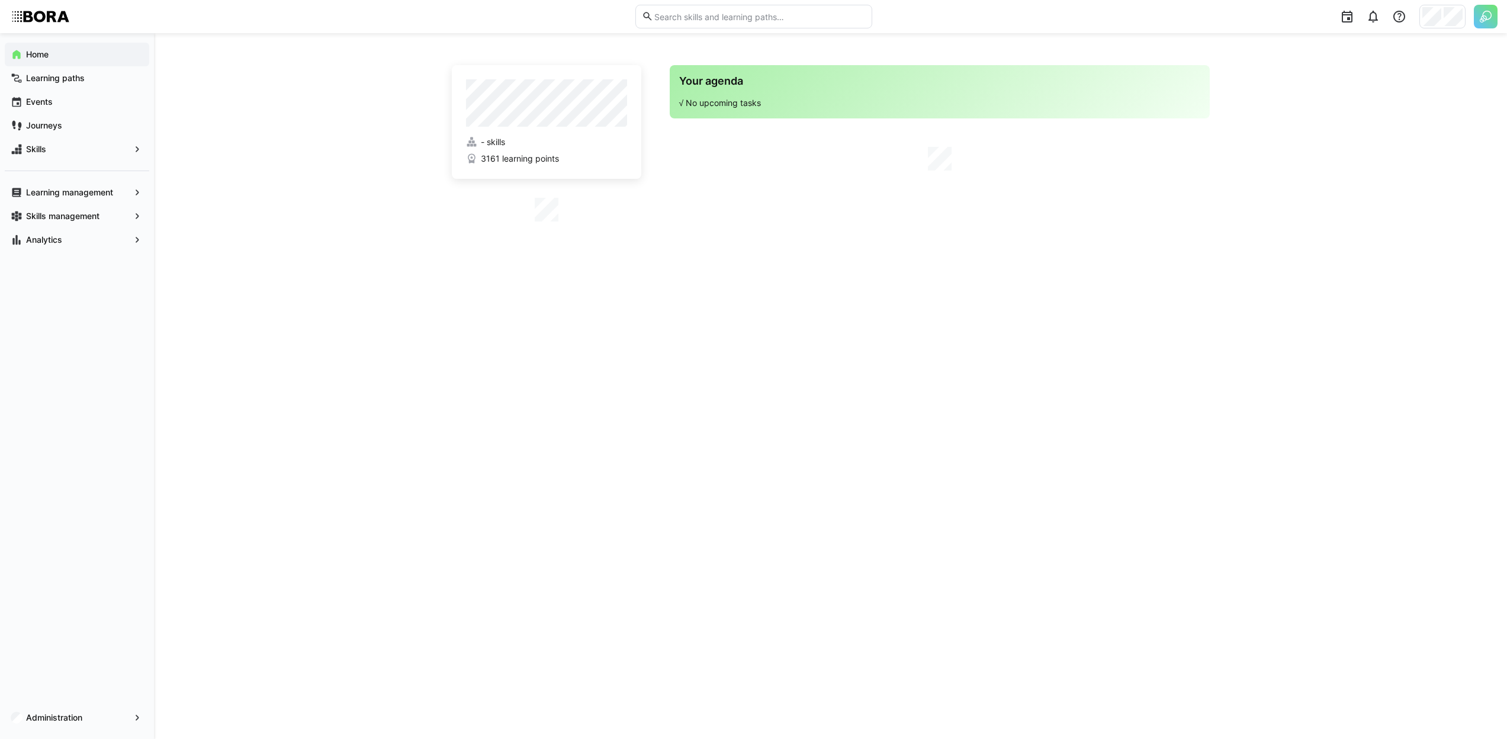
click at [0, 0] on app-navigation-label "Administration" at bounding box center [0, 0] width 0 height 0
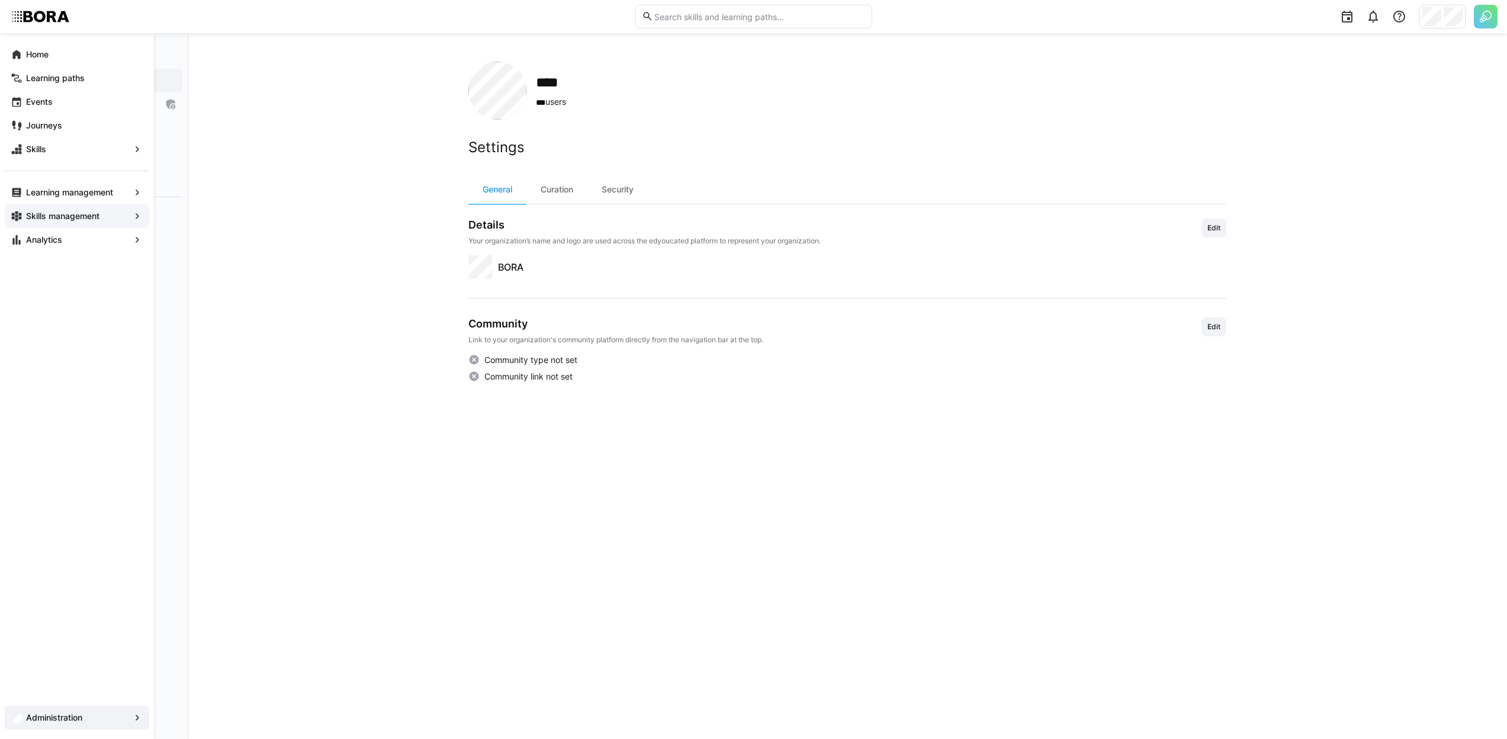
click at [71, 206] on div "Skills management" at bounding box center [77, 216] width 145 height 24
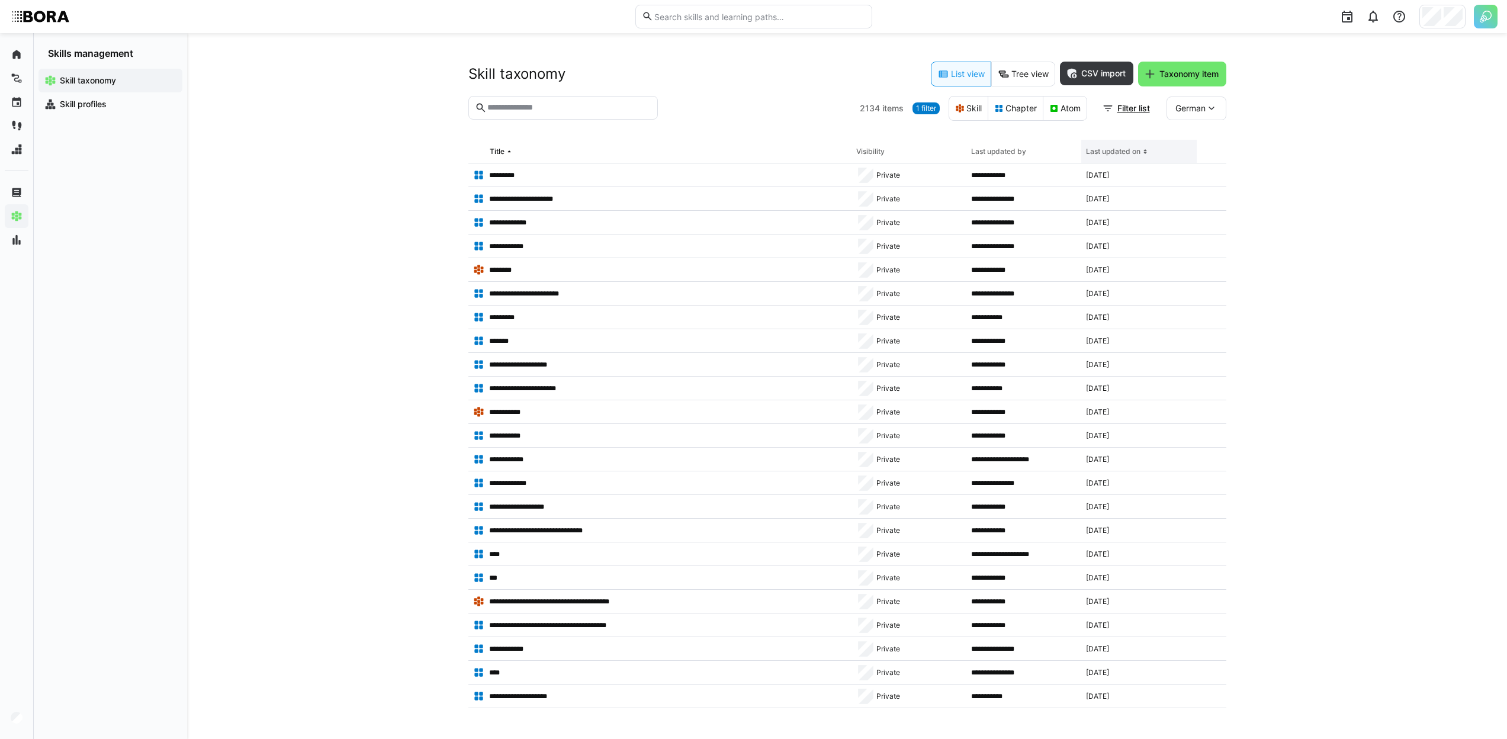
click at [1101, 147] on div "Last updated on" at bounding box center [1113, 151] width 54 height 9
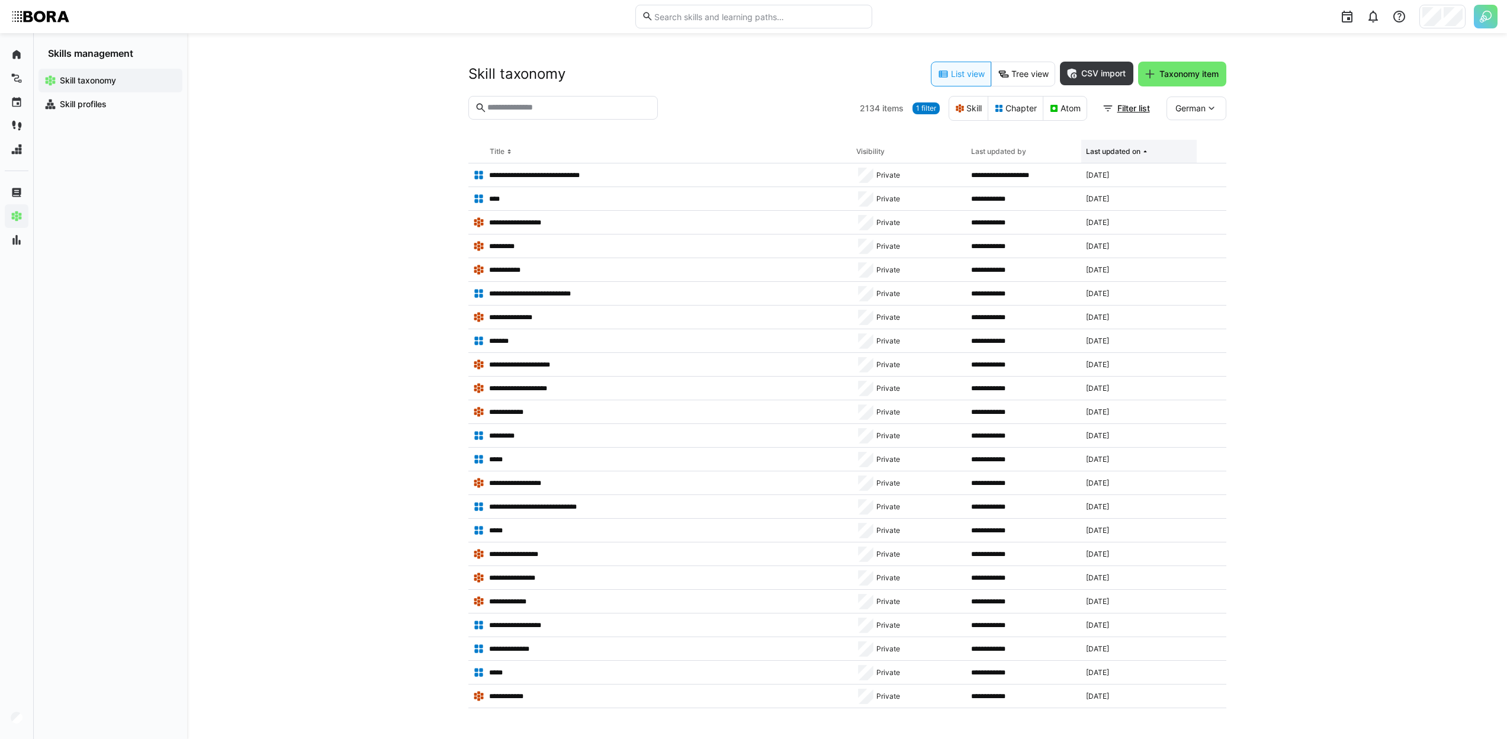
click at [1101, 147] on div "Last updated on" at bounding box center [1113, 151] width 54 height 9
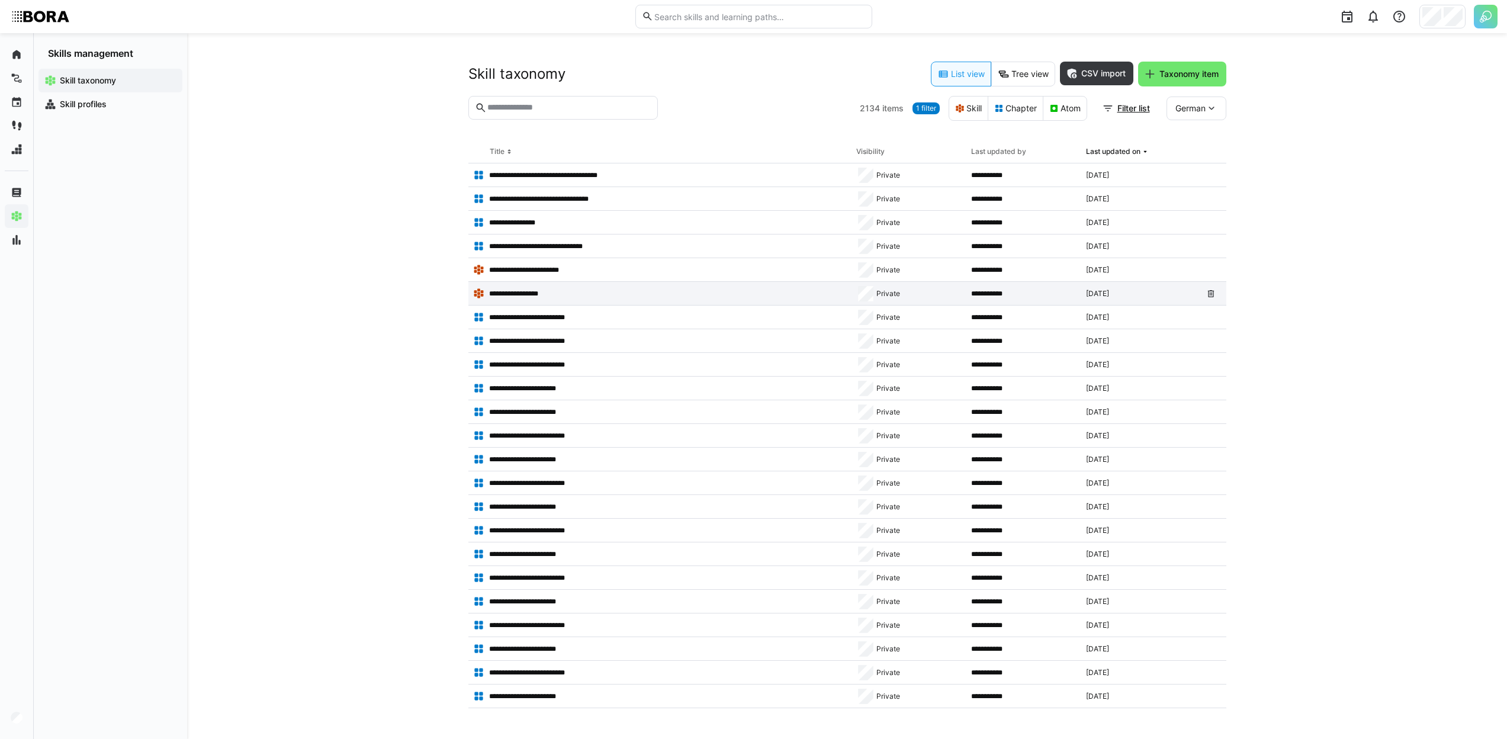
click at [540, 285] on div "**********" at bounding box center [660, 294] width 383 height 24
